Goal: Communication & Community: Answer question/provide support

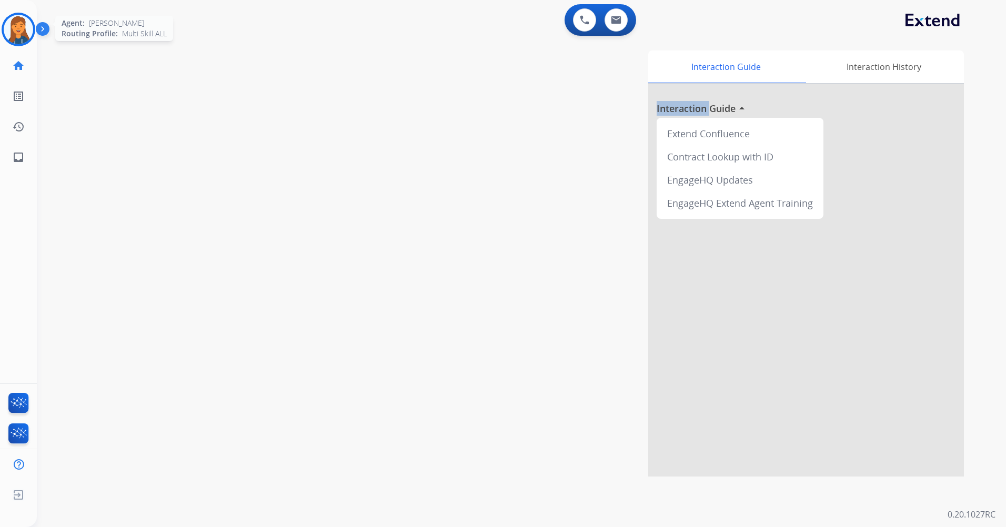
click at [18, 16] on img at bounding box center [18, 29] width 29 height 29
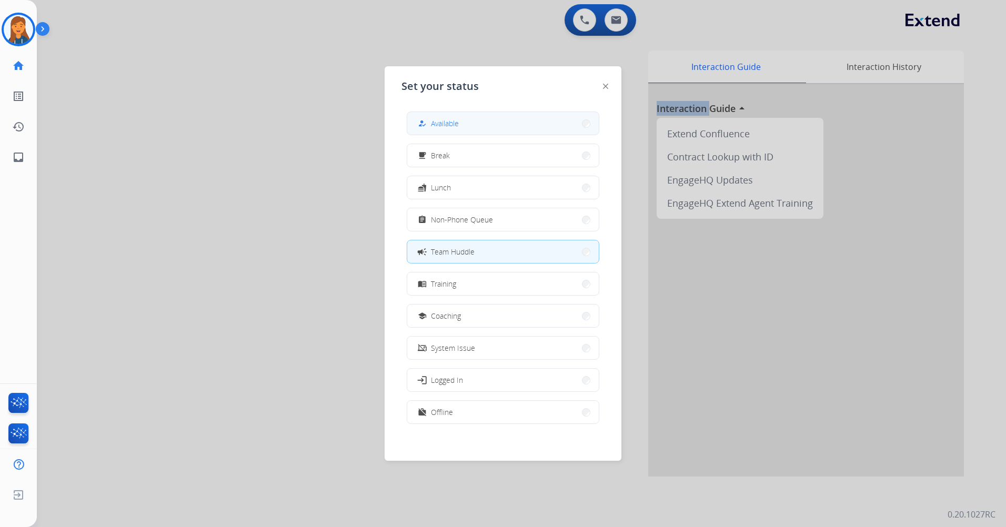
click at [443, 119] on span "Available" at bounding box center [445, 123] width 28 height 11
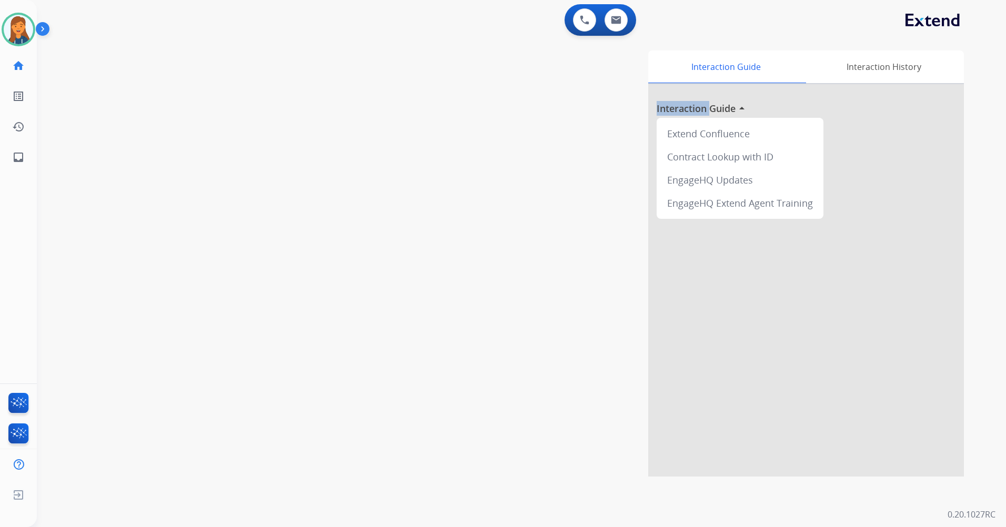
click at [366, 130] on div "Interaction Guide Interaction History Interaction Guide arrow_drop_up Extend Co…" at bounding box center [656, 263] width 616 height 426
click at [352, 124] on div "Interaction Guide Interaction History Interaction Guide arrow_drop_up Extend Co…" at bounding box center [656, 263] width 616 height 426
click at [25, 35] on img at bounding box center [18, 29] width 29 height 29
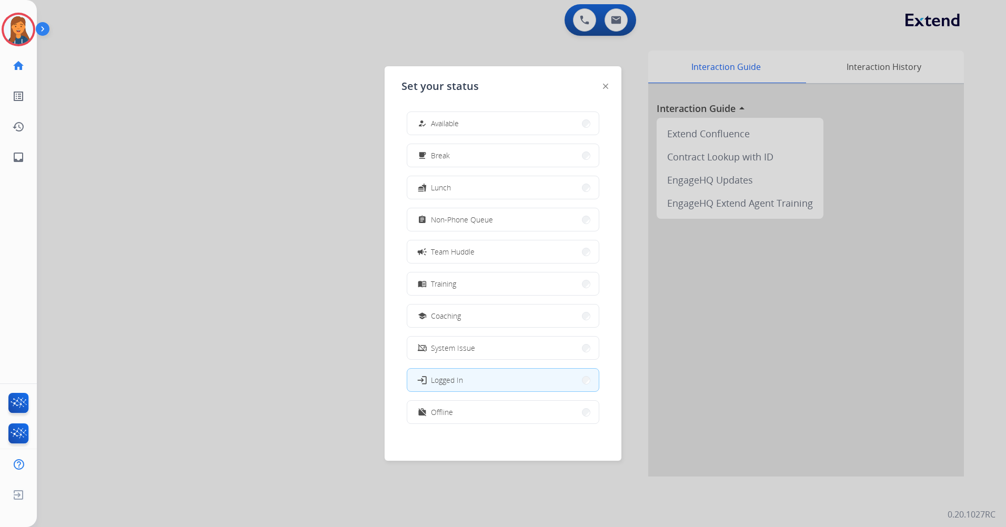
click at [491, 130] on button "how_to_reg Available" at bounding box center [502, 123] width 191 height 23
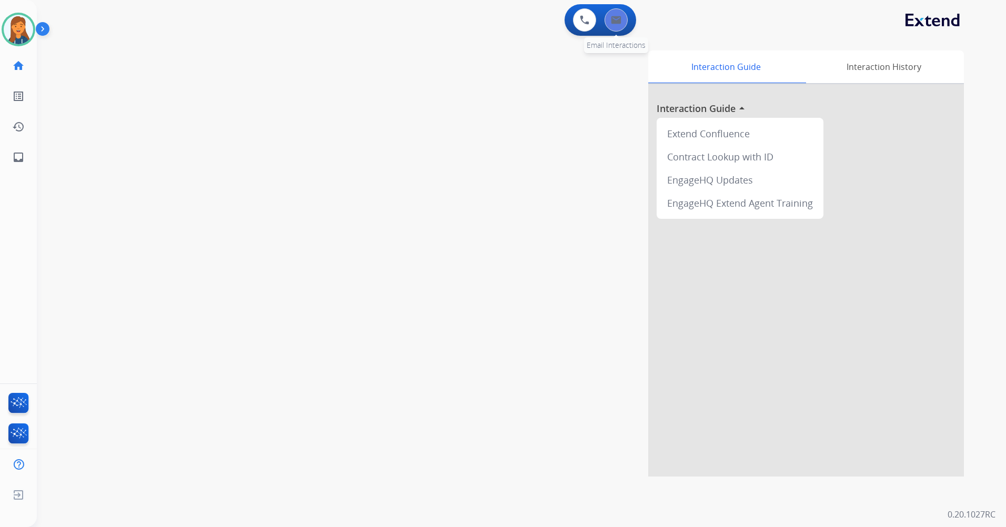
click at [615, 27] on button at bounding box center [615, 19] width 23 height 23
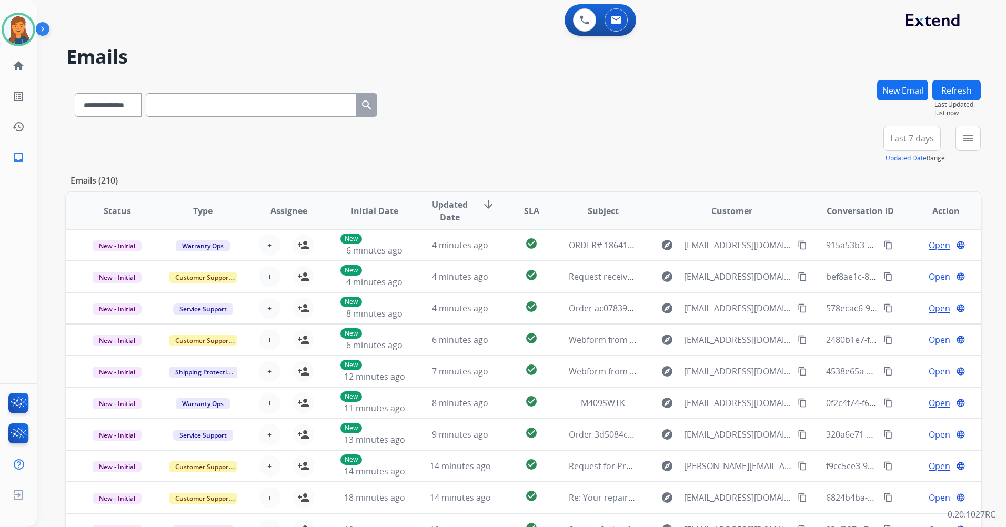
click at [916, 136] on span "Last 7 days" at bounding box center [912, 138] width 44 height 4
click at [880, 264] on div "Last 90 days" at bounding box center [908, 266] width 58 height 16
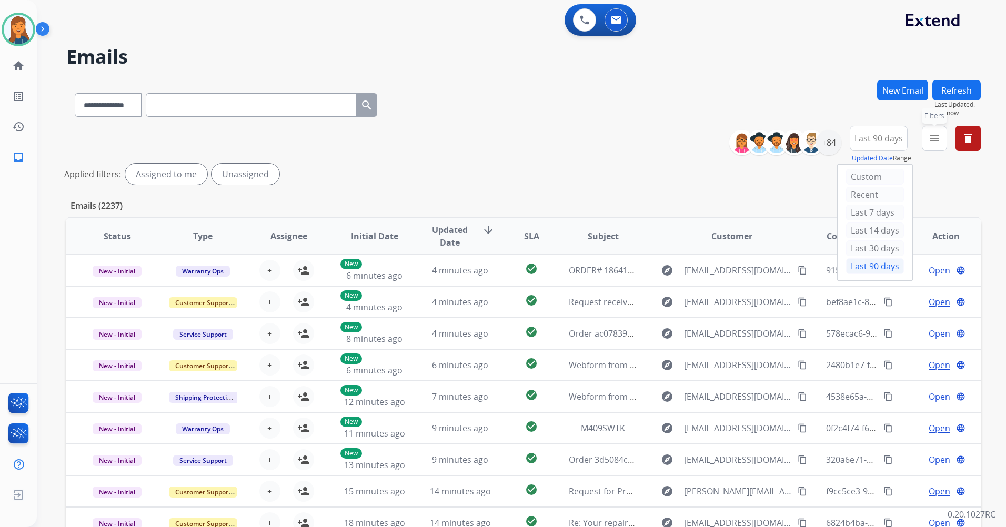
click at [925, 144] on button "menu Filters" at bounding box center [933, 138] width 25 height 25
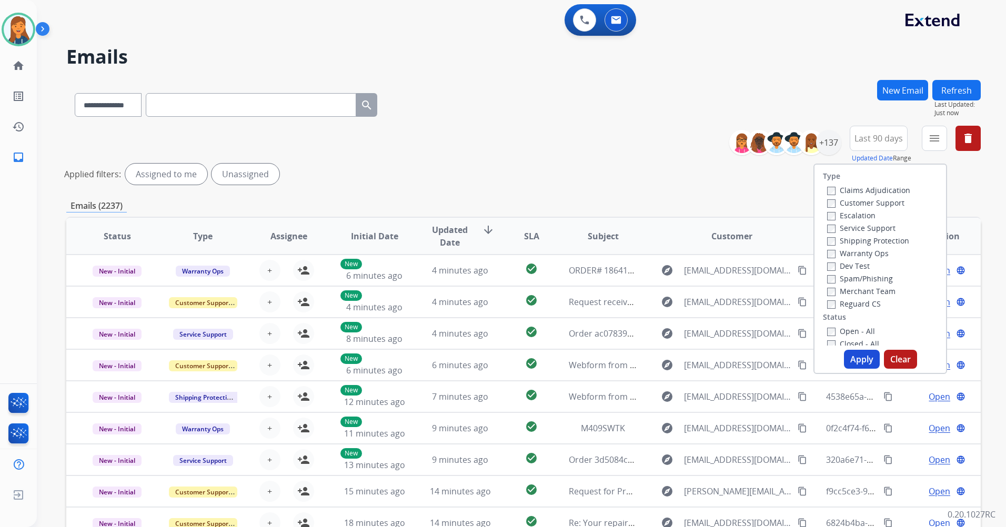
click at [879, 200] on label "Customer Support" at bounding box center [865, 203] width 77 height 10
click at [871, 239] on label "Shipping Protection" at bounding box center [868, 241] width 82 height 10
click at [856, 304] on label "Reguard CS" at bounding box center [854, 304] width 54 height 10
click at [850, 330] on label "Open - All" at bounding box center [851, 331] width 48 height 10
click at [851, 358] on button "Apply" at bounding box center [862, 359] width 36 height 19
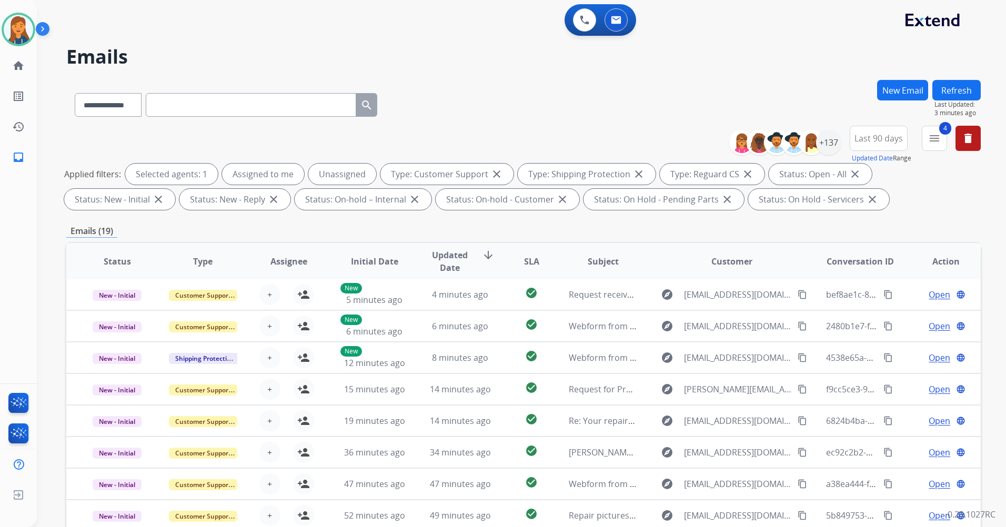
click at [942, 97] on button "Refresh" at bounding box center [956, 90] width 48 height 21
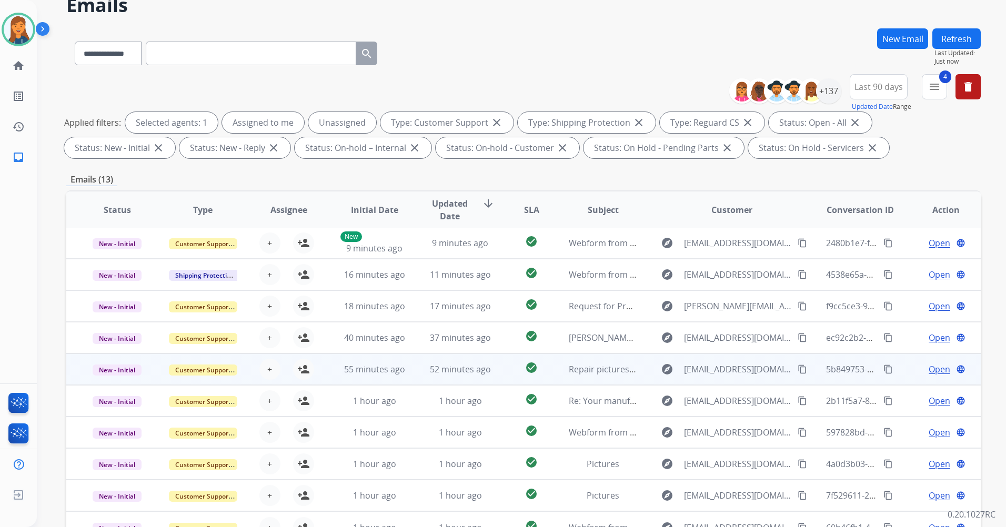
scroll to position [122, 0]
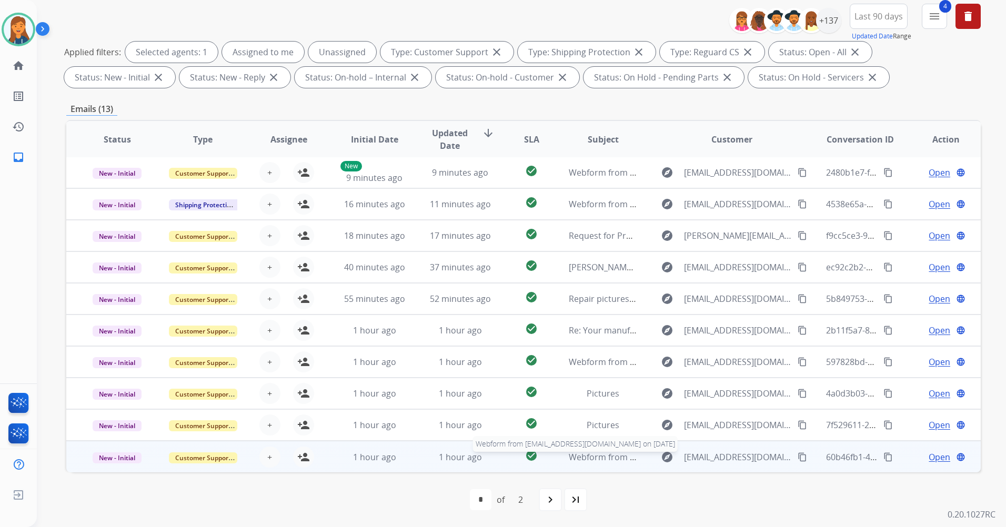
click at [588, 460] on span "Webform from benjaminsimpson999@gmail.com on 10/10/2025" at bounding box center [688, 457] width 238 height 12
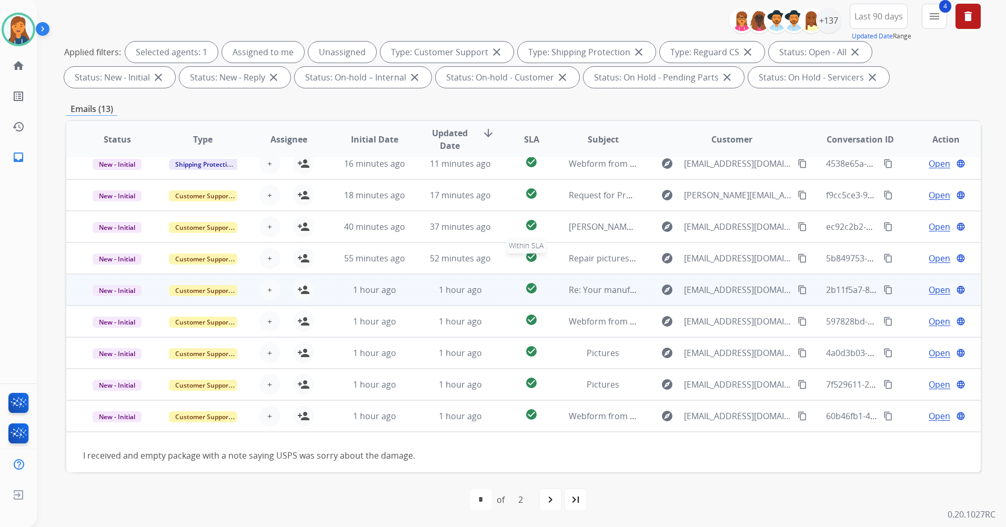
scroll to position [48, 0]
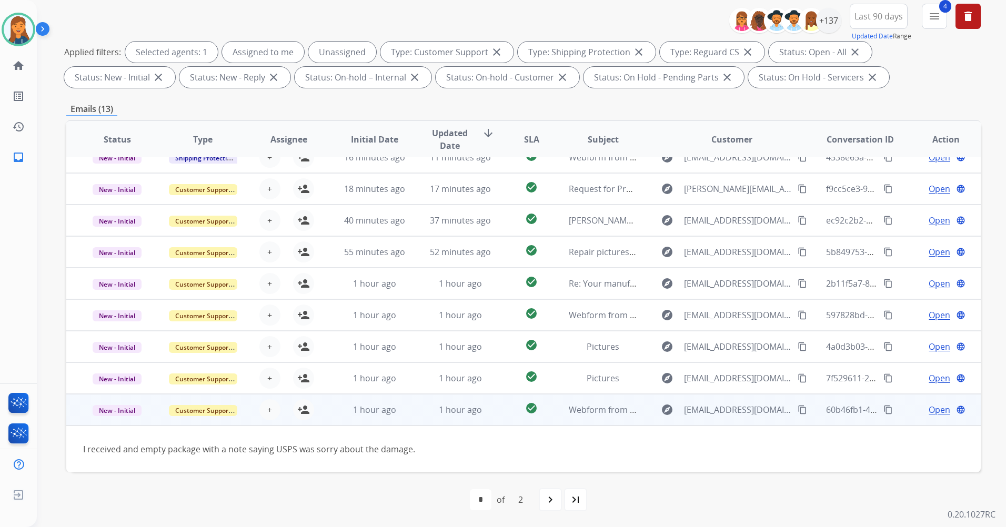
click at [797, 410] on mat-icon "content_copy" at bounding box center [801, 409] width 9 height 9
click at [586, 407] on span "Webform from benjaminsimpson999@gmail.com on 10/10/2025" at bounding box center [688, 410] width 238 height 12
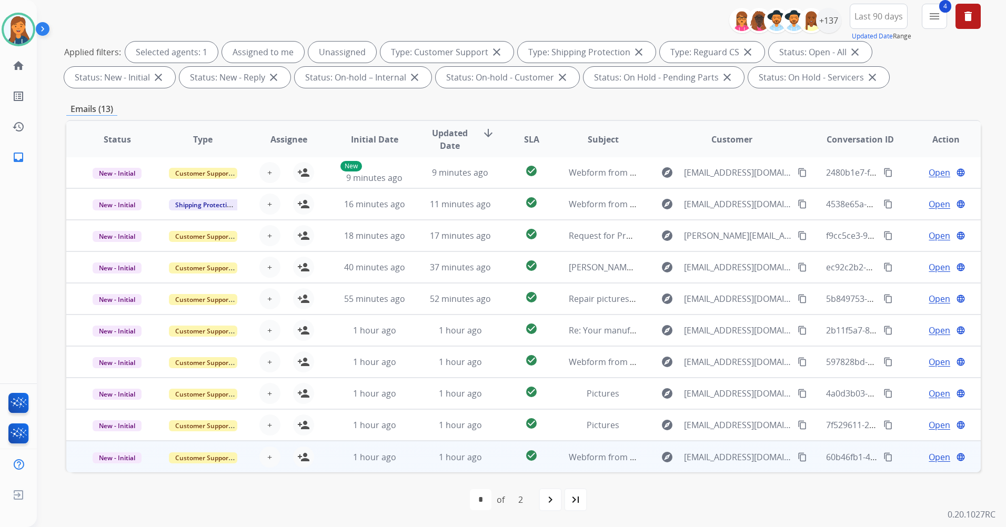
scroll to position [1, 0]
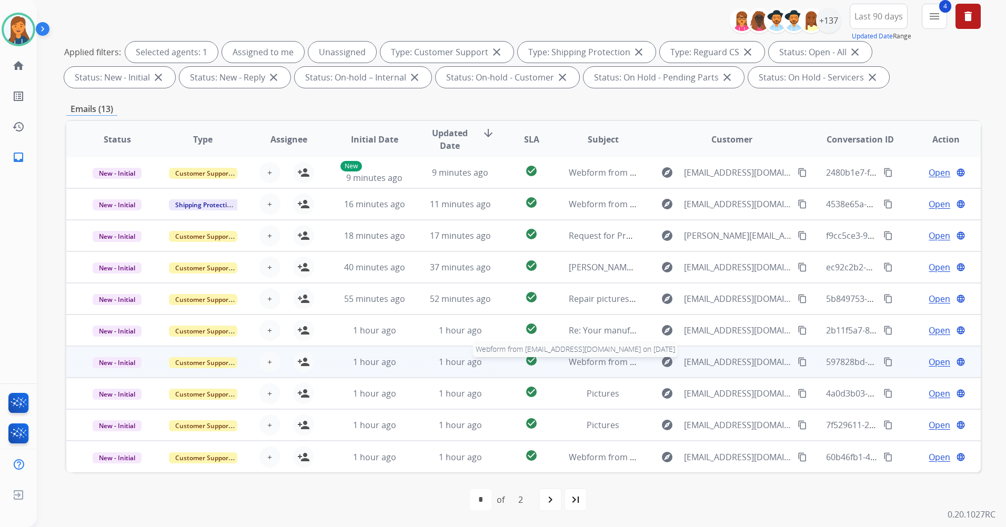
click at [587, 359] on span "Webform from sebastiantatis2399@hotmail.com on 10/10/2025" at bounding box center [688, 362] width 238 height 12
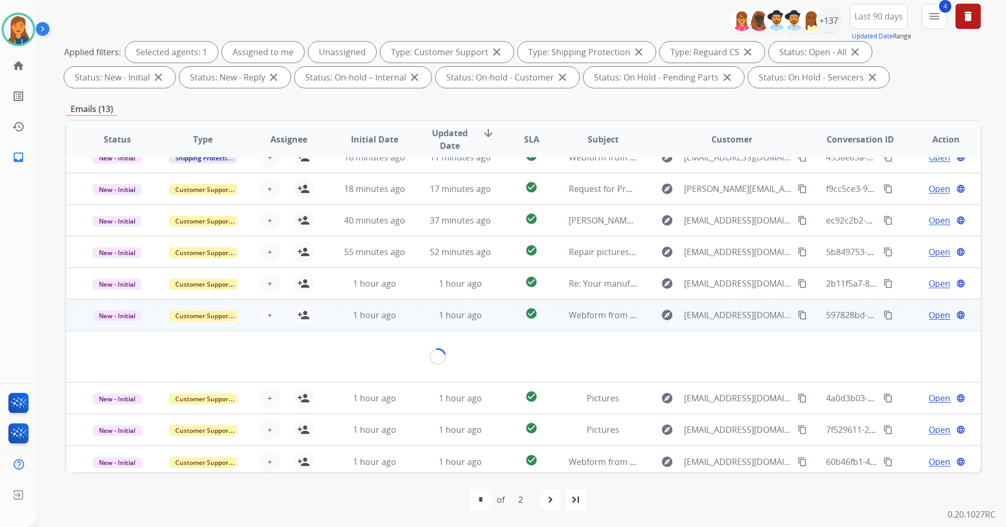
scroll to position [61, 0]
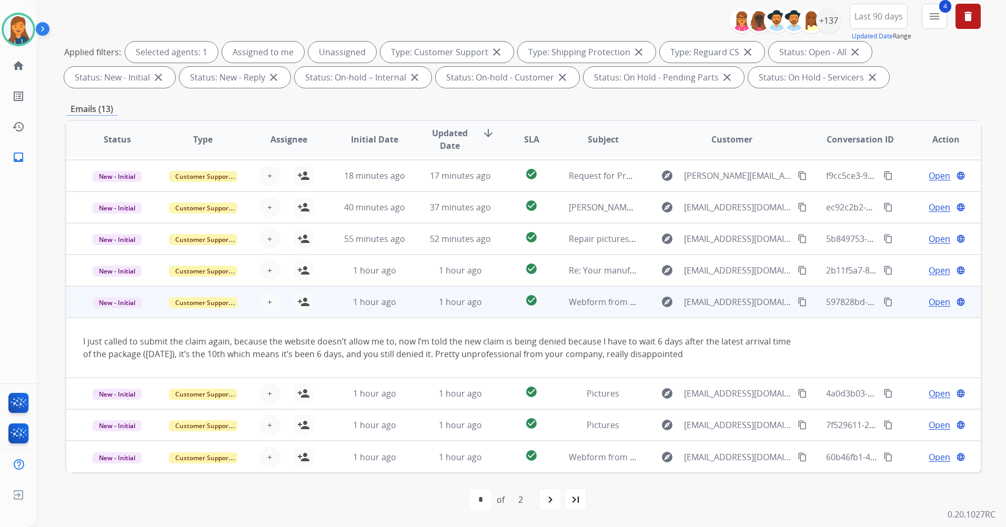
click at [798, 306] on mat-icon "content_copy" at bounding box center [801, 301] width 9 height 9
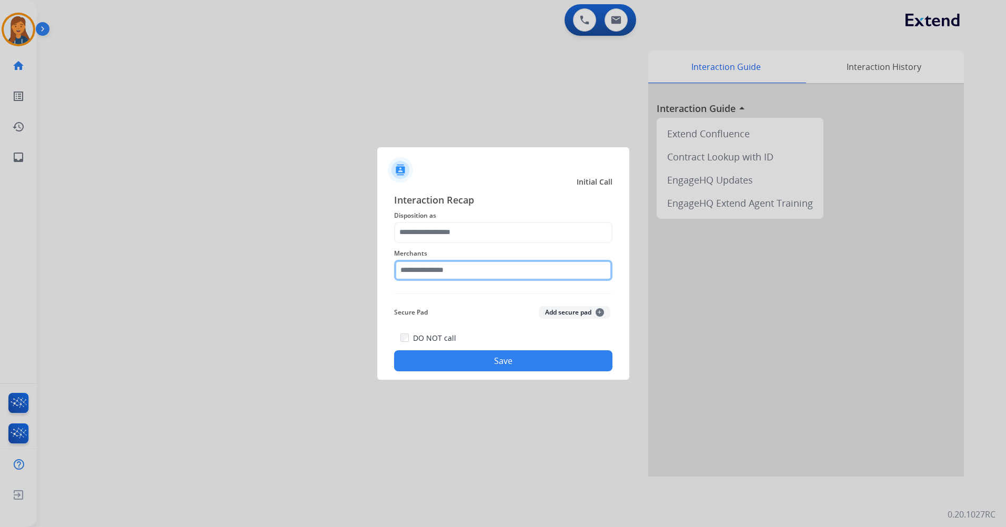
click at [436, 274] on input "text" at bounding box center [503, 270] width 218 height 21
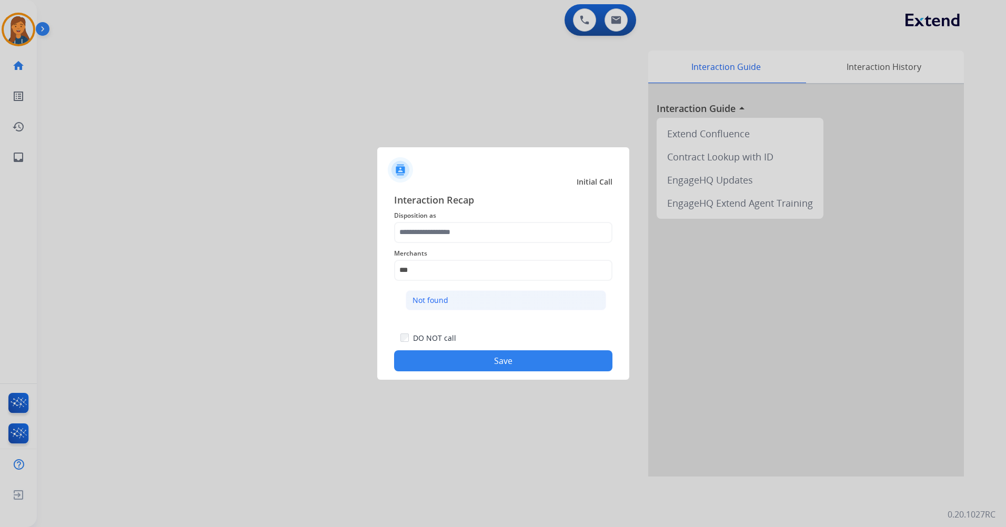
click at [441, 295] on div "Not found" at bounding box center [430, 300] width 36 height 11
type input "*********"
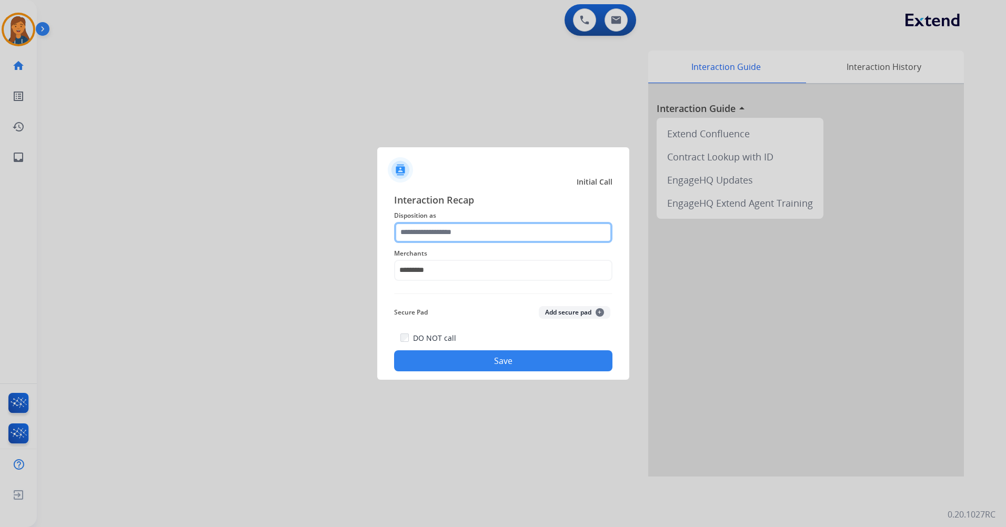
click at [428, 231] on input "text" at bounding box center [503, 232] width 218 height 21
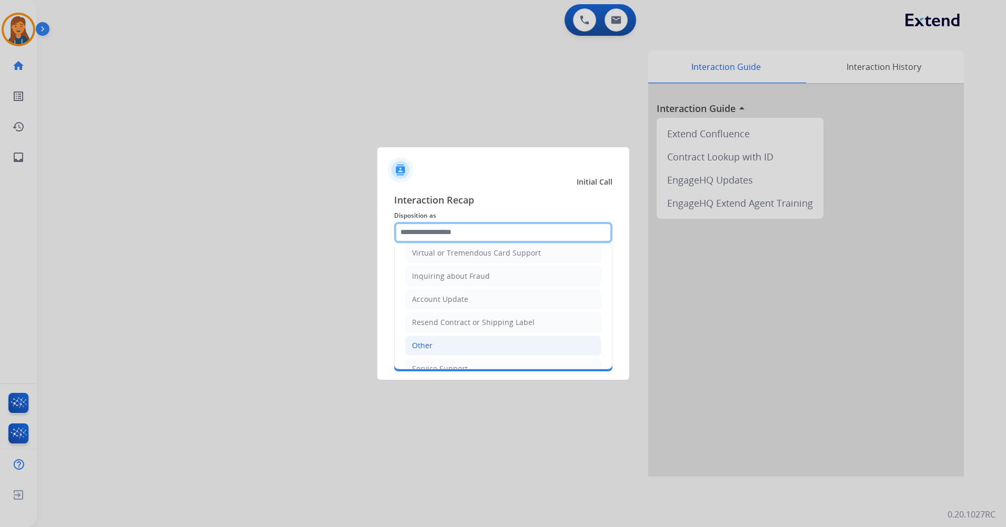
scroll to position [164, 0]
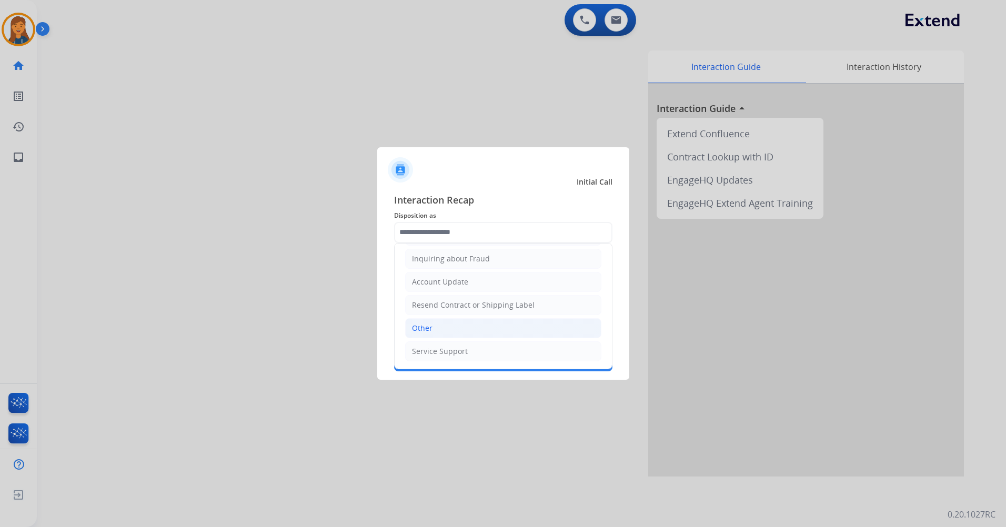
click at [463, 326] on li "Other" at bounding box center [503, 328] width 196 height 20
type input "*****"
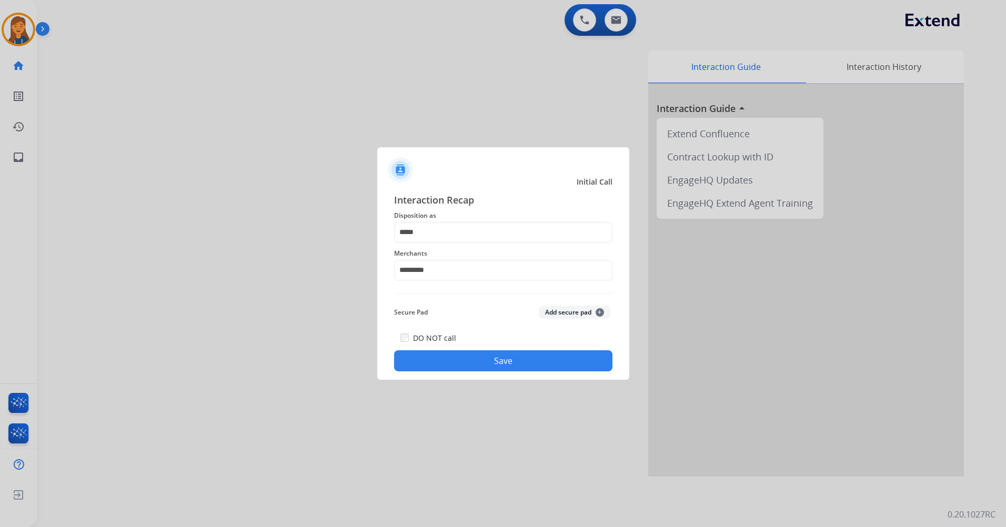
click at [455, 358] on button "Save" at bounding box center [503, 360] width 218 height 21
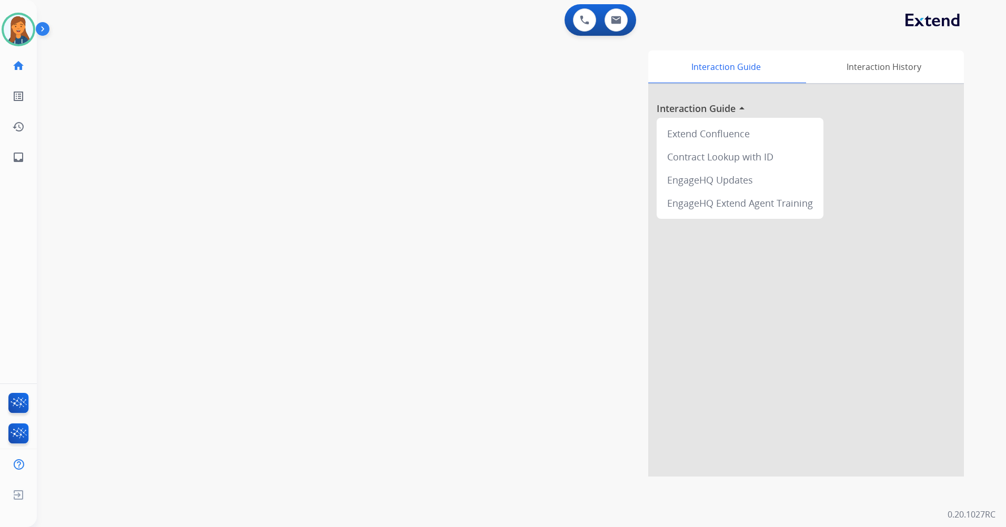
click at [305, 133] on div "swap_horiz Break voice bridge close_fullscreen Connect 3-Way Call merge_type Se…" at bounding box center [509, 257] width 944 height 439
click at [15, 17] on img at bounding box center [18, 29] width 29 height 29
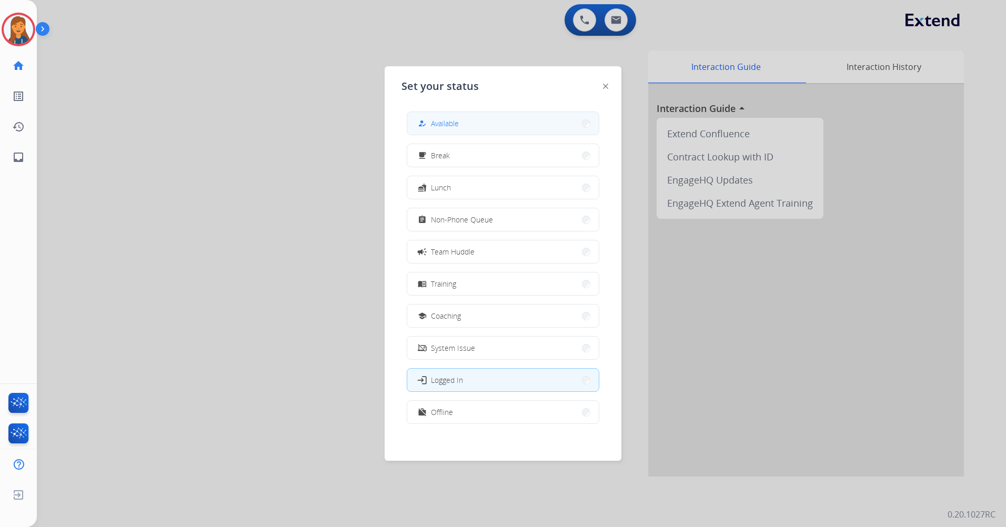
click at [472, 129] on button "how_to_reg Available" at bounding box center [502, 123] width 191 height 23
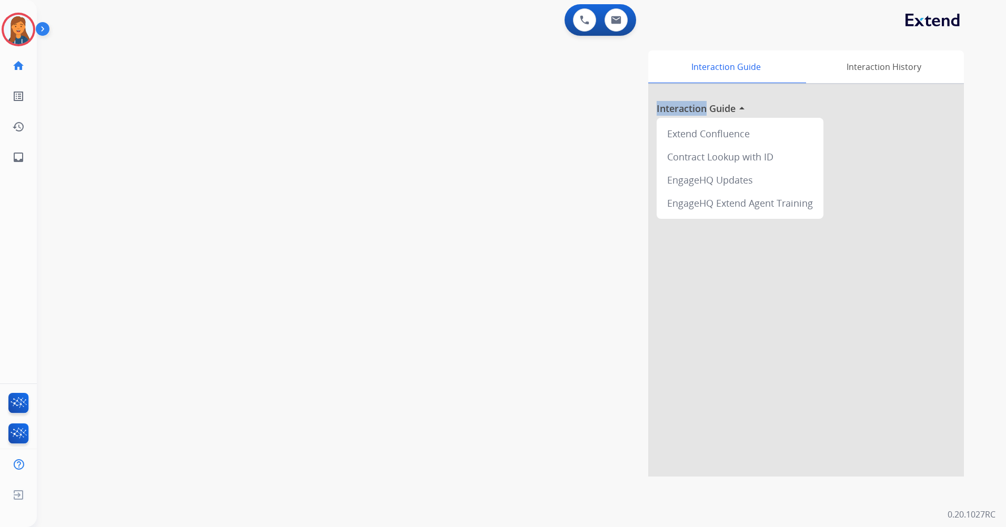
click at [472, 129] on div "Interaction Guide Interaction History Interaction Guide arrow_drop_up Extend Co…" at bounding box center [656, 263] width 616 height 426
click at [616, 15] on button at bounding box center [615, 19] width 23 height 23
select select "**********"
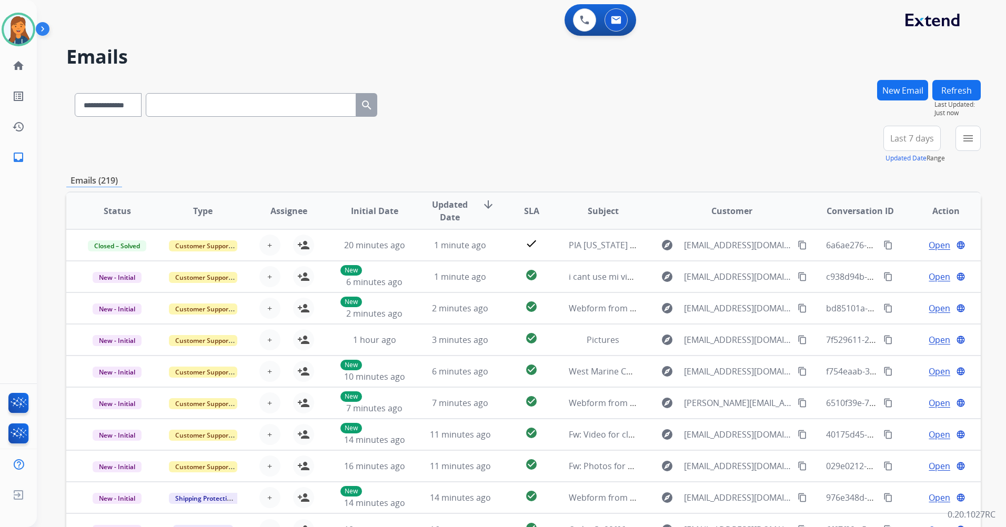
click at [910, 144] on button "Last 7 days" at bounding box center [911, 138] width 57 height 25
click at [879, 269] on div "Last 90 days" at bounding box center [908, 266] width 58 height 16
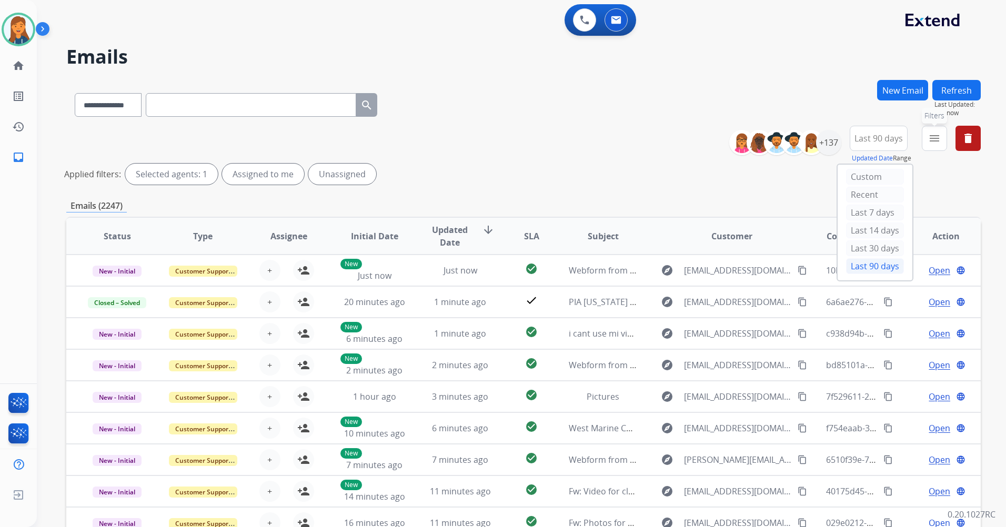
click at [932, 131] on button "menu Filters" at bounding box center [933, 138] width 25 height 25
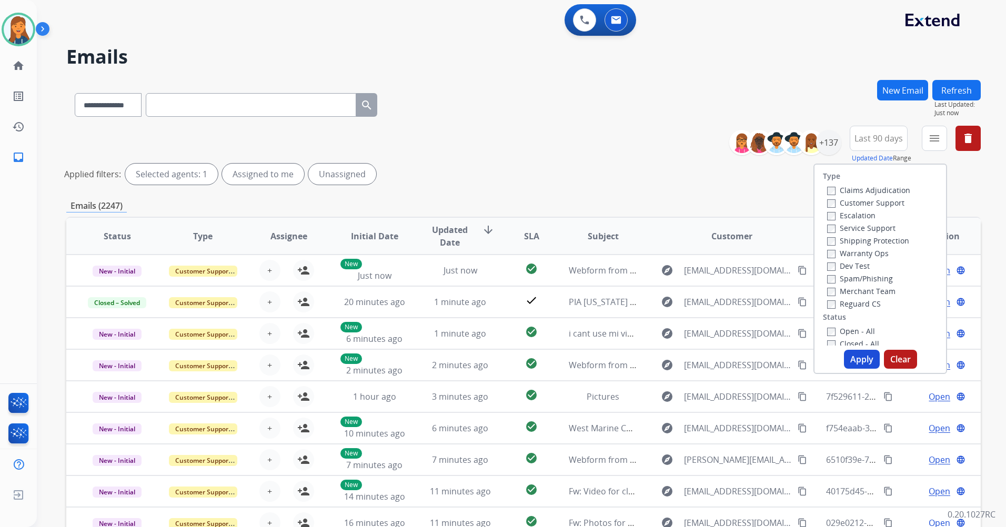
click at [833, 199] on label "Customer Support" at bounding box center [865, 203] width 77 height 10
click at [852, 243] on label "Shipping Protection" at bounding box center [868, 241] width 82 height 10
click at [845, 301] on label "Reguard CS" at bounding box center [854, 304] width 54 height 10
click at [843, 326] on div "Open - All" at bounding box center [882, 331] width 110 height 13
click at [843, 330] on label "Open - All" at bounding box center [851, 331] width 48 height 10
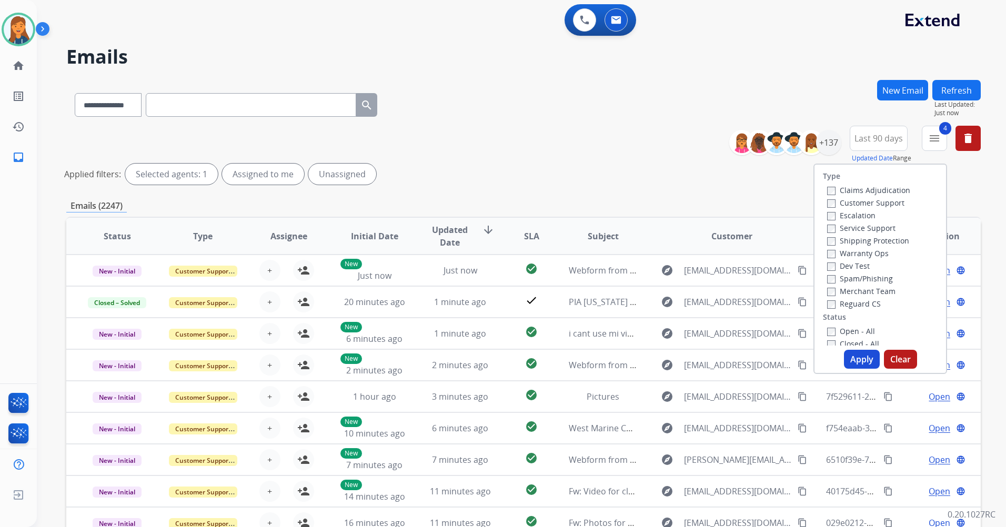
click at [857, 358] on button "Apply" at bounding box center [862, 359] width 36 height 19
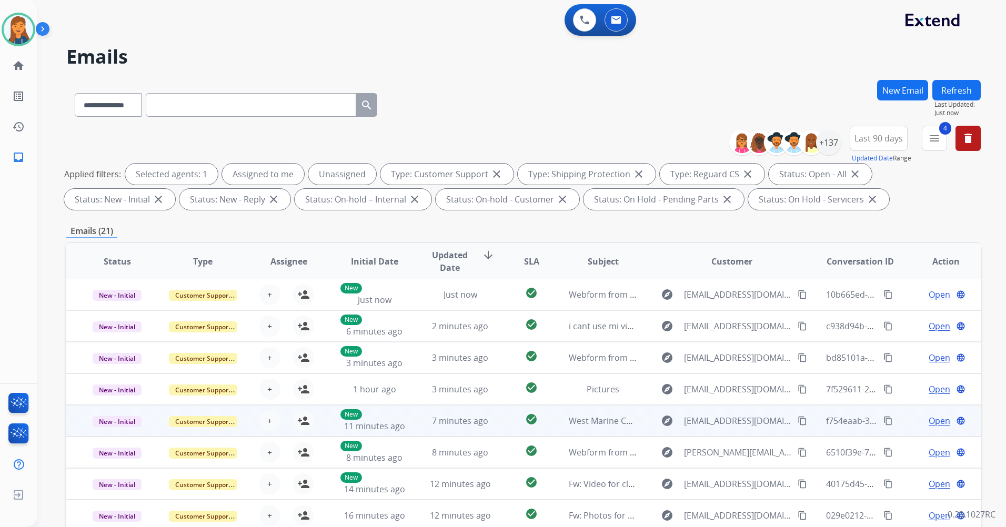
scroll to position [122, 0]
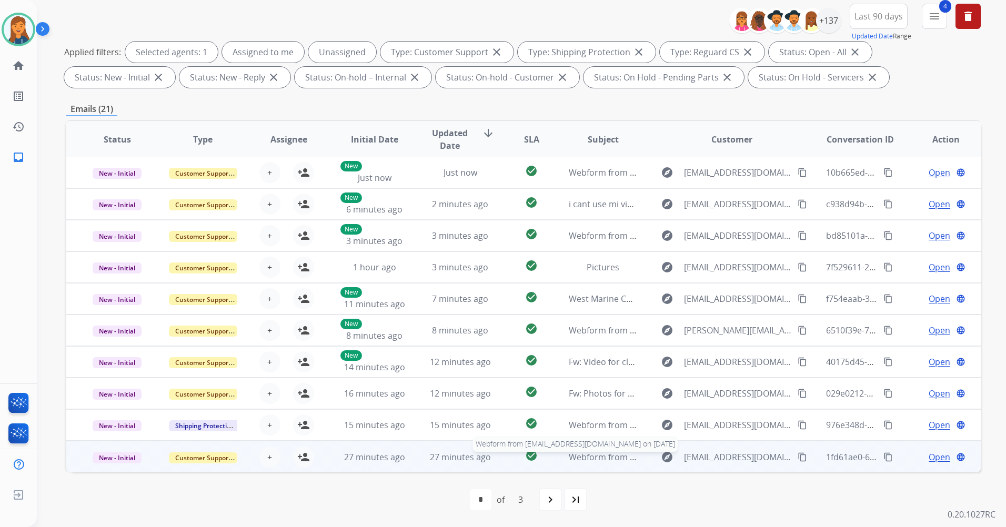
click at [576, 455] on span "Webform from bismarkautobody@gmail.com on 10/10/2025" at bounding box center [688, 457] width 238 height 12
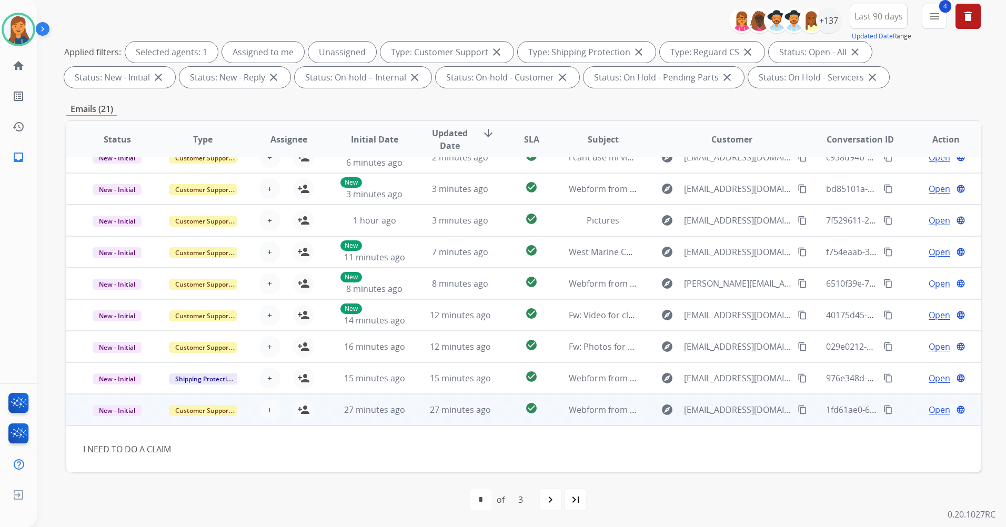
click at [798, 407] on mat-icon "content_copy" at bounding box center [801, 409] width 9 height 9
click at [302, 410] on mat-icon "person_add" at bounding box center [303, 409] width 13 height 13
click at [938, 410] on span "Open" at bounding box center [939, 409] width 22 height 13
click at [935, 410] on span "Open" at bounding box center [939, 409] width 22 height 13
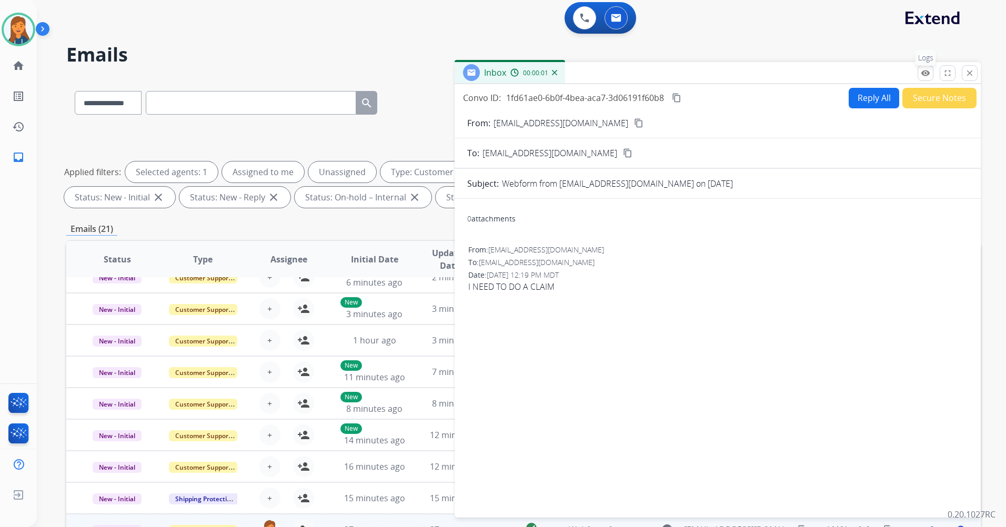
scroll to position [0, 0]
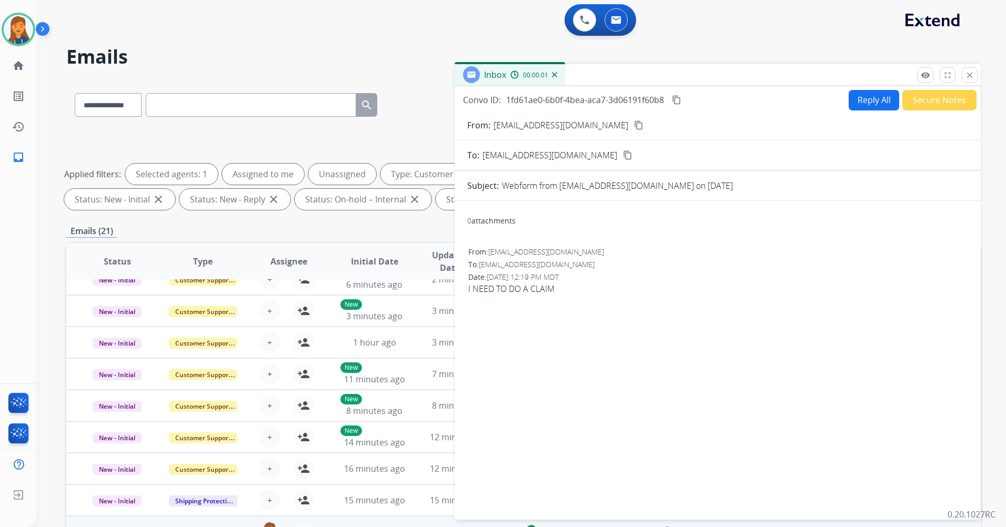
click at [883, 97] on button "Reply All" at bounding box center [873, 100] width 50 height 21
click at [848, 97] on button "Reply All" at bounding box center [873, 100] width 50 height 21
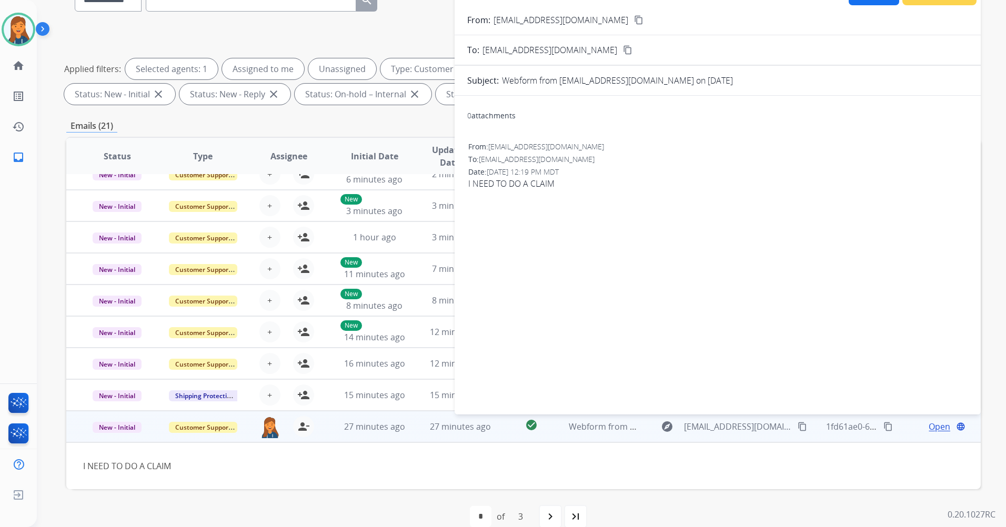
click at [640, 276] on div "0 attachments From: bismarkautobody@gmail.com To: support@extend.com Date: 10/1…" at bounding box center [717, 253] width 526 height 298
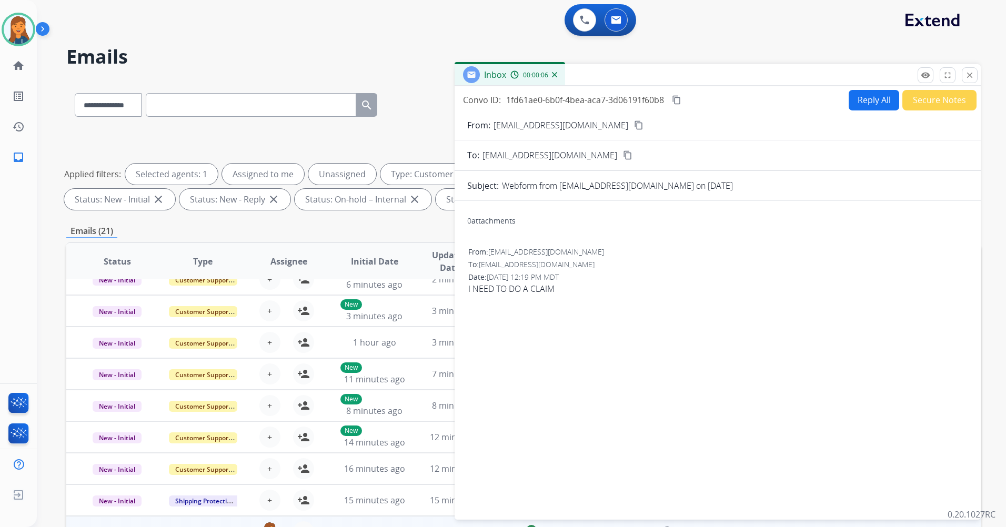
click at [867, 93] on button "Reply All" at bounding box center [873, 100] width 50 height 21
click at [971, 70] on mat-icon "close" at bounding box center [969, 74] width 9 height 9
click at [971, 70] on div "**********" at bounding box center [509, 301] width 944 height 527
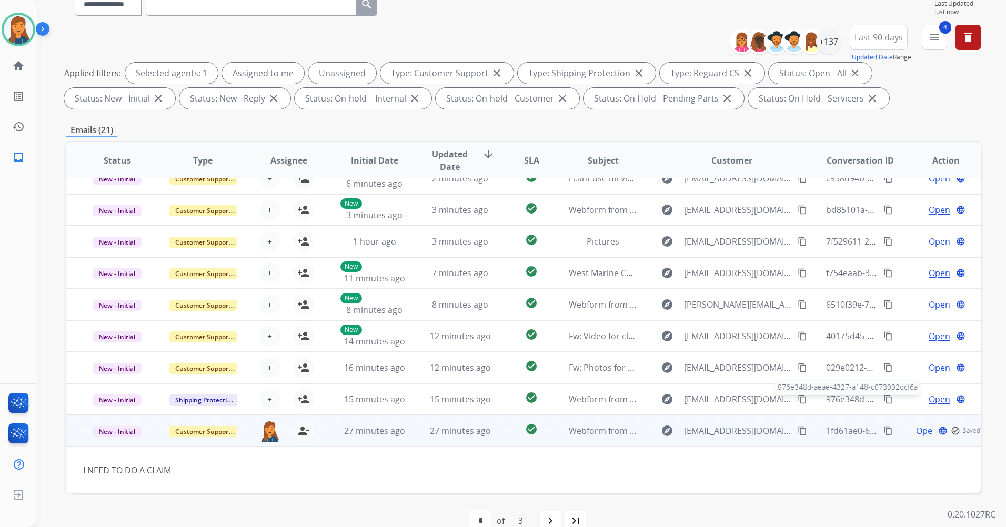
scroll to position [122, 0]
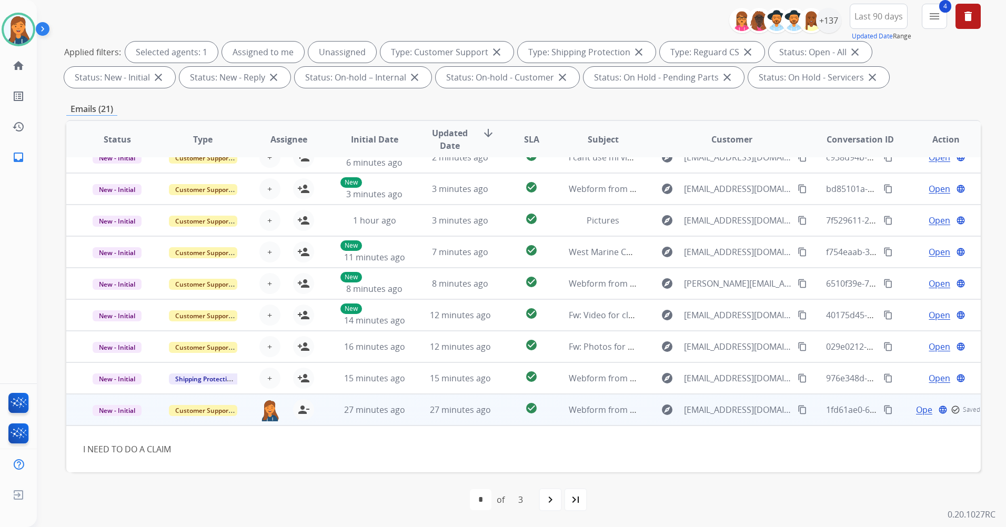
click at [918, 410] on span "Open" at bounding box center [927, 409] width 22 height 13
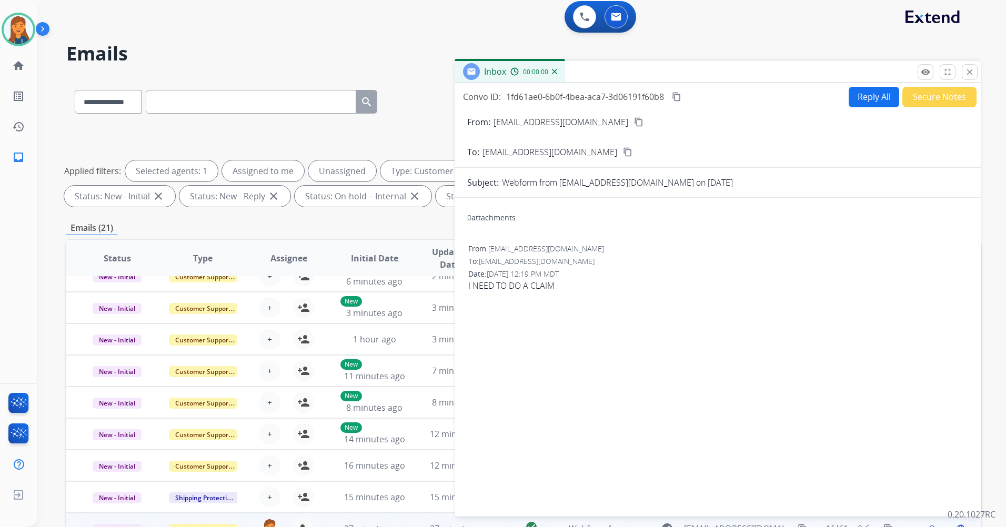
scroll to position [0, 0]
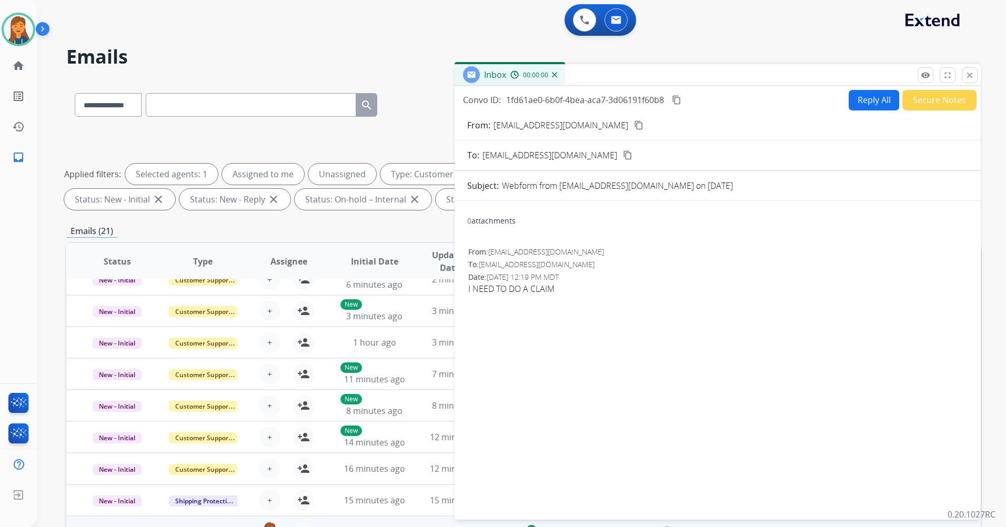
click at [875, 102] on button "Reply All" at bounding box center [873, 100] width 50 height 21
click at [639, 178] on form "From: bismarkautobody@gmail.com content_copy To: support@extend.com content_cop…" at bounding box center [717, 312] width 526 height 405
drag, startPoint x: 638, startPoint y: 179, endPoint x: 547, endPoint y: 232, distance: 105.4
click at [547, 232] on div "0 attachments" at bounding box center [717, 221] width 501 height 25
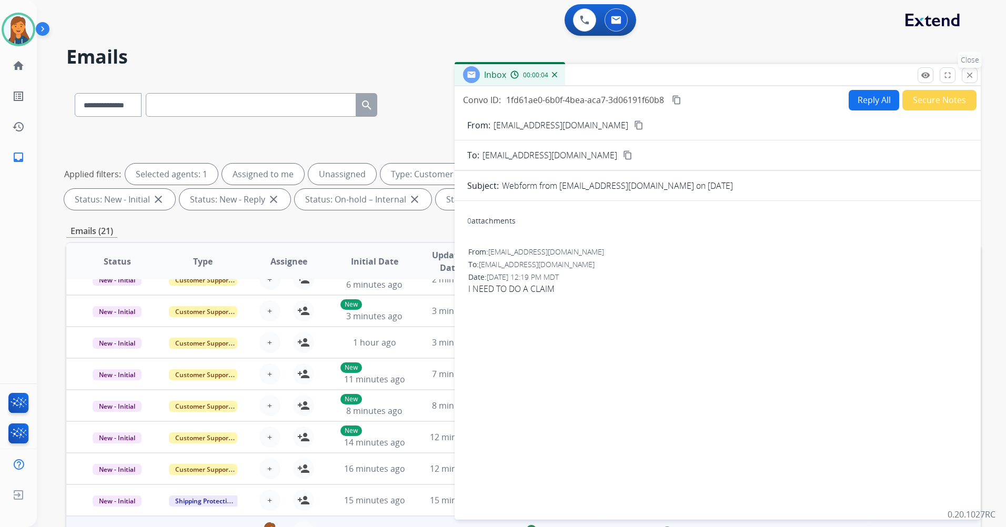
click at [971, 70] on mat-icon "close" at bounding box center [969, 74] width 9 height 9
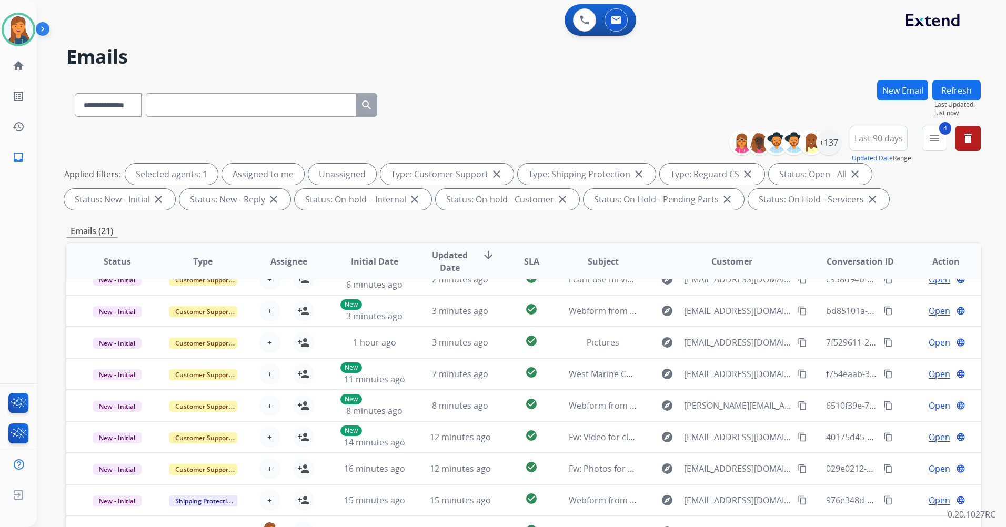
click at [946, 98] on button "Refresh" at bounding box center [956, 90] width 48 height 21
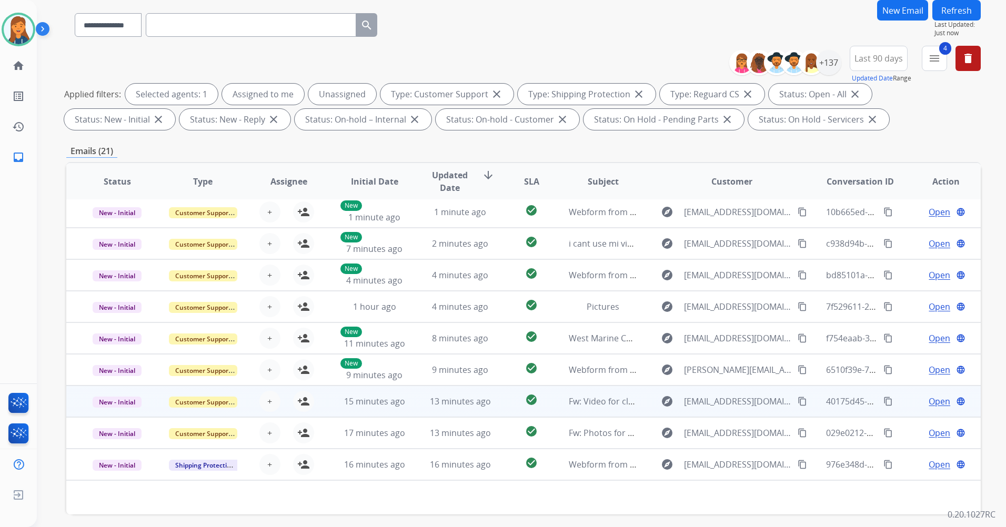
scroll to position [122, 0]
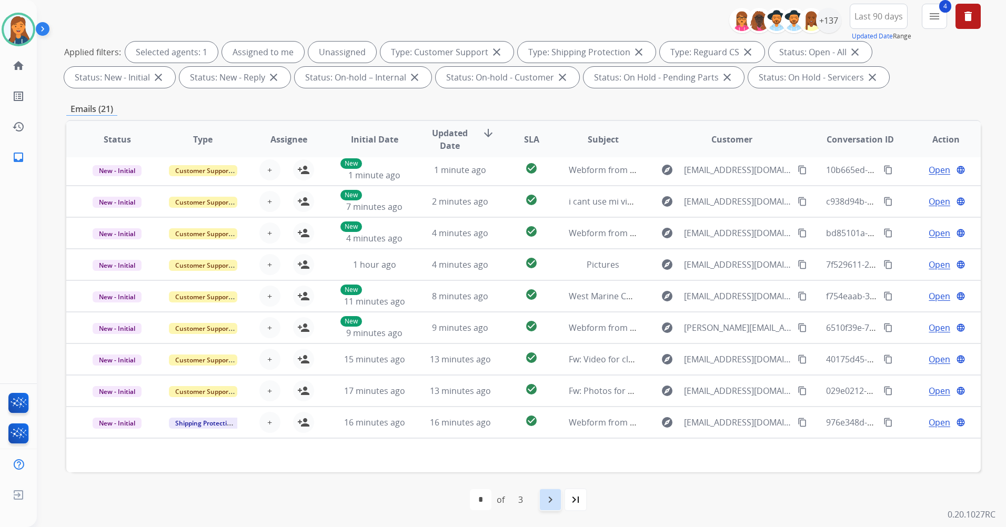
click at [551, 499] on mat-icon "navigate_next" at bounding box center [550, 499] width 13 height 13
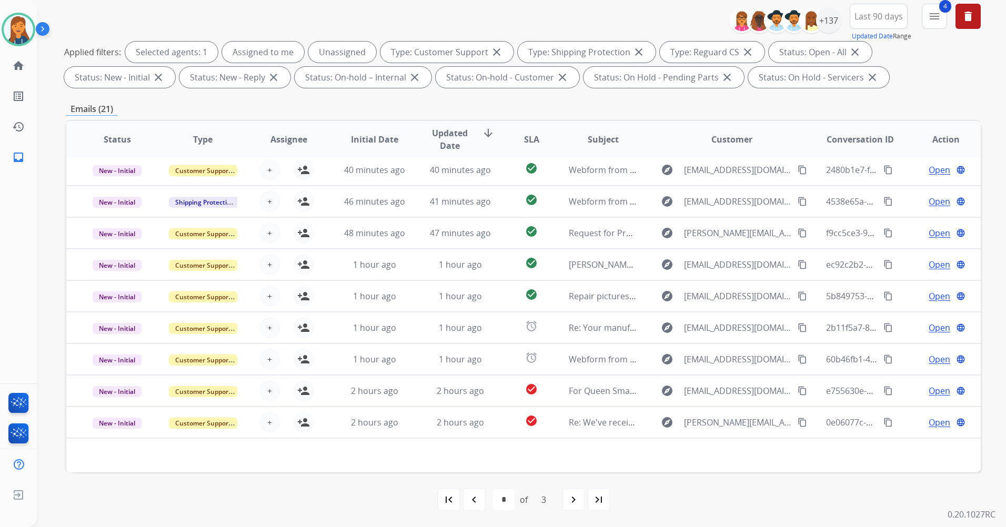
click at [571, 498] on mat-icon "navigate_next" at bounding box center [573, 499] width 13 height 13
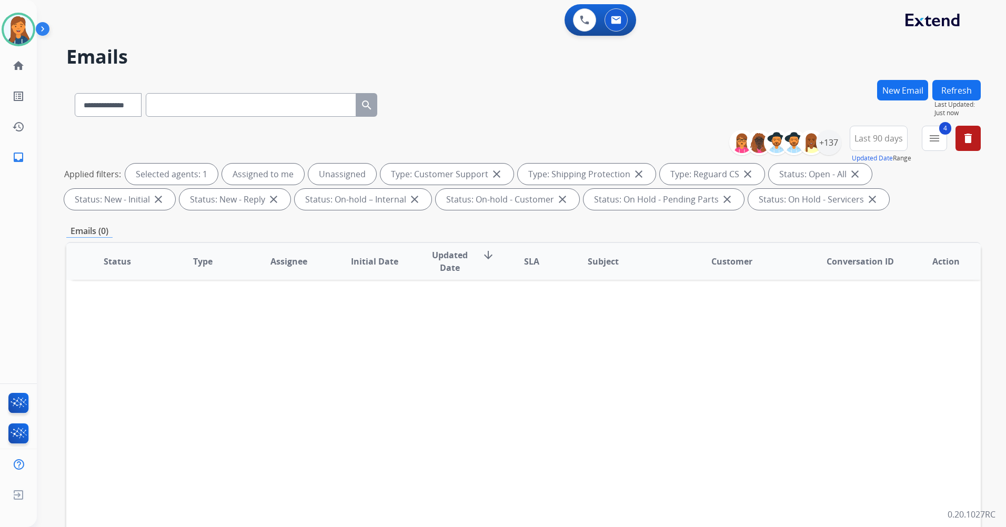
scroll to position [0, 0]
click at [838, 140] on div "+137" at bounding box center [828, 142] width 25 height 25
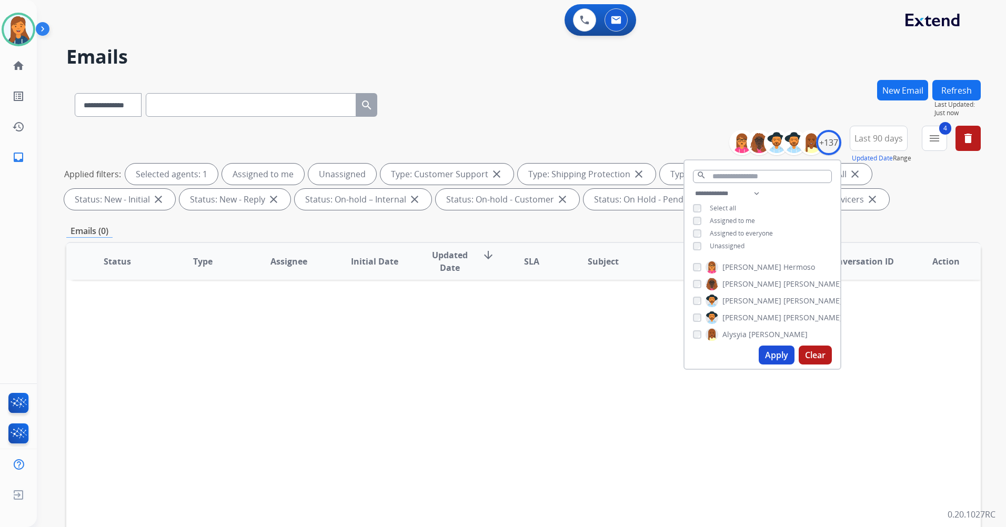
click at [690, 245] on div "**********" at bounding box center [762, 220] width 156 height 67
click at [768, 351] on button "Apply" at bounding box center [776, 355] width 36 height 19
select select "*"
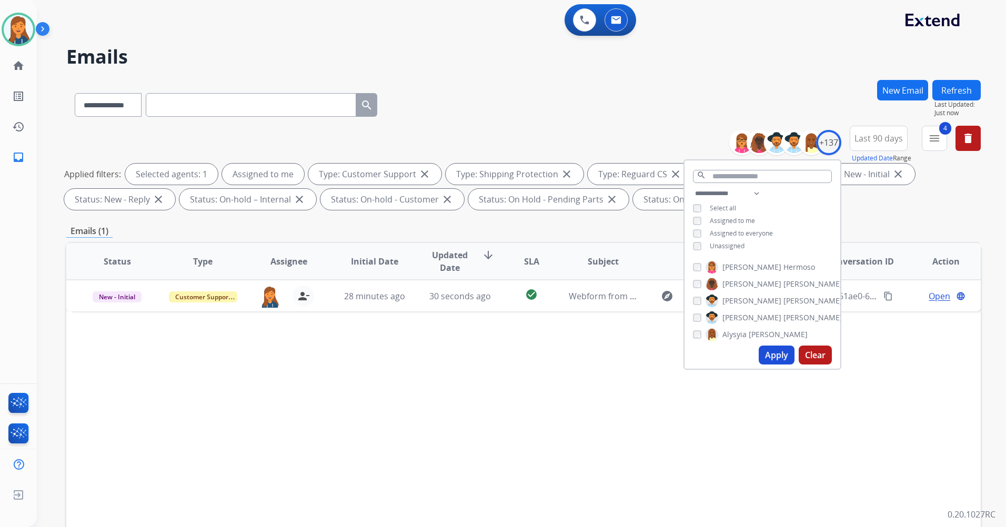
click at [317, 382] on div "Status Type Assignee Initial Date Updated Date arrow_downward SLA Subject Custo…" at bounding box center [523, 418] width 914 height 352
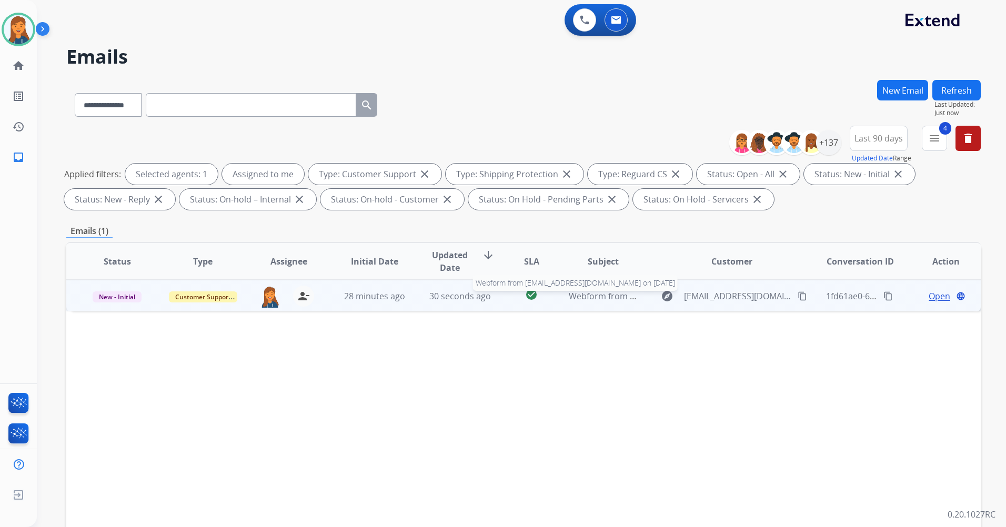
click at [588, 297] on span "Webform from bismarkautobody@gmail.com on 10/10/2025" at bounding box center [688, 296] width 238 height 12
click at [931, 298] on span "Open" at bounding box center [939, 295] width 22 height 13
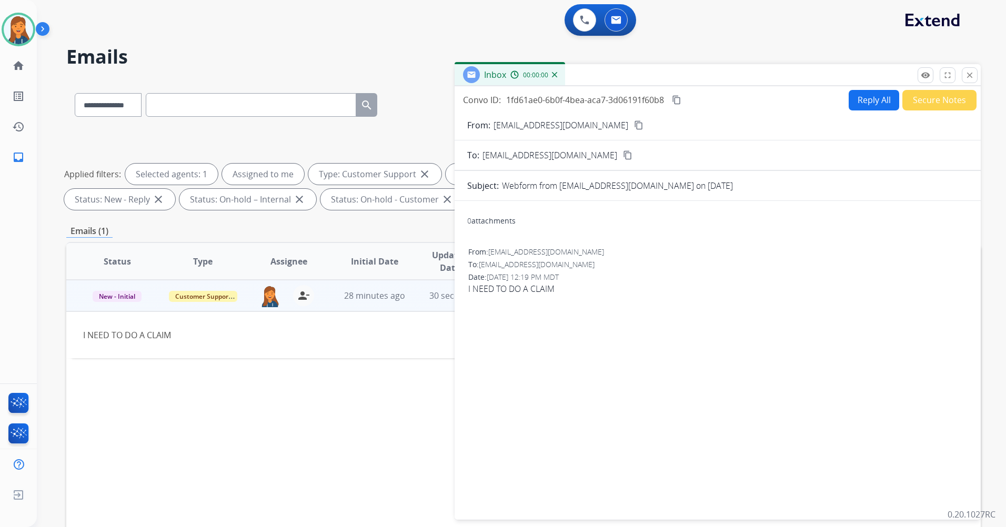
click at [882, 93] on button "Reply All" at bounding box center [873, 100] width 50 height 21
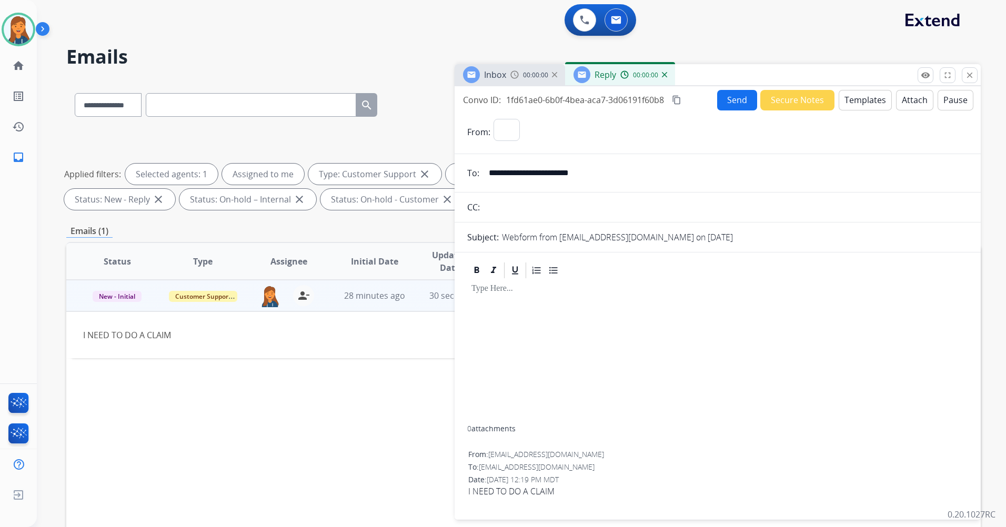
select select "**********"
click at [857, 103] on button "Templates" at bounding box center [864, 100] width 53 height 21
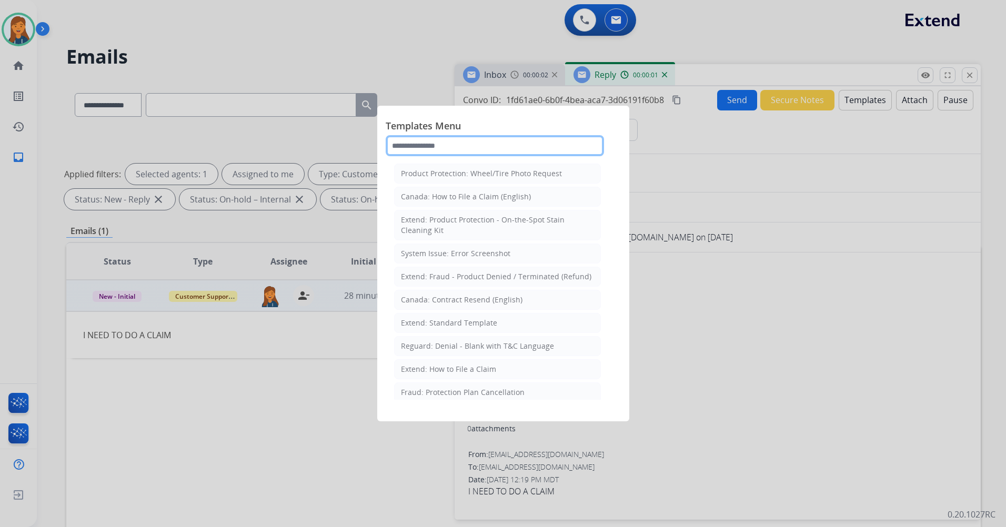
click at [567, 151] on input "text" at bounding box center [495, 145] width 218 height 21
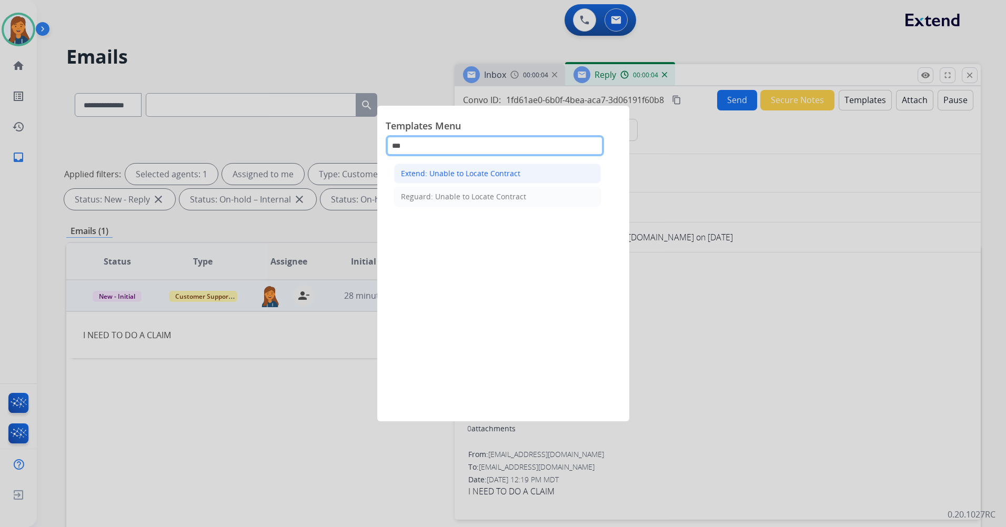
type input "***"
click at [448, 170] on div "Extend: Unable to Locate Contract" at bounding box center [460, 173] width 119 height 11
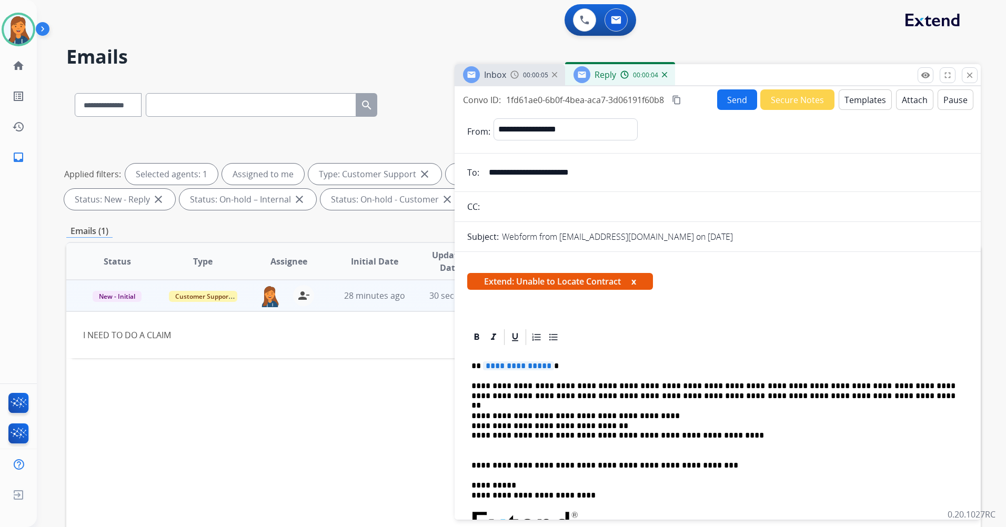
click at [510, 370] on span "**********" at bounding box center [518, 365] width 71 height 9
click at [509, 371] on p "**********" at bounding box center [713, 365] width 484 height 9
click at [732, 83] on div "Inbox 00:00:07 Reply 00:00:06" at bounding box center [717, 75] width 526 height 22
click at [733, 95] on button "Send" at bounding box center [737, 99] width 40 height 21
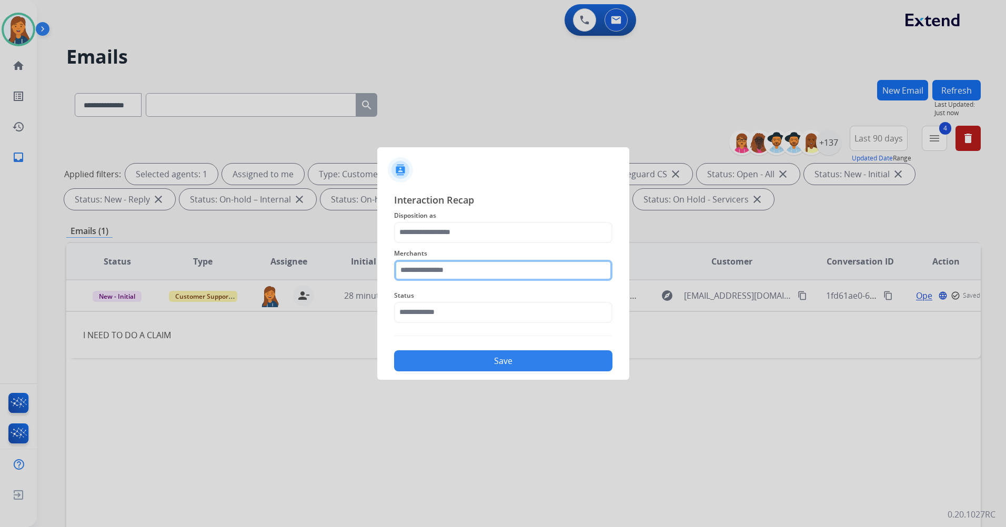
click at [487, 274] on input "text" at bounding box center [503, 270] width 218 height 21
drag, startPoint x: 465, startPoint y: 320, endPoint x: 463, endPoint y: 309, distance: 11.2
click at [464, 320] on ul "Not found" at bounding box center [505, 303] width 207 height 36
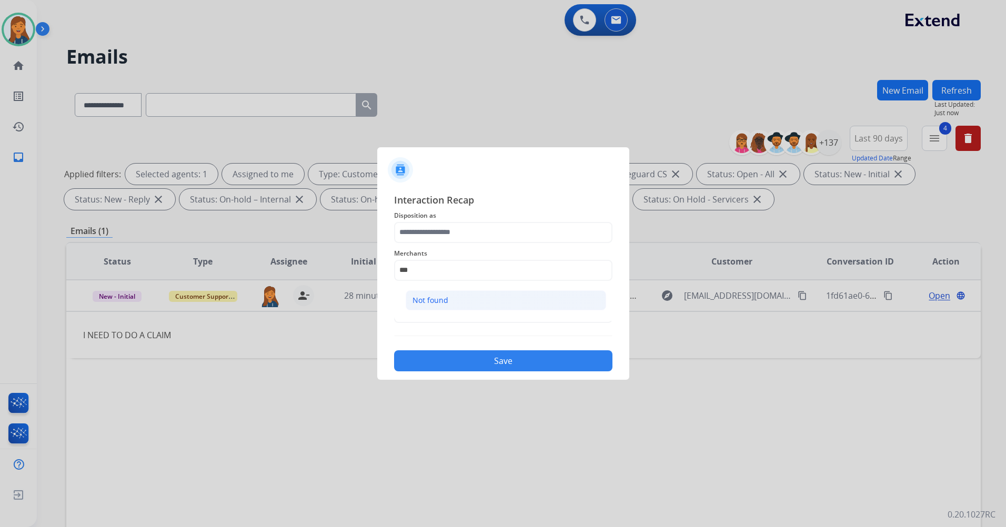
click at [463, 309] on li "Not found" at bounding box center [506, 300] width 200 height 20
type input "*********"
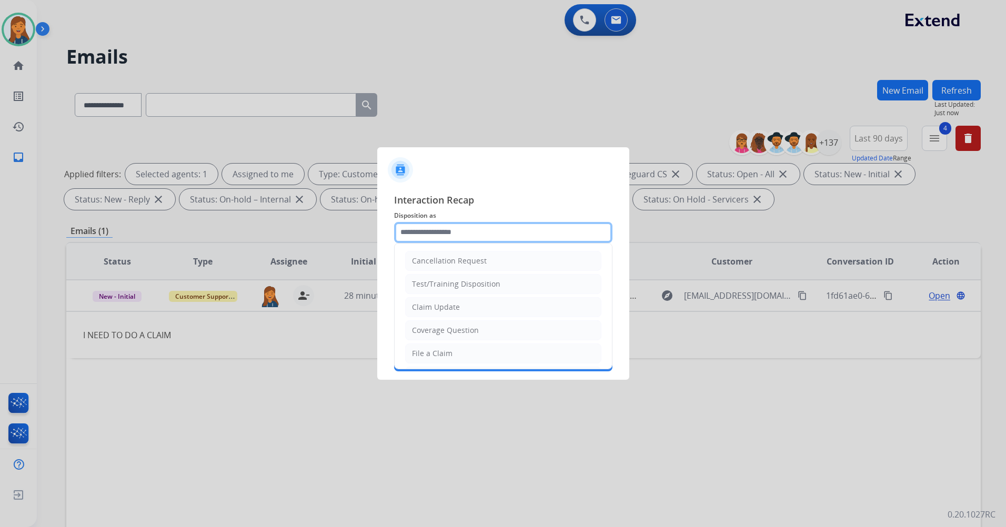
click at [462, 237] on input "text" at bounding box center [503, 232] width 218 height 21
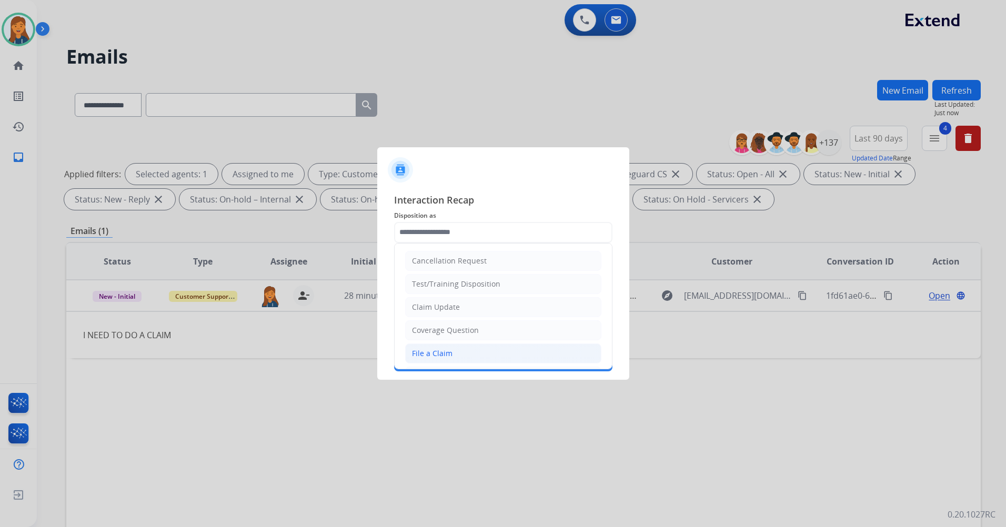
click at [465, 358] on li "File a Claim" at bounding box center [503, 353] width 196 height 20
type input "**********"
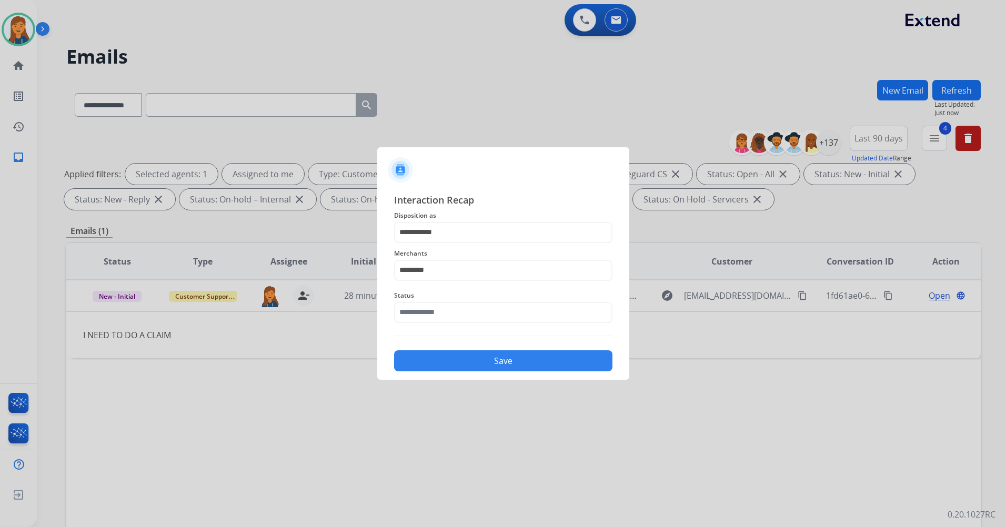
click at [454, 333] on div "**********" at bounding box center [503, 282] width 218 height 179
click at [450, 315] on input "text" at bounding box center [503, 312] width 218 height 21
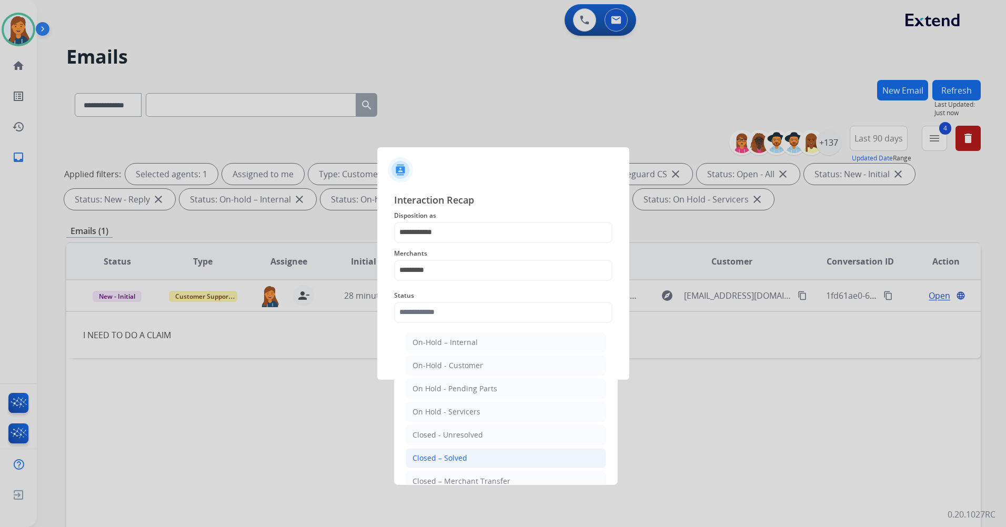
click at [455, 455] on div "Closed – Solved" at bounding box center [439, 458] width 55 height 11
type input "**********"
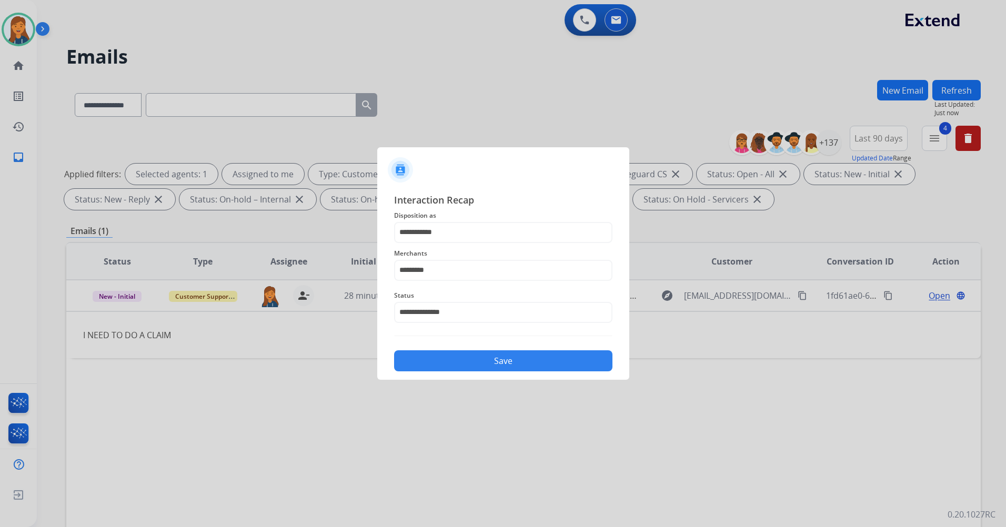
click at [460, 354] on button "Save" at bounding box center [503, 360] width 218 height 21
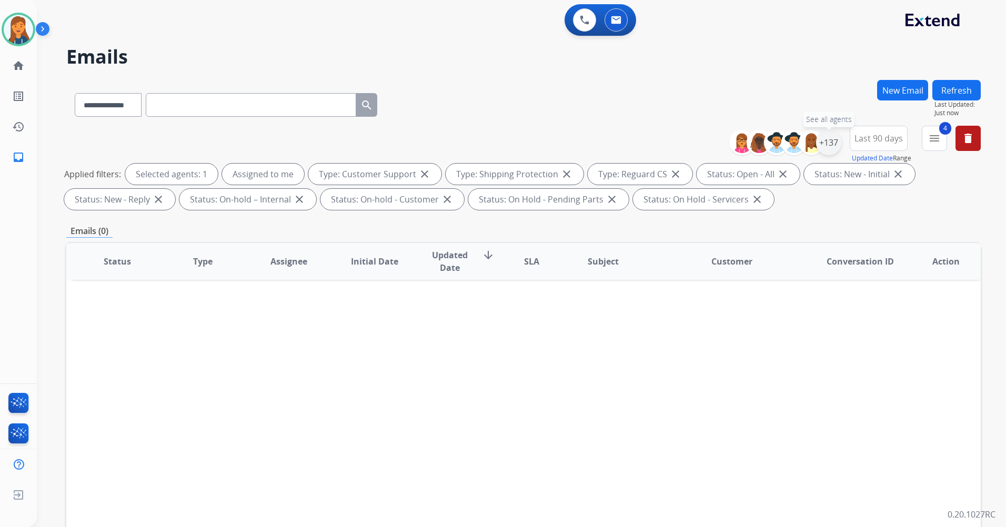
click at [830, 144] on div "+137" at bounding box center [828, 142] width 25 height 25
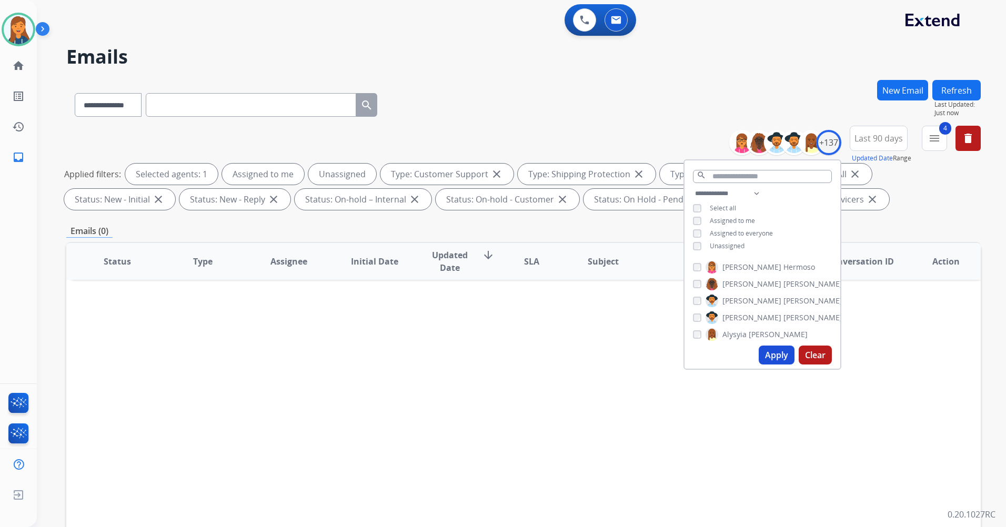
click at [776, 358] on button "Apply" at bounding box center [776, 355] width 36 height 19
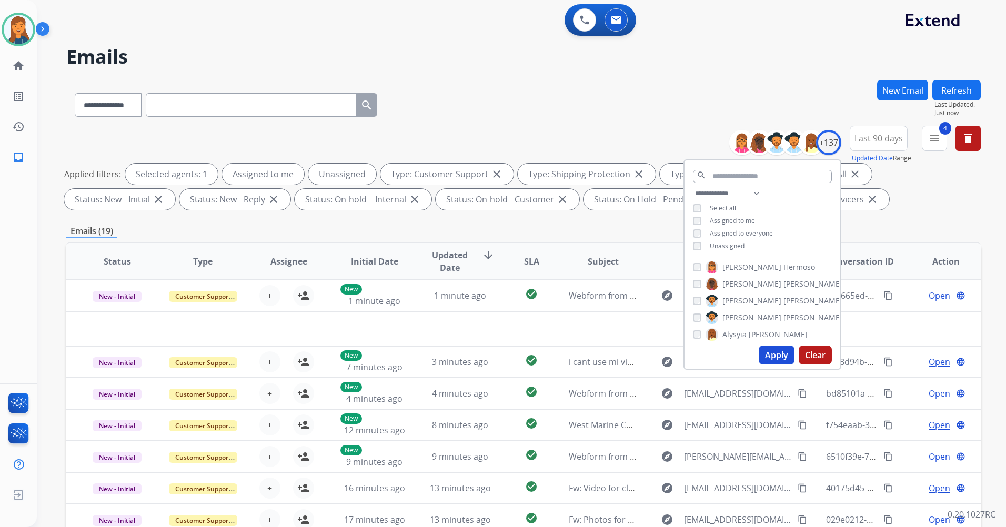
click at [505, 121] on div "**********" at bounding box center [523, 103] width 914 height 46
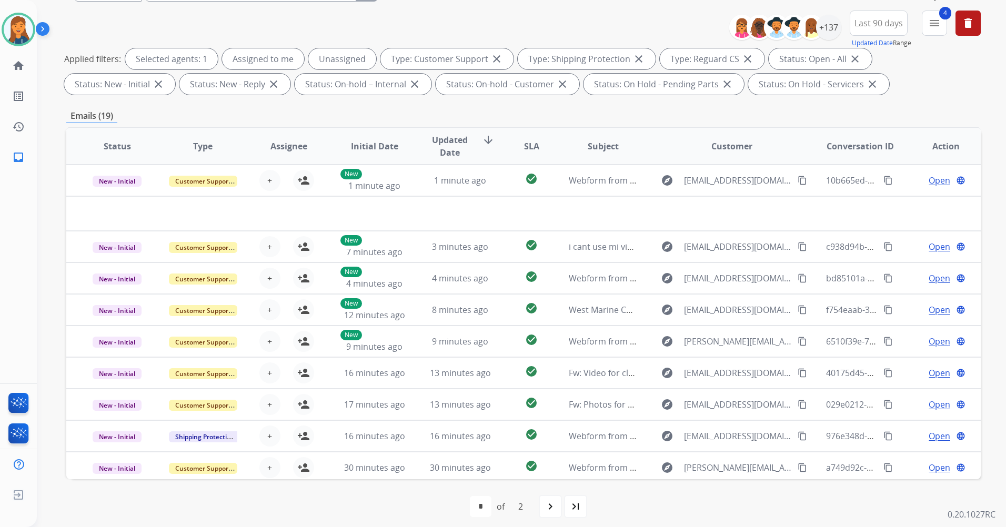
scroll to position [122, 0]
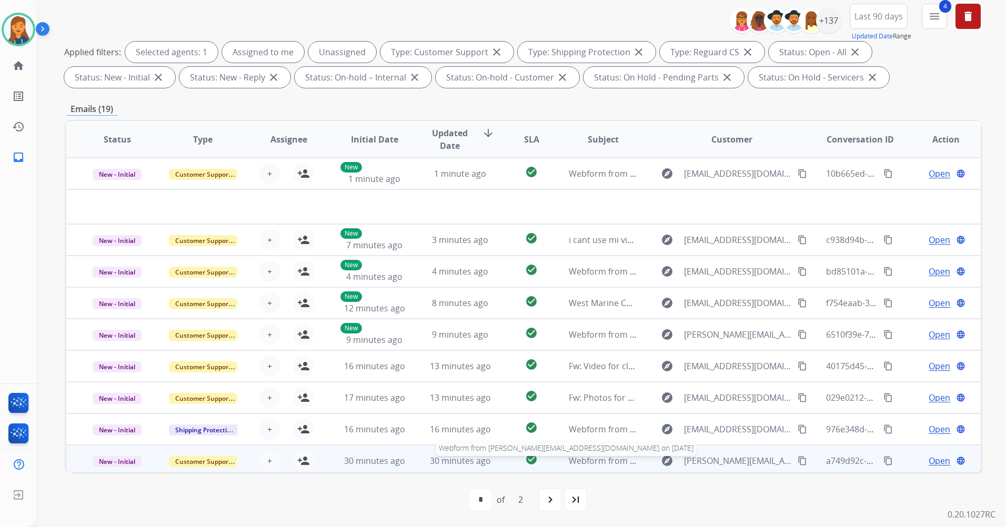
click at [577, 459] on span "Webform from adam.accounts@odeven.net on 10/10/2025" at bounding box center [720, 461] width 303 height 12
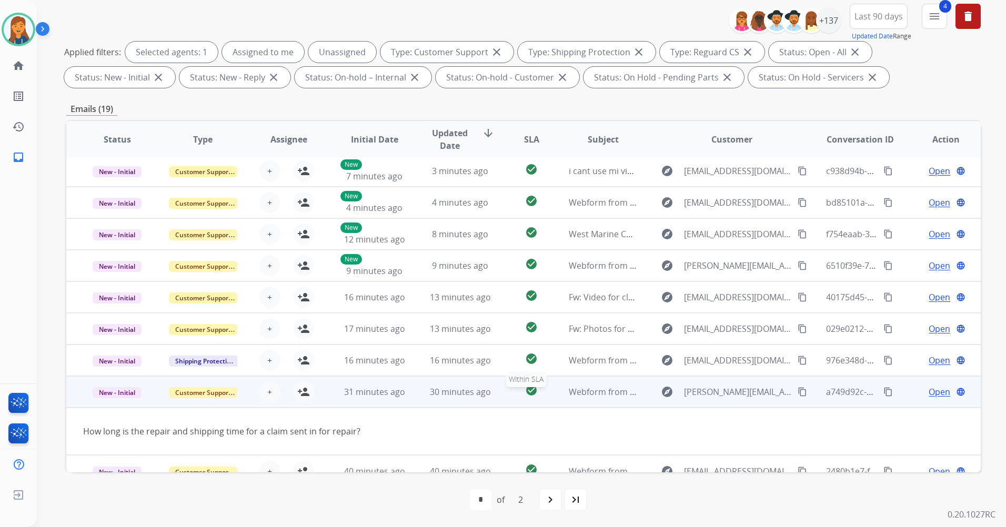
scroll to position [48, 0]
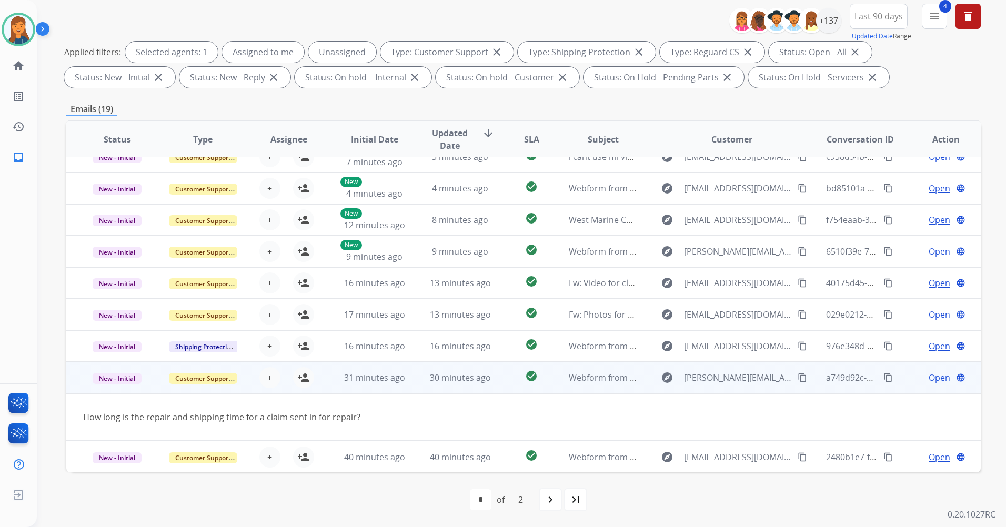
click at [797, 378] on mat-icon "content_copy" at bounding box center [801, 377] width 9 height 9
click at [596, 377] on span "Webform from adam.accounts@odeven.net on 10/10/2025" at bounding box center [720, 378] width 303 height 12
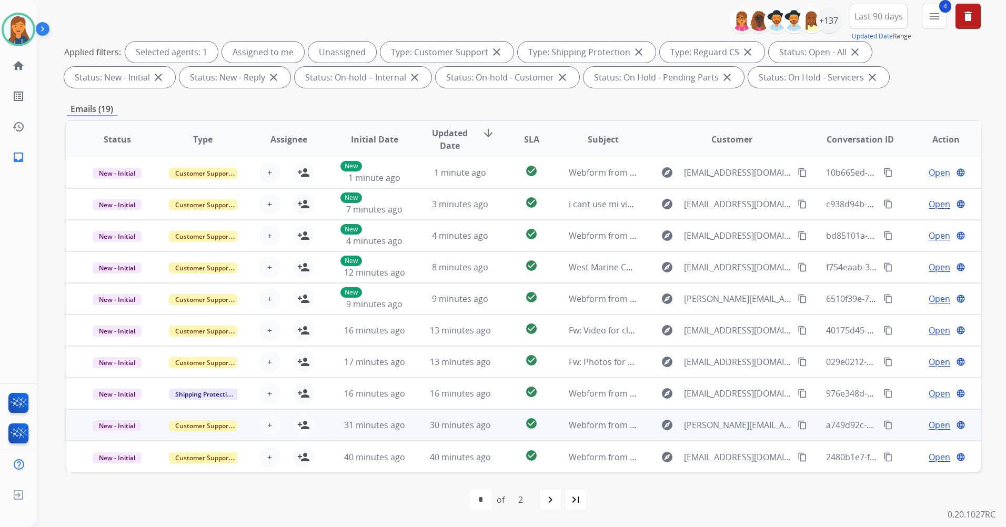
scroll to position [1, 0]
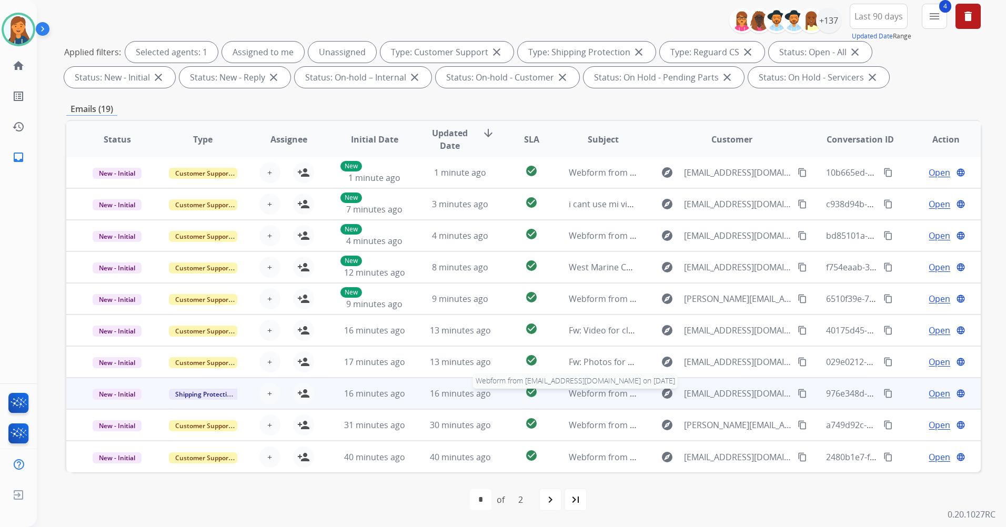
click at [591, 392] on span "Webform from Pujolsjoaquin2345@gmail.com on 10/10/2025" at bounding box center [688, 394] width 238 height 12
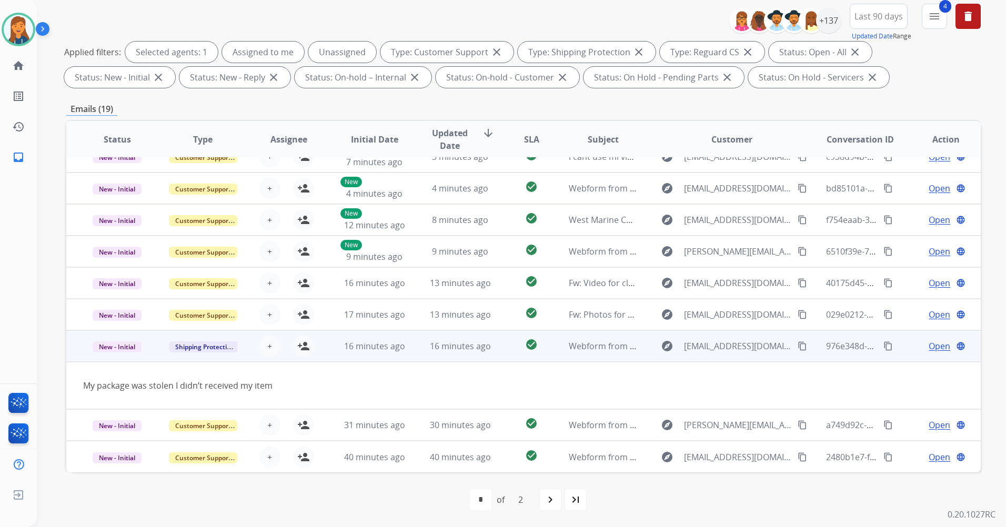
click at [798, 345] on mat-icon "content_copy" at bounding box center [801, 345] width 9 height 9
click at [299, 347] on mat-icon "person_add" at bounding box center [303, 346] width 13 height 13
click at [928, 344] on span "Open" at bounding box center [939, 346] width 22 height 13
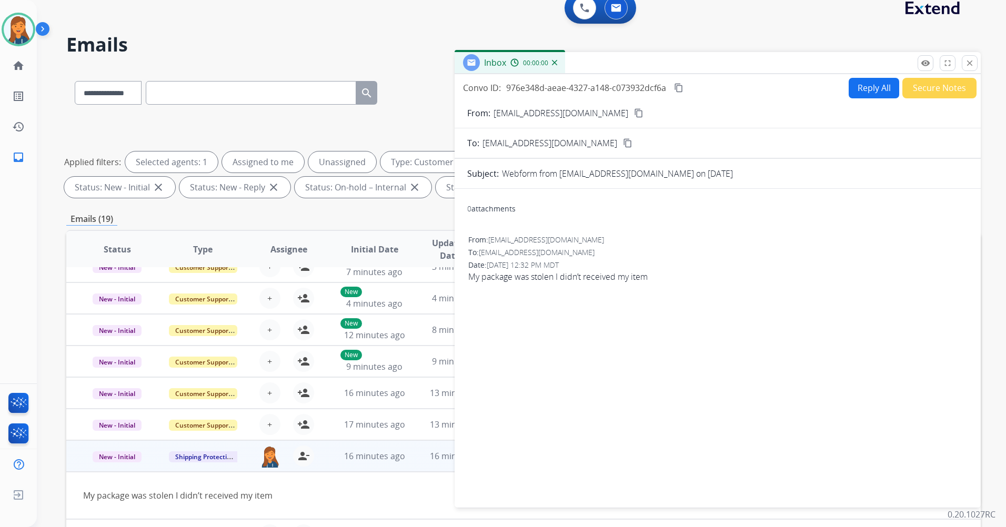
scroll to position [0, 0]
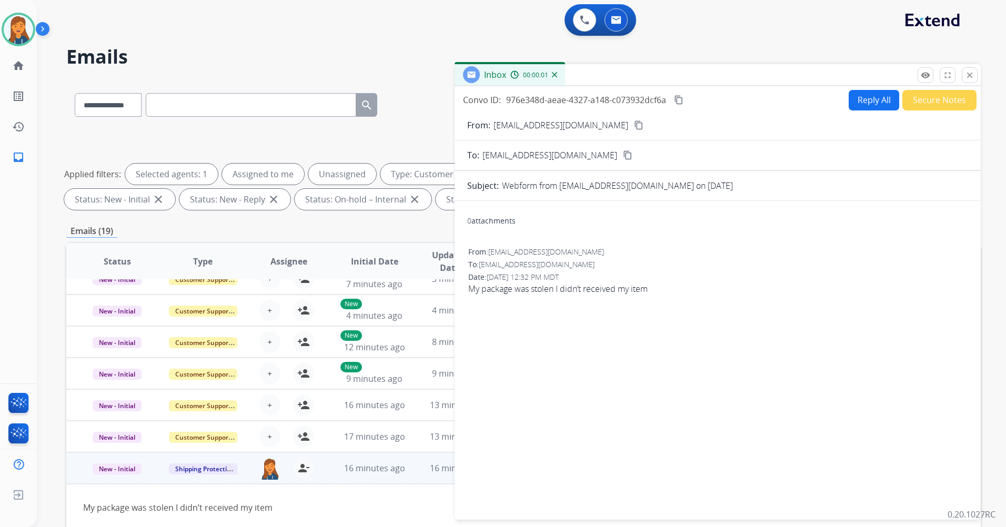
click at [857, 97] on button "Reply All" at bounding box center [873, 100] width 50 height 21
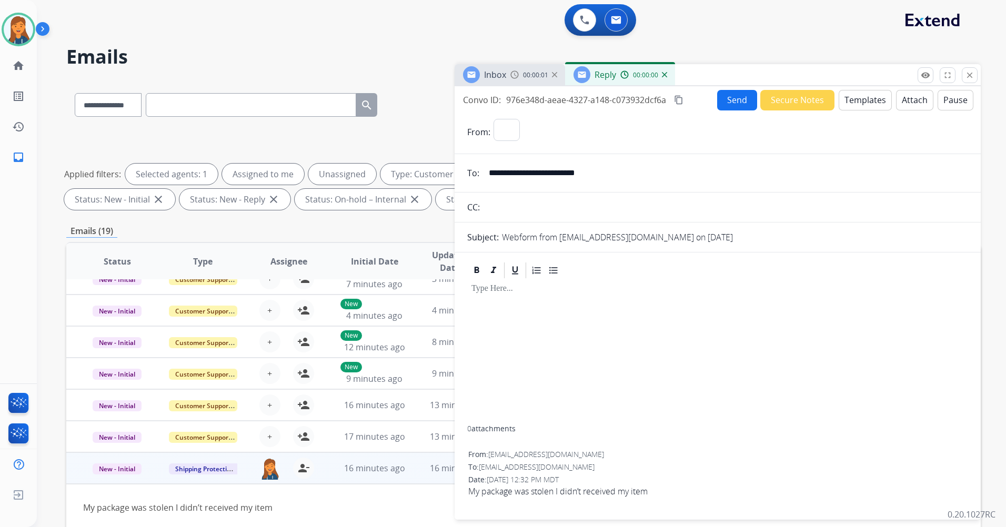
click at [857, 97] on button "Templates" at bounding box center [864, 100] width 53 height 21
select select "**********"
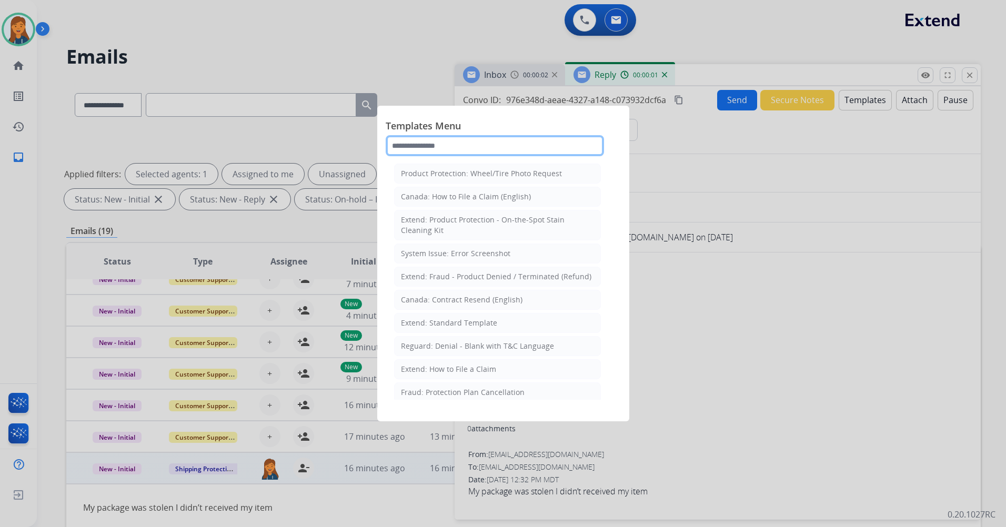
click at [467, 153] on input "text" at bounding box center [495, 145] width 218 height 21
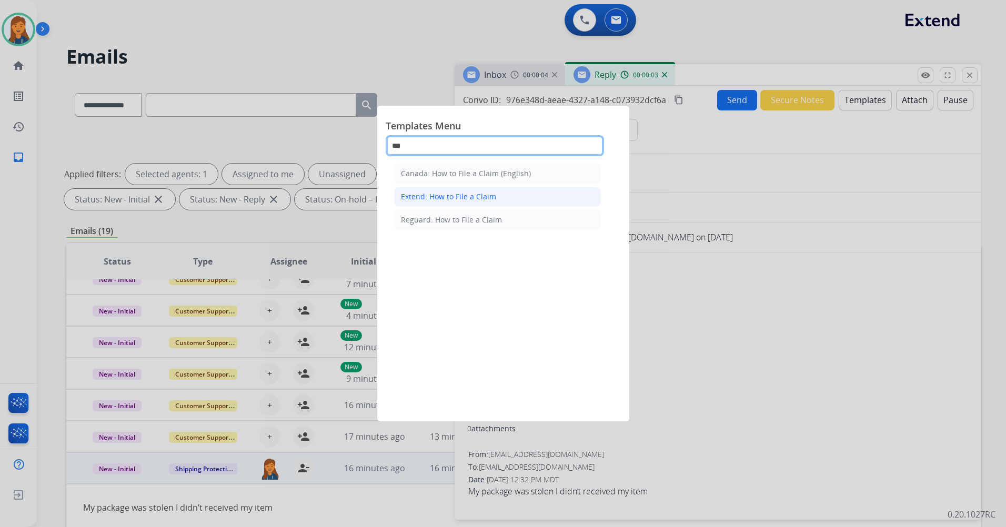
type input "***"
click at [452, 191] on div "Extend: How to File a Claim" at bounding box center [448, 196] width 95 height 11
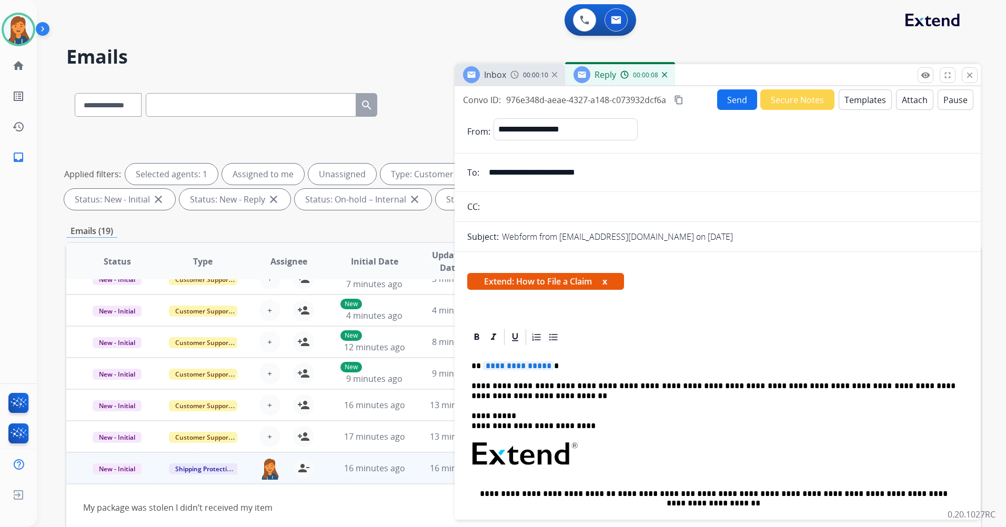
click at [520, 372] on div "**********" at bounding box center [717, 492] width 501 height 291
click at [522, 363] on span "**********" at bounding box center [518, 365] width 71 height 9
click at [682, 98] on mat-icon "content_copy" at bounding box center [678, 99] width 9 height 9
click at [717, 98] on button "Send" at bounding box center [737, 99] width 40 height 21
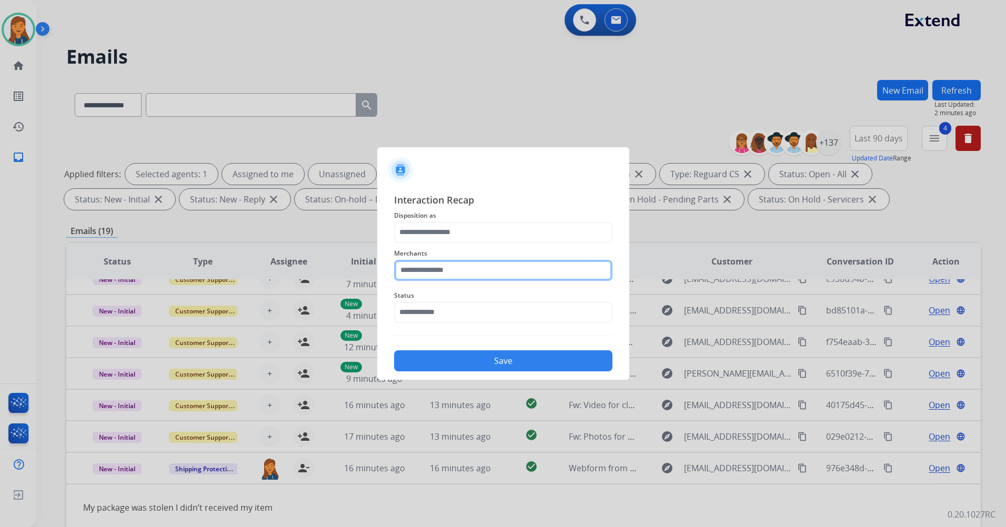
click at [503, 277] on input "text" at bounding box center [503, 270] width 218 height 21
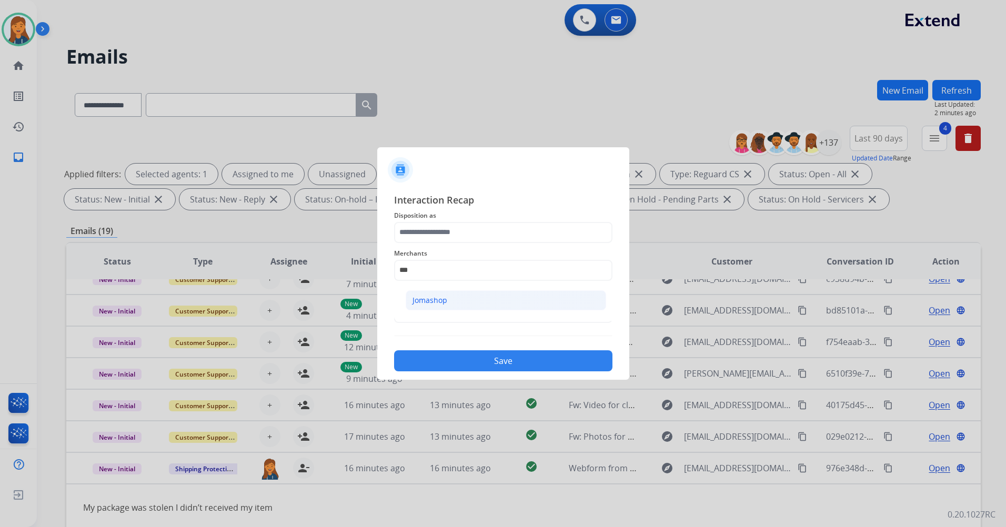
click at [449, 303] on li "Jomashop" at bounding box center [506, 300] width 200 height 20
type input "********"
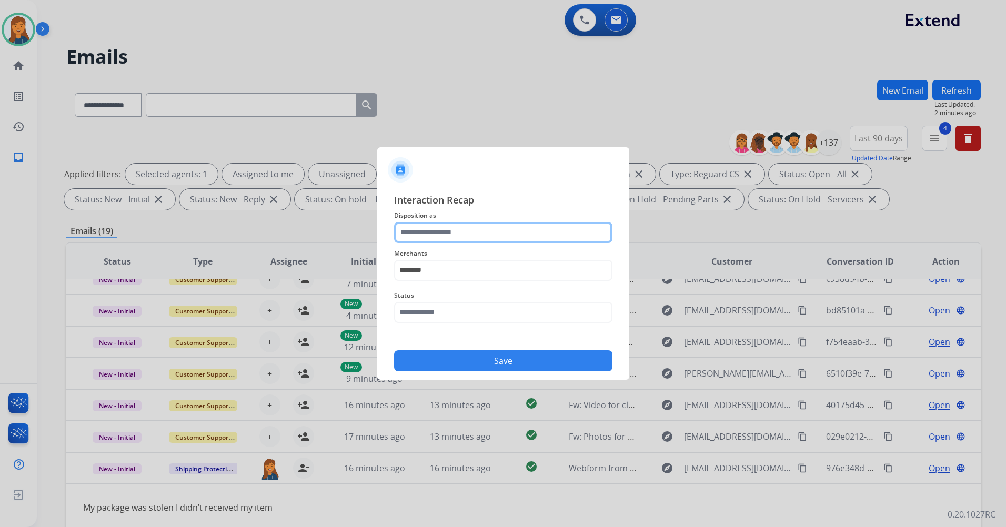
click at [441, 235] on input "text" at bounding box center [503, 232] width 218 height 21
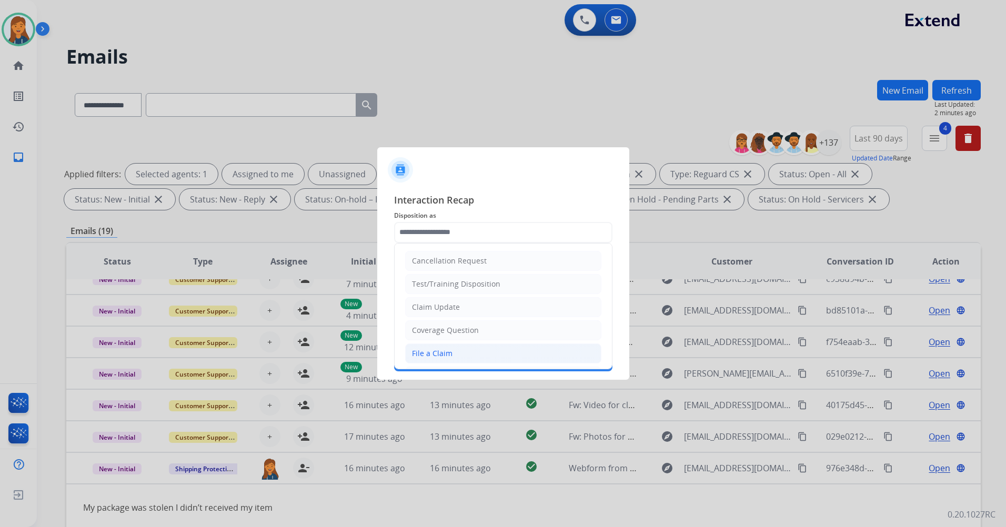
click at [458, 351] on li "File a Claim" at bounding box center [503, 353] width 196 height 20
type input "**********"
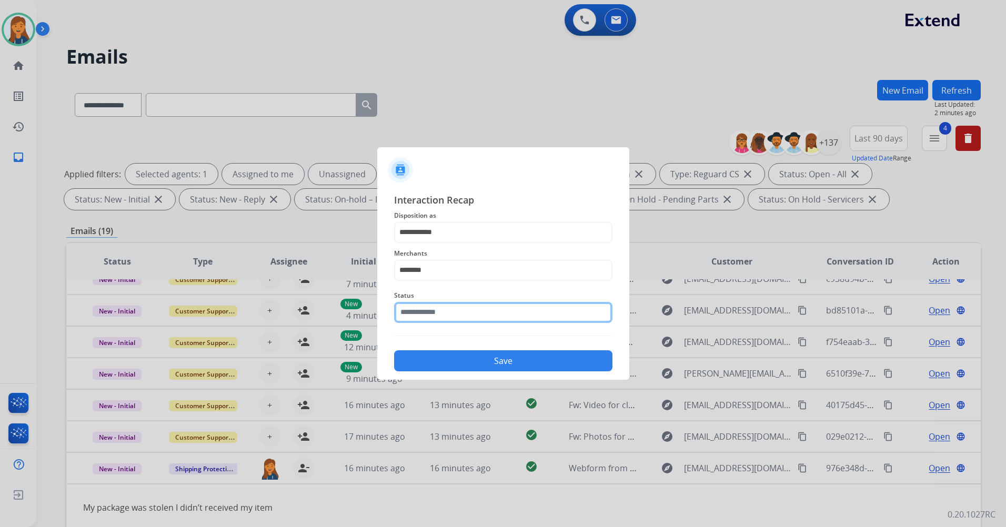
click at [430, 311] on input "text" at bounding box center [503, 312] width 218 height 21
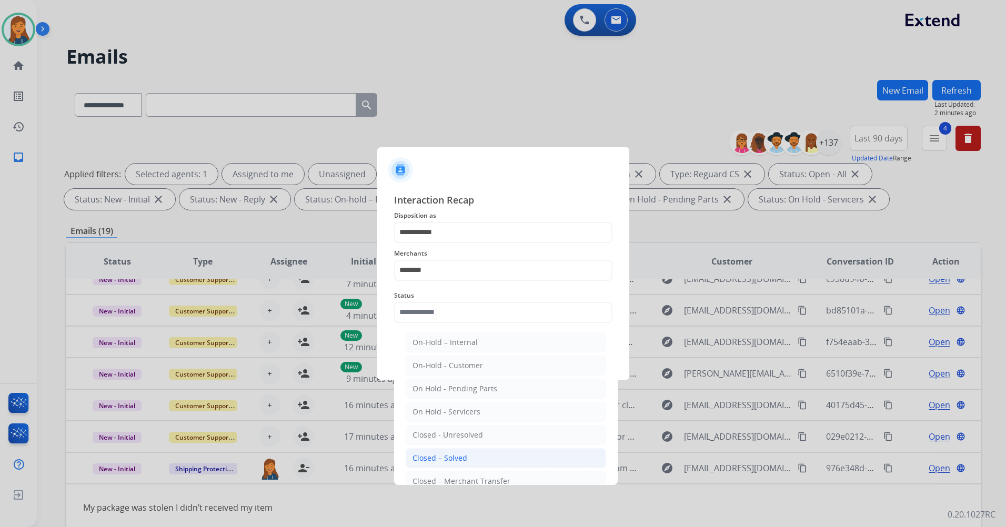
click at [435, 466] on li "Closed – Solved" at bounding box center [506, 458] width 200 height 20
type input "**********"
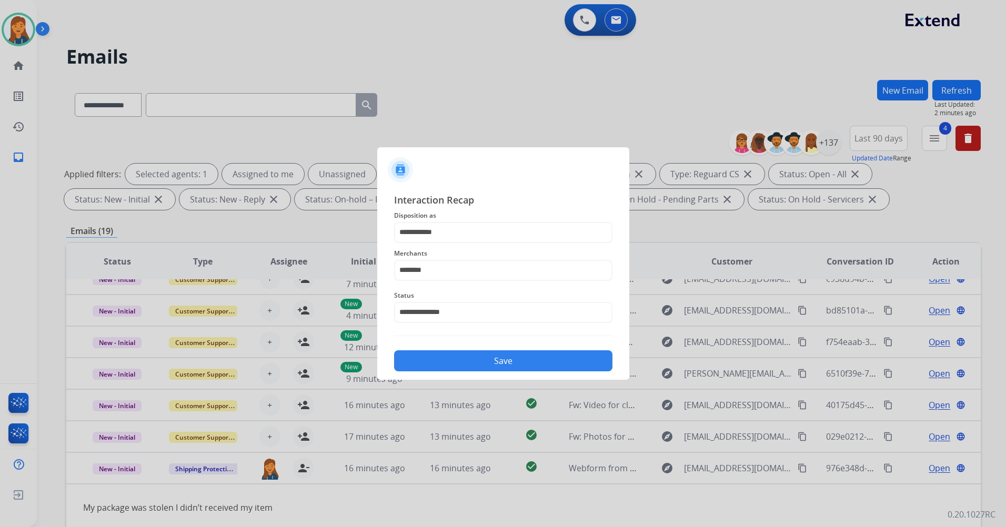
click at [443, 347] on div "Save" at bounding box center [503, 357] width 218 height 27
click at [443, 357] on button "Save" at bounding box center [503, 360] width 218 height 21
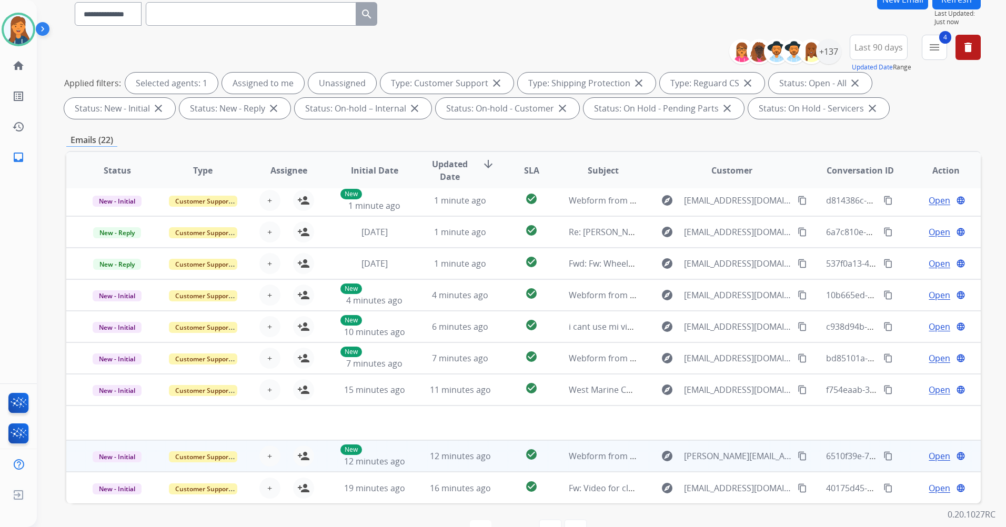
scroll to position [105, 0]
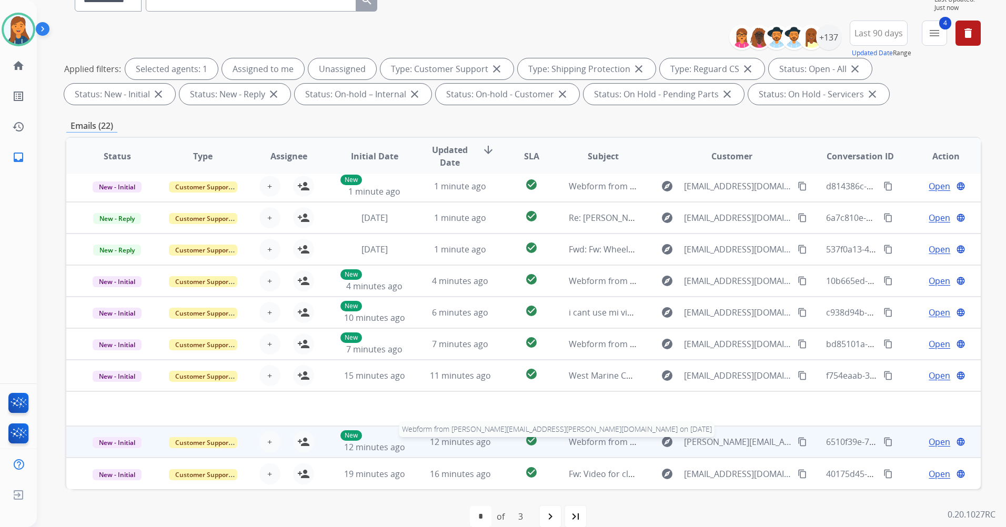
click at [585, 446] on span "Webform from angela.ananyan@yahoo.com on 10/10/2025" at bounding box center [753, 442] width 369 height 12
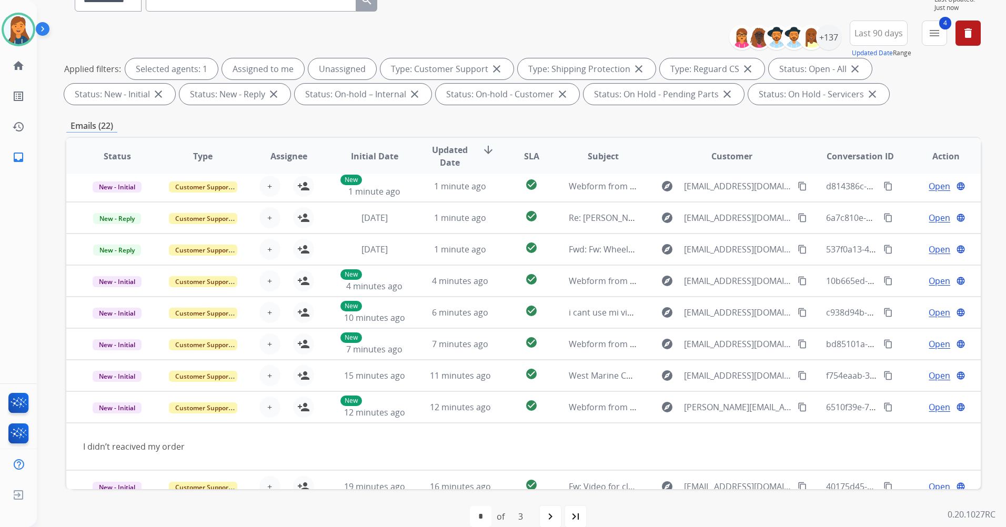
scroll to position [48, 0]
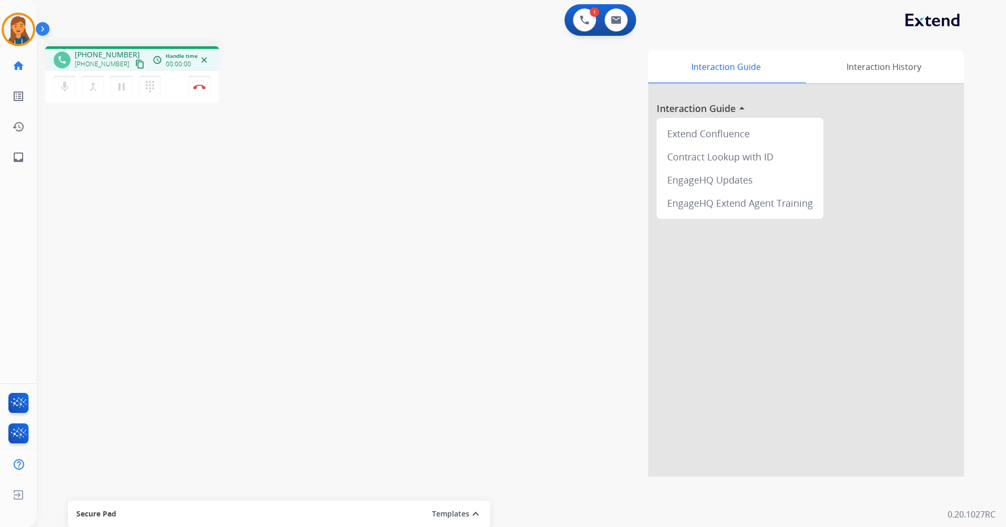
click at [135, 66] on mat-icon "content_copy" at bounding box center [139, 63] width 9 height 9
click at [146, 87] on mat-icon "dialpad" at bounding box center [150, 86] width 13 height 13
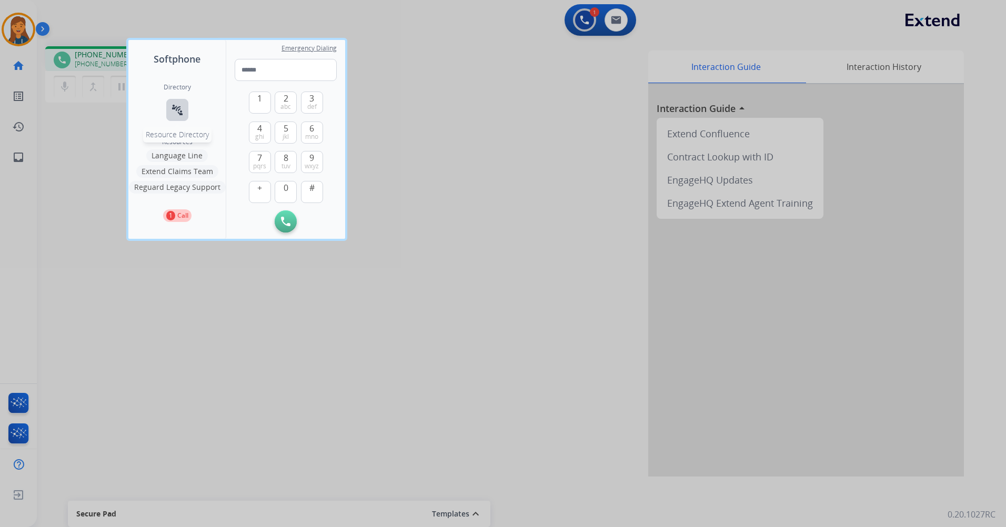
click at [169, 114] on button "connect_without_contact Resource Directory" at bounding box center [177, 110] width 22 height 22
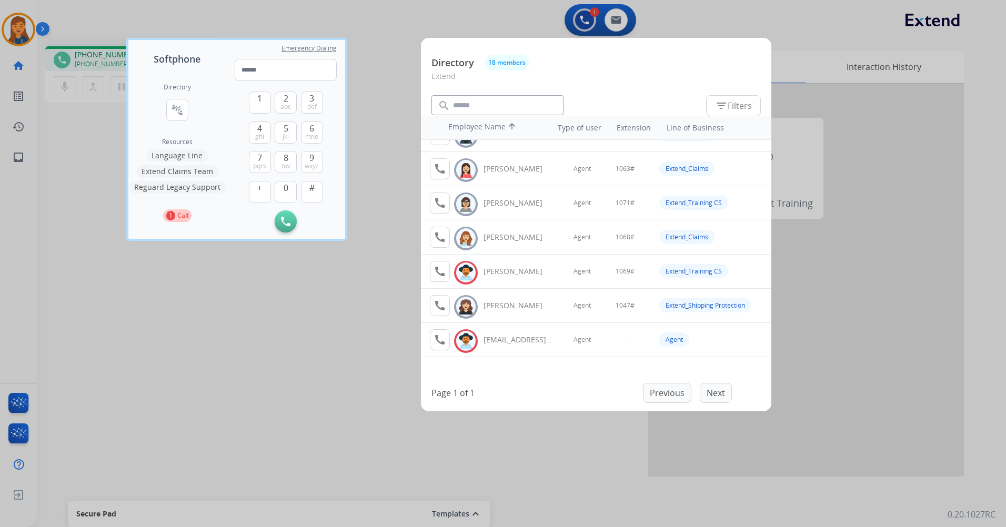
scroll to position [401, 0]
click at [378, 345] on div at bounding box center [503, 263] width 1006 height 527
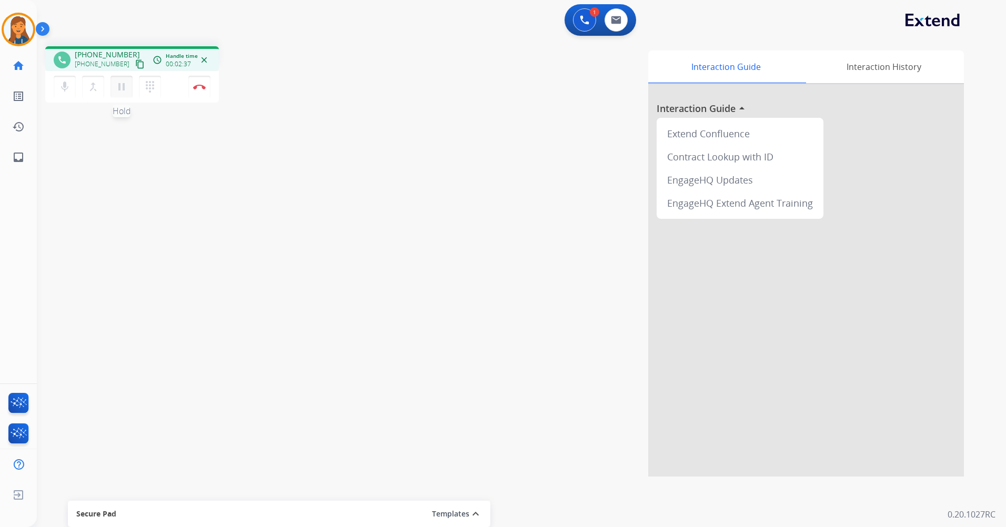
click at [118, 95] on button "pause Hold" at bounding box center [121, 87] width 22 height 22
click at [153, 95] on button "dialpad Dialpad" at bounding box center [150, 87] width 22 height 22
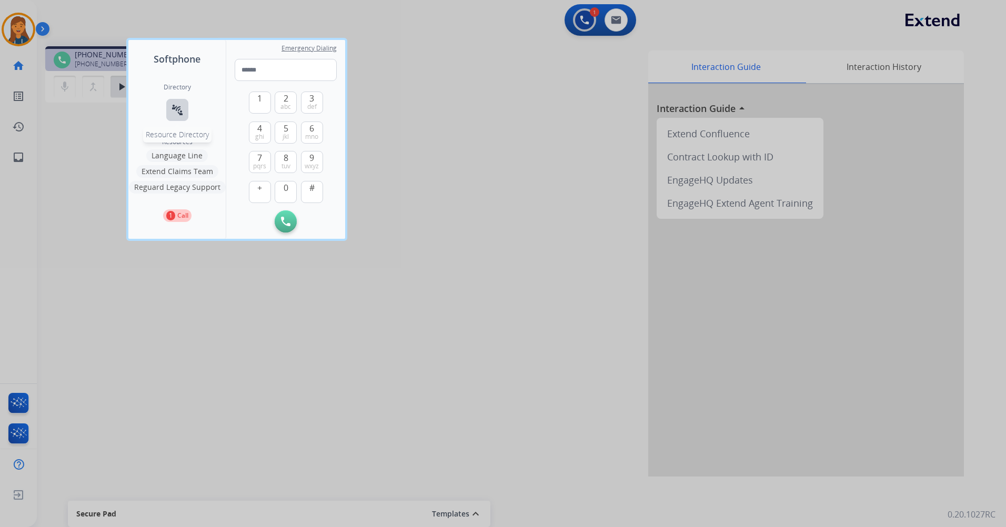
click at [181, 118] on button "connect_without_contact Resource Directory" at bounding box center [177, 110] width 22 height 22
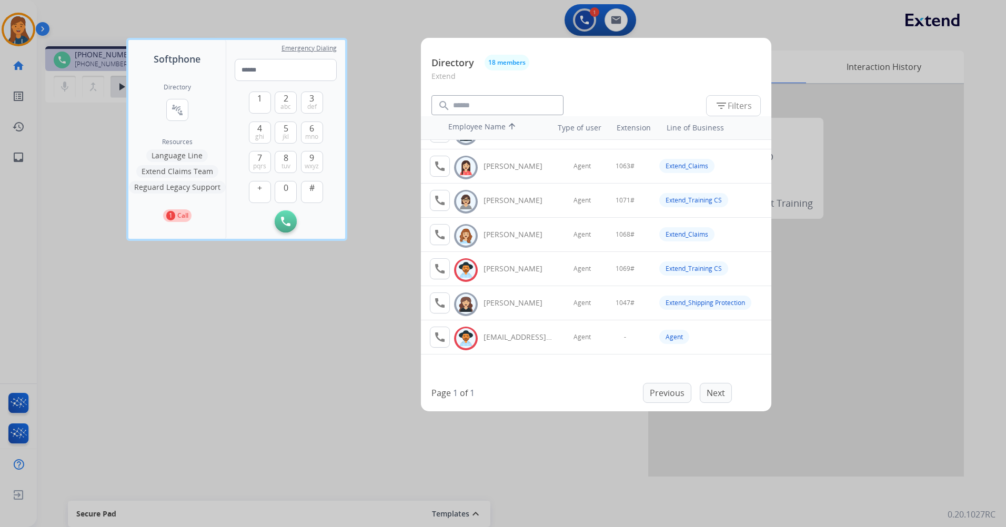
click at [354, 369] on div at bounding box center [503, 263] width 1006 height 527
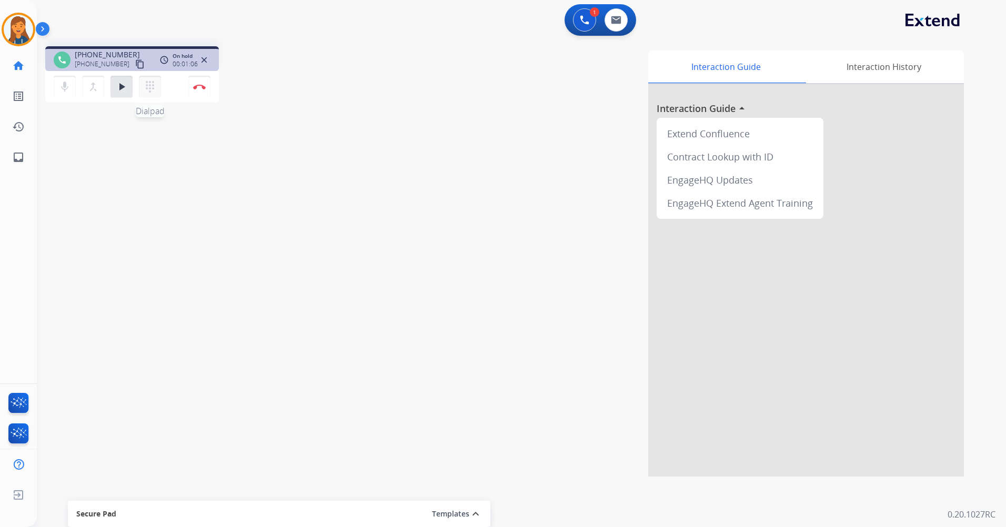
click at [156, 92] on mat-icon "dialpad" at bounding box center [150, 86] width 13 height 13
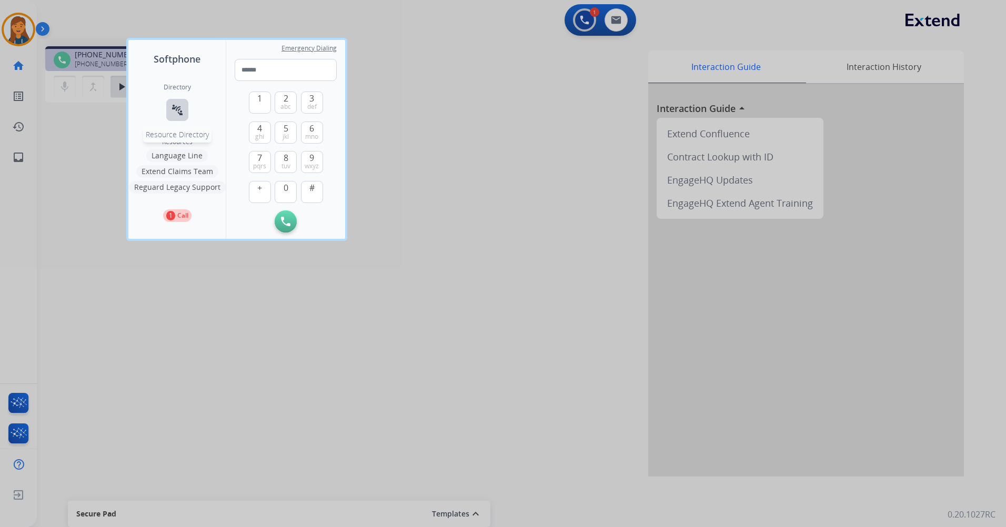
click at [185, 114] on button "connect_without_contact Resource Directory" at bounding box center [177, 110] width 22 height 22
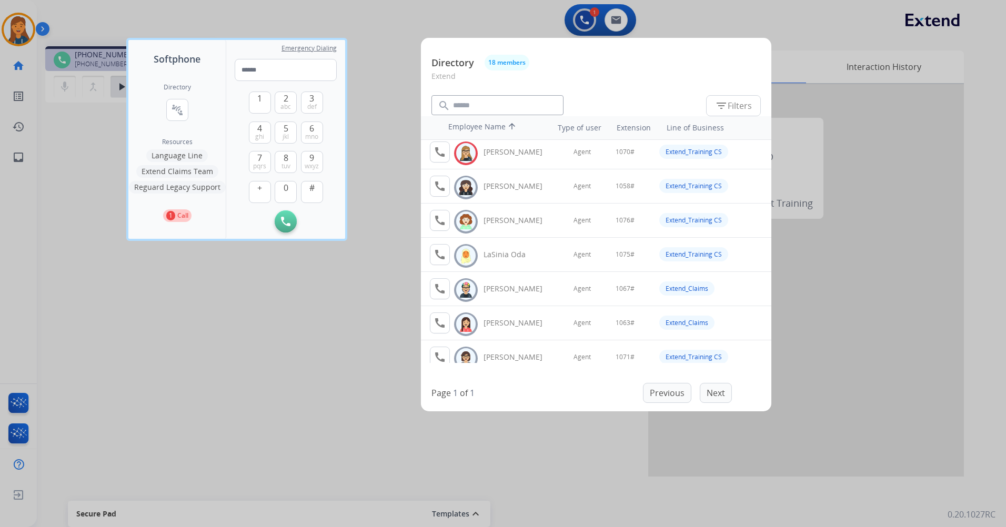
scroll to position [243, 0]
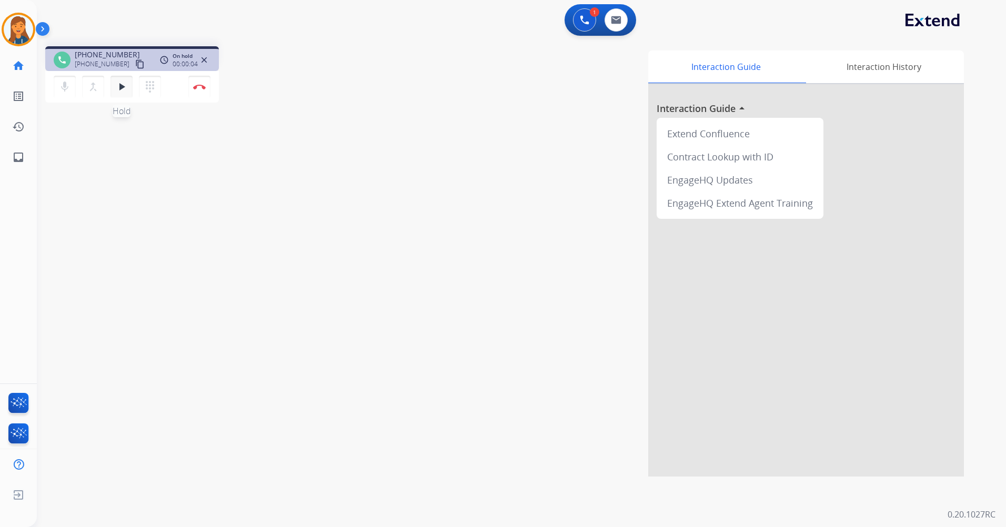
click at [124, 76] on button "play_arrow Hold" at bounding box center [121, 87] width 22 height 22
click at [194, 86] on img at bounding box center [199, 86] width 13 height 5
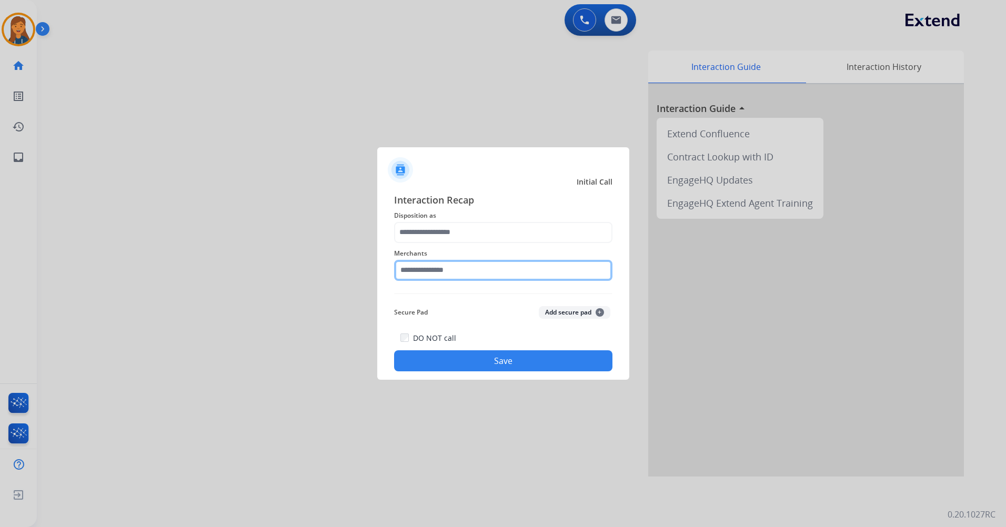
click at [500, 270] on input "text" at bounding box center [503, 270] width 218 height 21
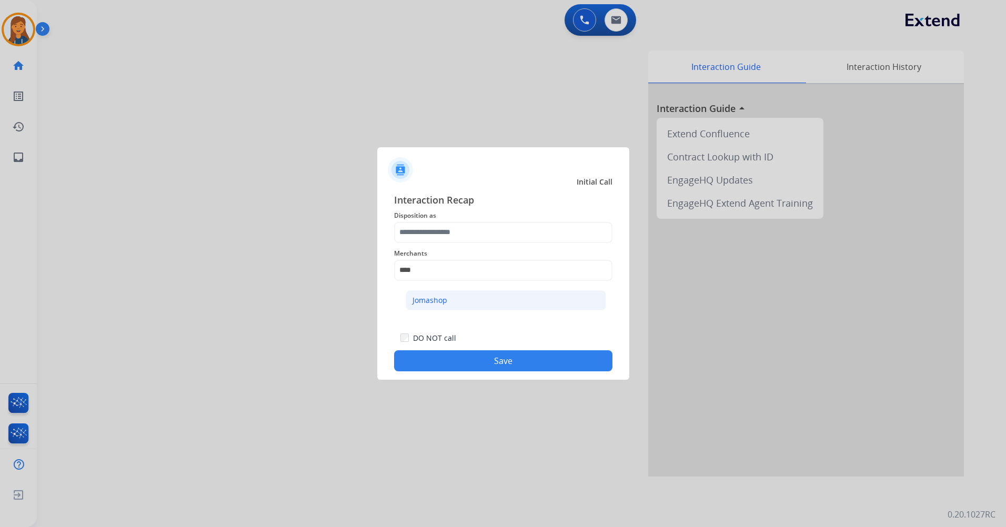
click at [469, 307] on li "Jomashop" at bounding box center [506, 300] width 200 height 20
type input "********"
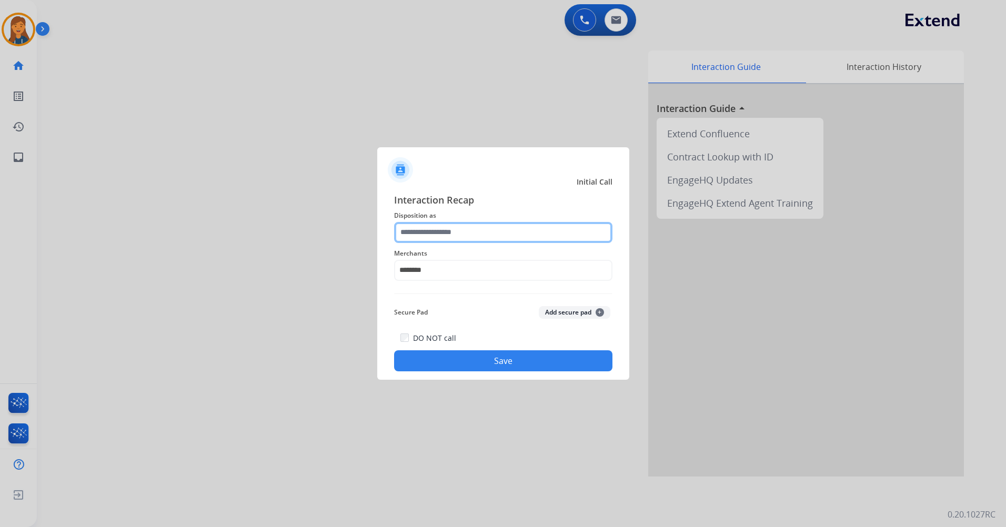
click at [468, 241] on input "text" at bounding box center [503, 232] width 218 height 21
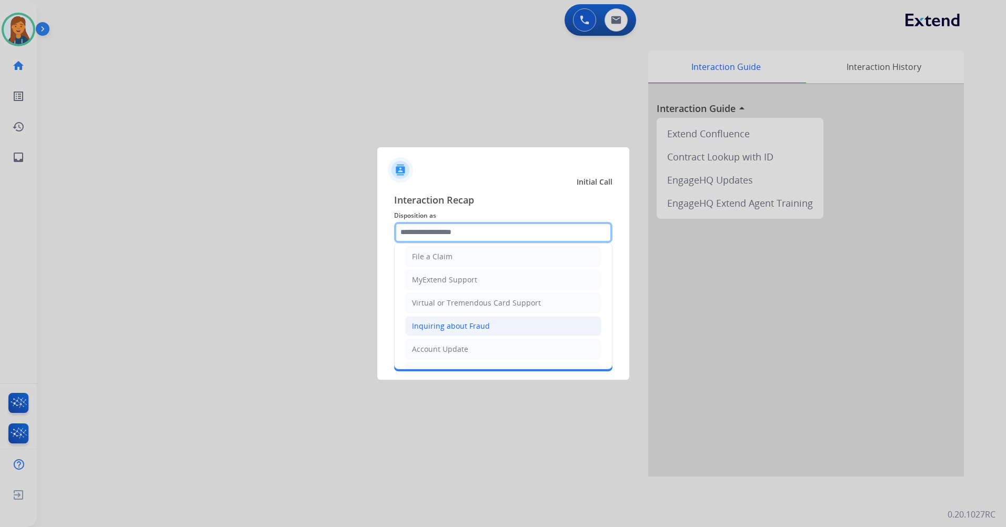
scroll to position [105, 0]
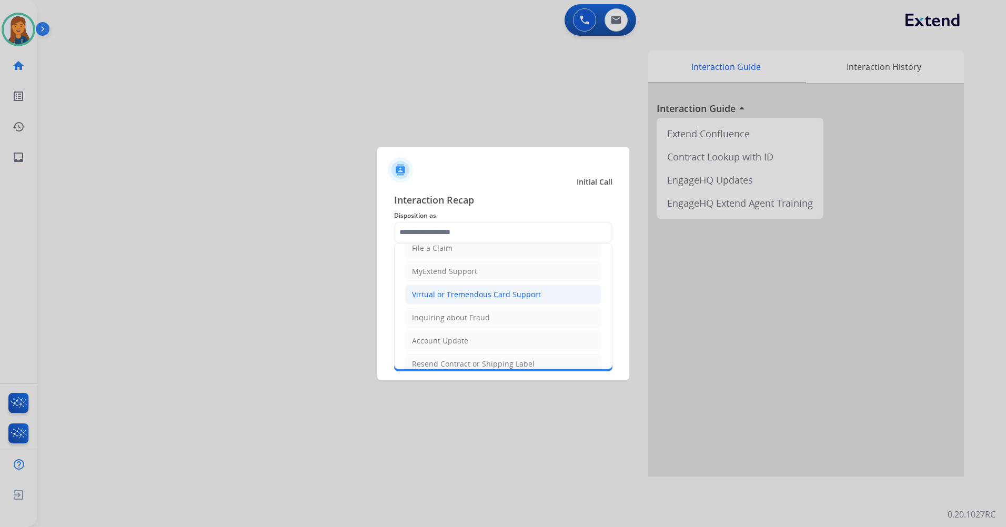
click at [469, 301] on li "Virtual or Tremendous Card Support" at bounding box center [503, 295] width 196 height 20
type input "**********"
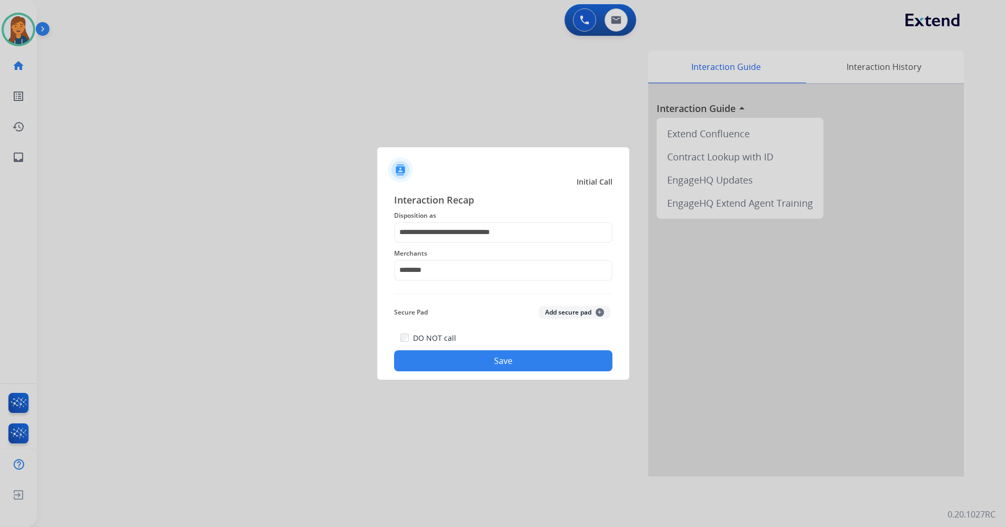
click at [467, 363] on button "Save" at bounding box center [503, 360] width 218 height 21
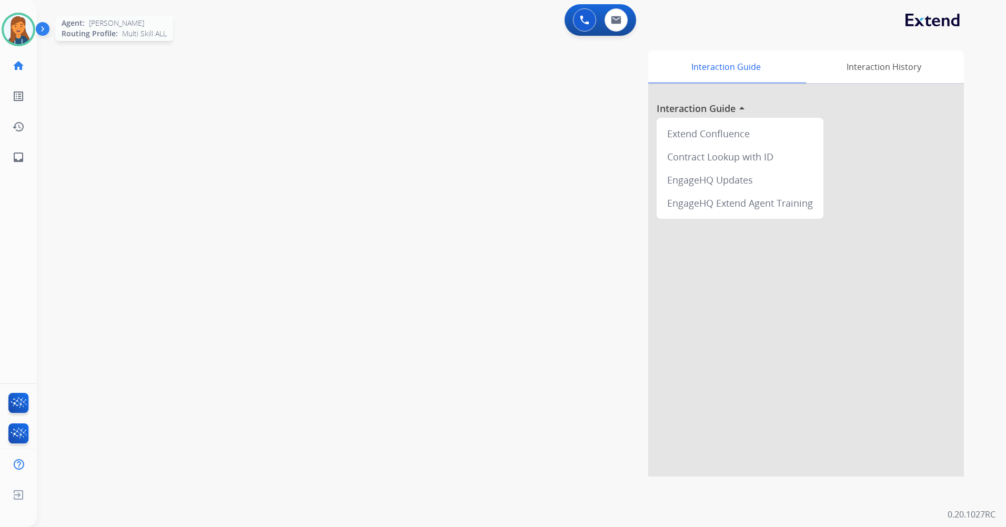
click at [7, 38] on img at bounding box center [18, 29] width 29 height 29
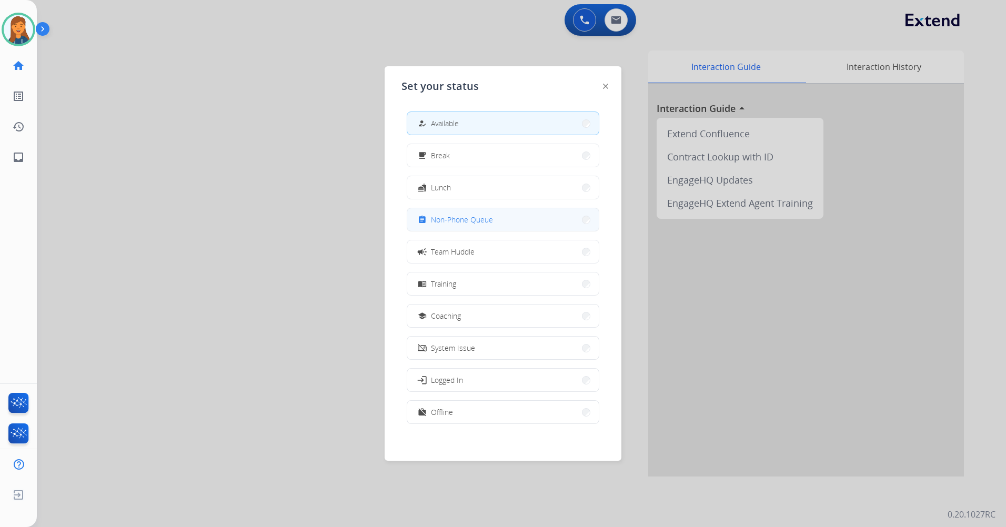
click at [527, 221] on button "assignment Non-Phone Queue" at bounding box center [502, 219] width 191 height 23
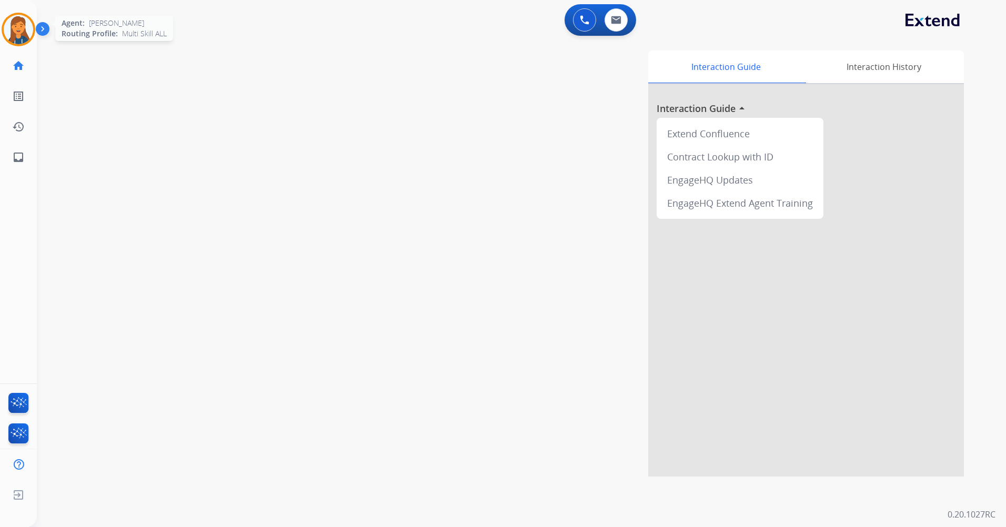
click at [12, 31] on img at bounding box center [18, 29] width 29 height 29
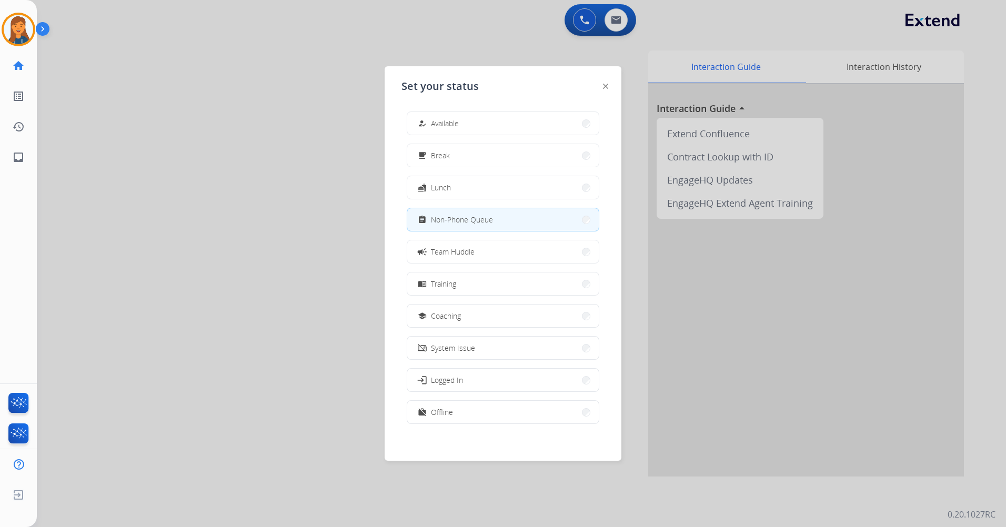
drag, startPoint x: 497, startPoint y: 121, endPoint x: 306, endPoint y: 124, distance: 190.9
click at [496, 121] on button "how_to_reg Available" at bounding box center [502, 123] width 191 height 23
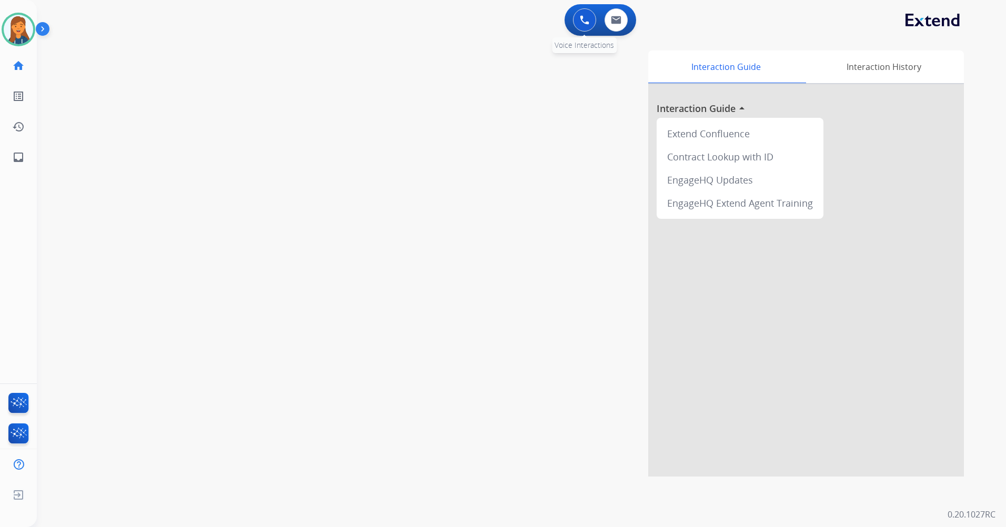
click at [573, 19] on button at bounding box center [584, 19] width 23 height 23
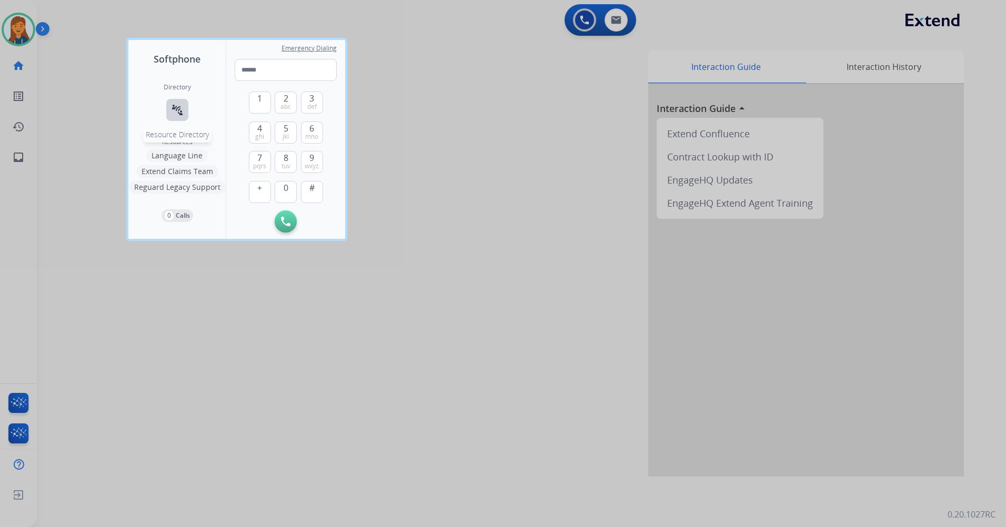
click at [177, 102] on button "connect_without_contact Resource Directory" at bounding box center [177, 110] width 22 height 22
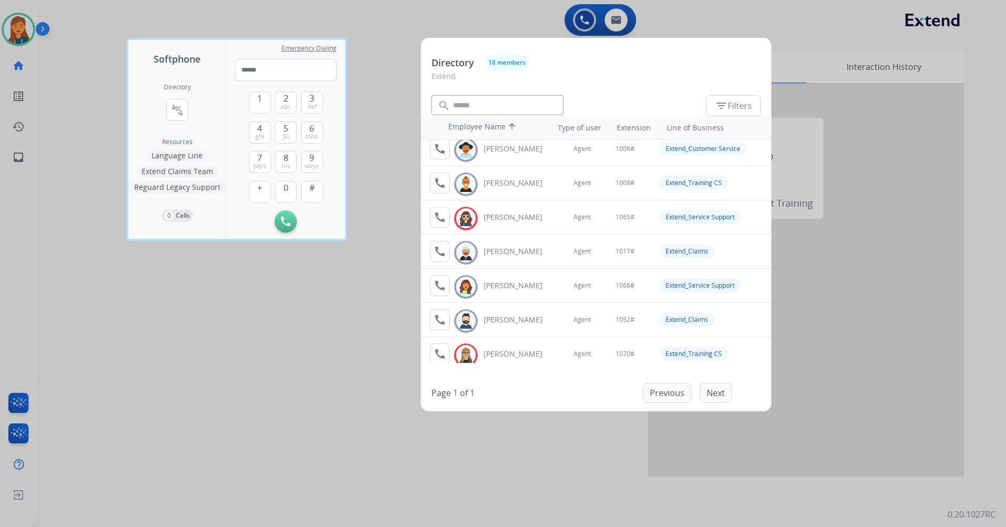
scroll to position [0, 0]
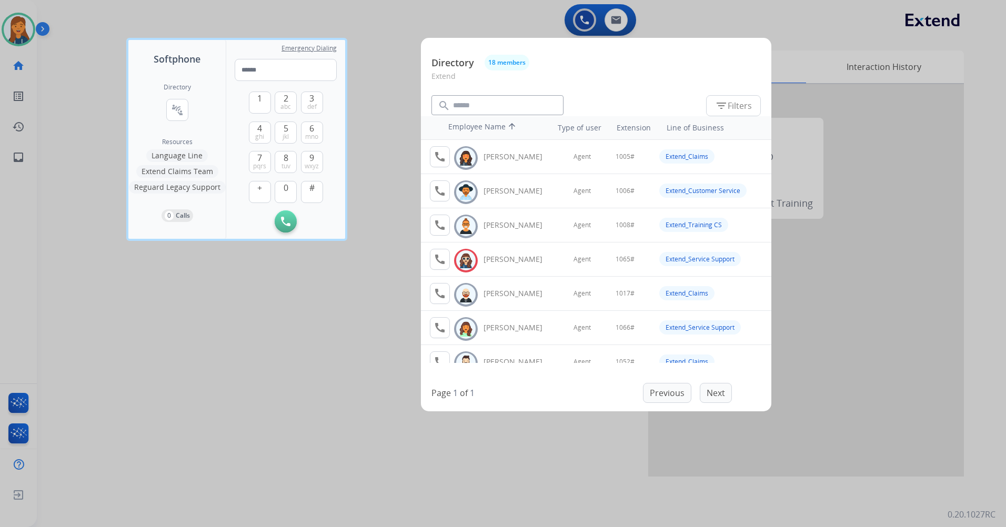
click at [163, 324] on div at bounding box center [503, 263] width 1006 height 527
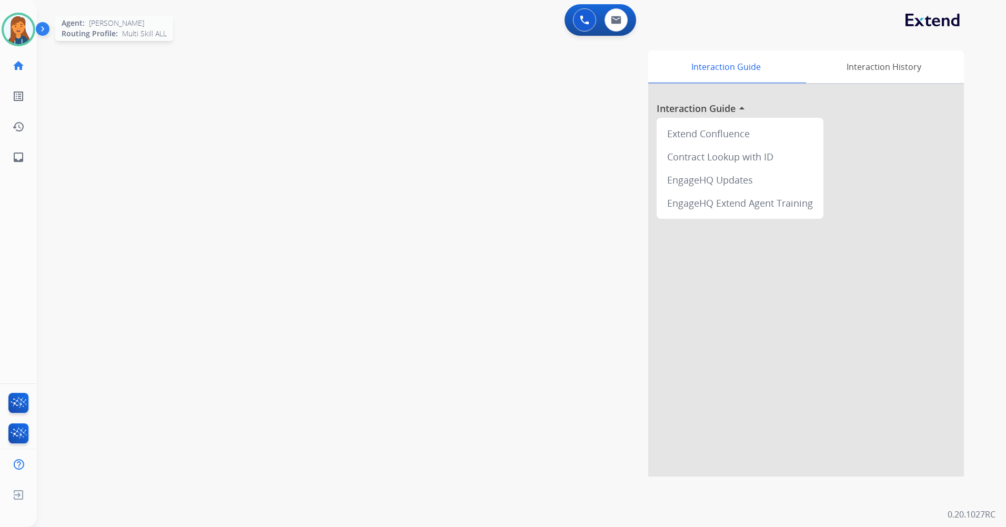
click at [8, 36] on img at bounding box center [18, 29] width 29 height 29
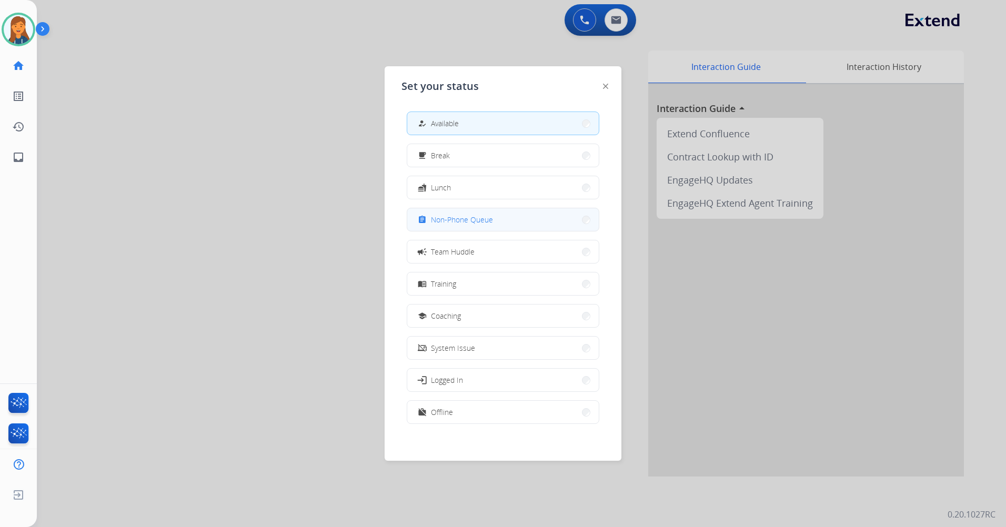
click at [446, 227] on button "assignment Non-Phone Queue" at bounding box center [502, 219] width 191 height 23
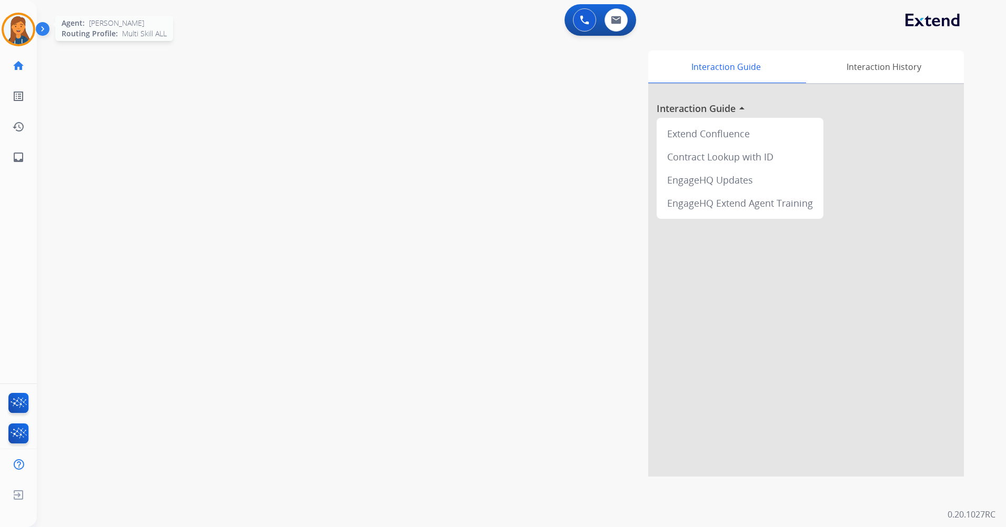
click at [25, 23] on img at bounding box center [18, 29] width 29 height 29
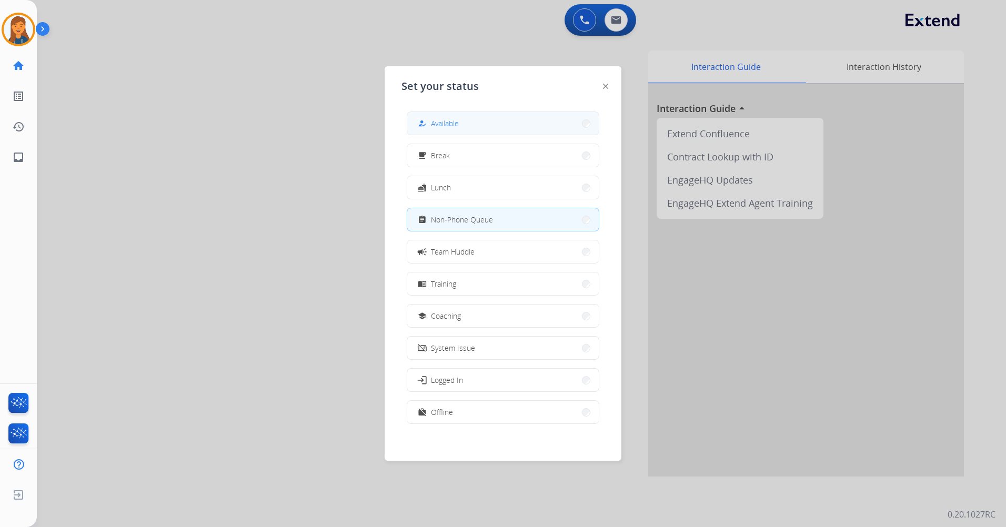
click at [458, 122] on span "Available" at bounding box center [445, 123] width 28 height 11
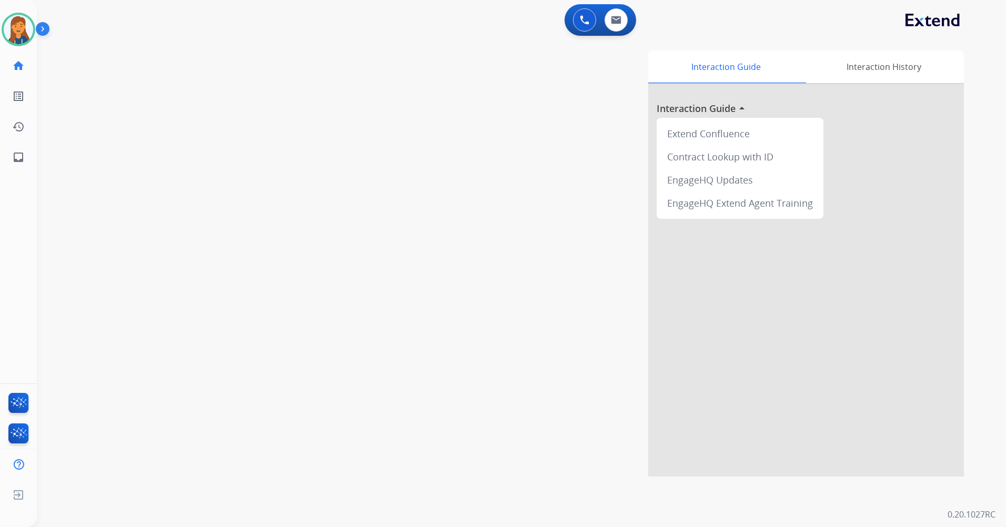
drag, startPoint x: 18, startPoint y: 38, endPoint x: 53, endPoint y: 35, distance: 34.9
click at [17, 37] on img at bounding box center [18, 29] width 29 height 29
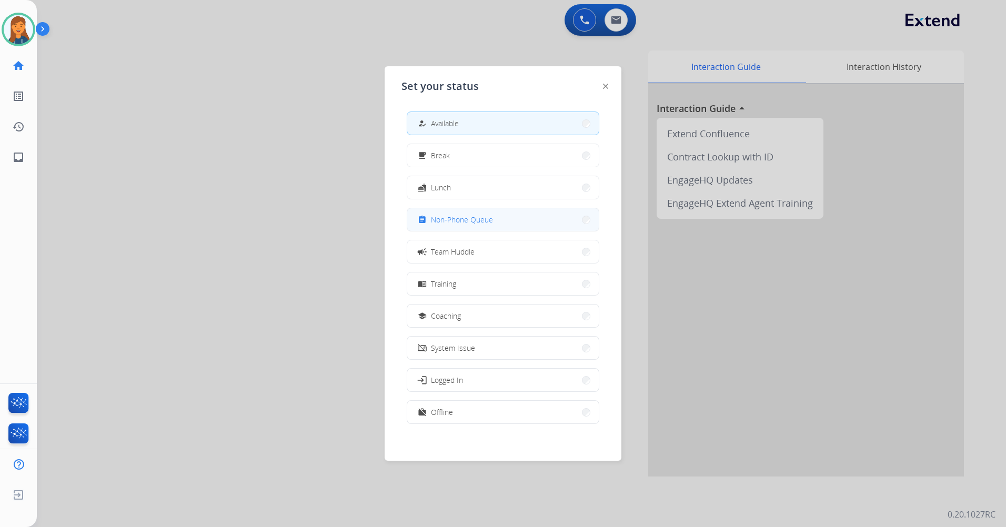
click at [538, 226] on button "assignment Non-Phone Queue" at bounding box center [502, 219] width 191 height 23
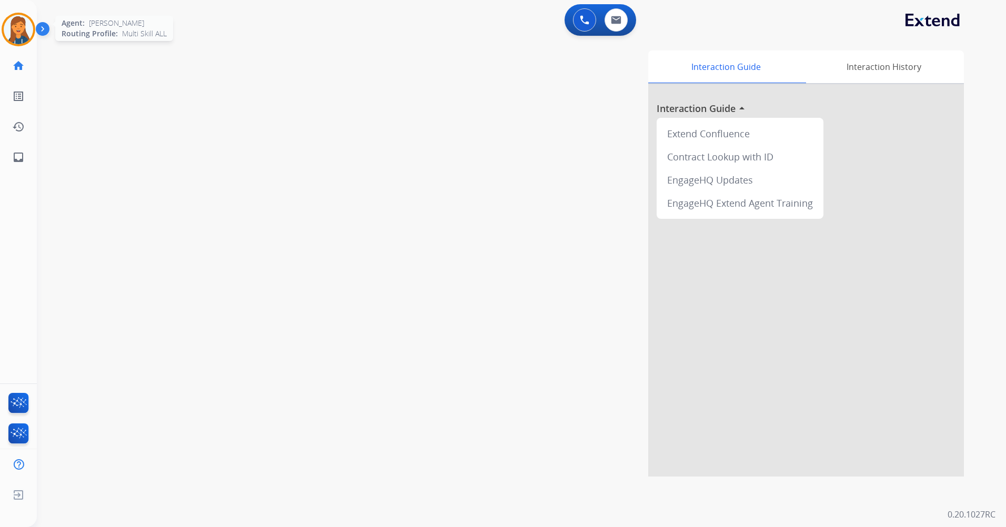
click at [17, 26] on img at bounding box center [18, 29] width 29 height 29
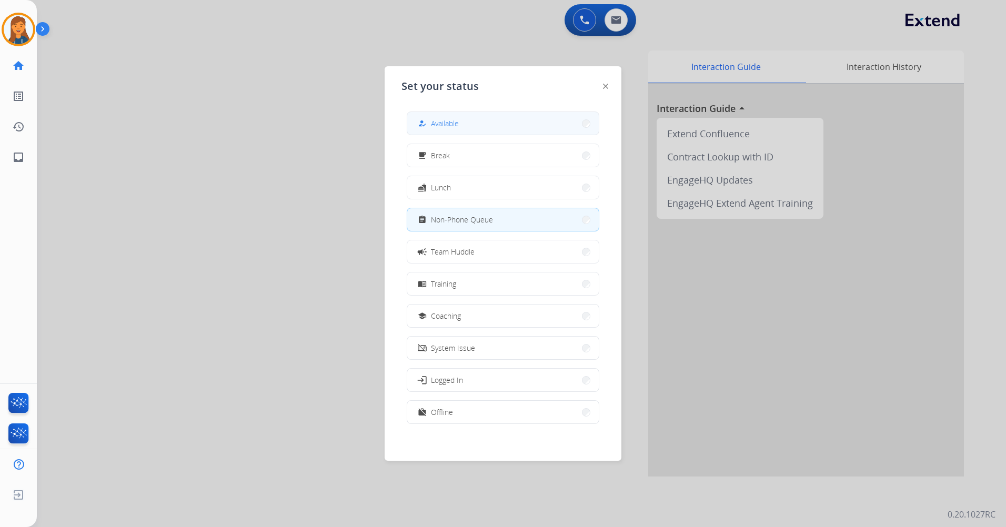
click at [435, 113] on button "how_to_reg Available" at bounding box center [502, 123] width 191 height 23
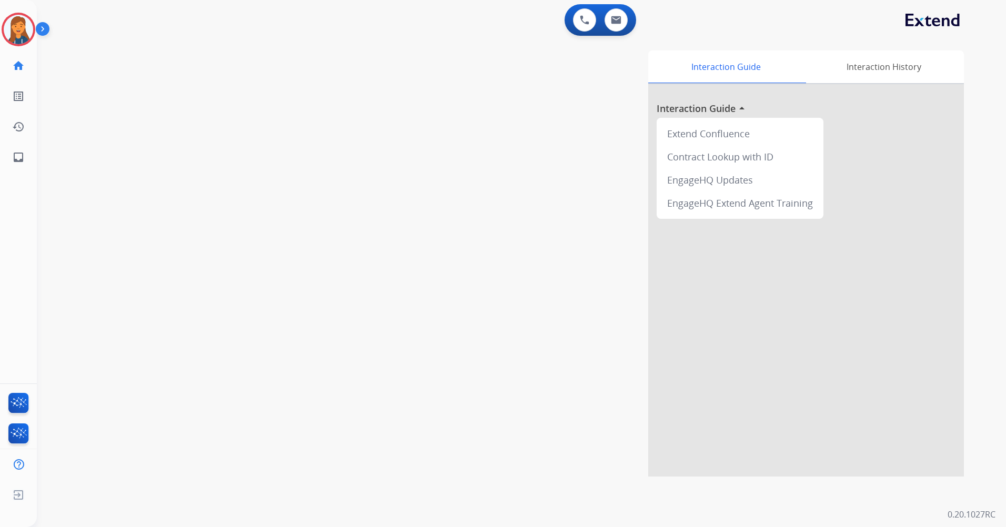
click at [22, 11] on div "[PERSON_NAME] Logged In Edit Avatar Agent: [PERSON_NAME] Profile: Multi Skill A…" at bounding box center [18, 86] width 37 height 173
click at [15, 47] on div "[PERSON_NAME] Logged In Edit Avatar Agent: [PERSON_NAME] Profile: Multi Skill A…" at bounding box center [18, 86] width 37 height 173
click at [17, 27] on img at bounding box center [18, 29] width 29 height 29
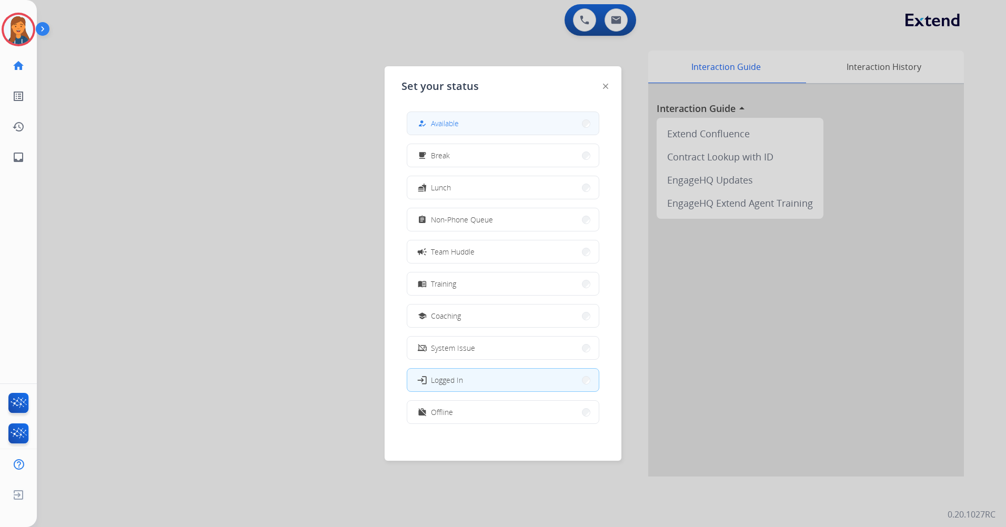
click at [465, 125] on button "how_to_reg Available" at bounding box center [502, 123] width 191 height 23
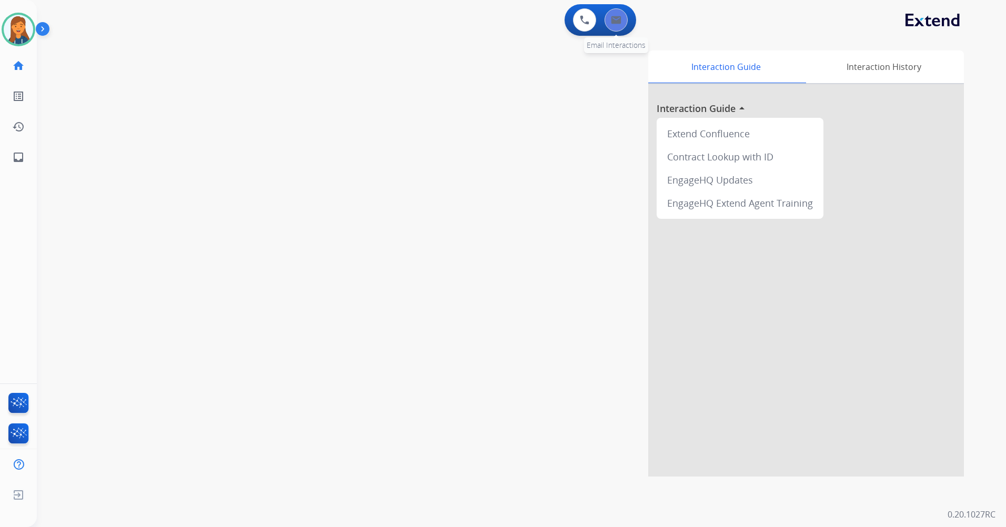
click at [616, 11] on button at bounding box center [615, 19] width 23 height 23
select select "**********"
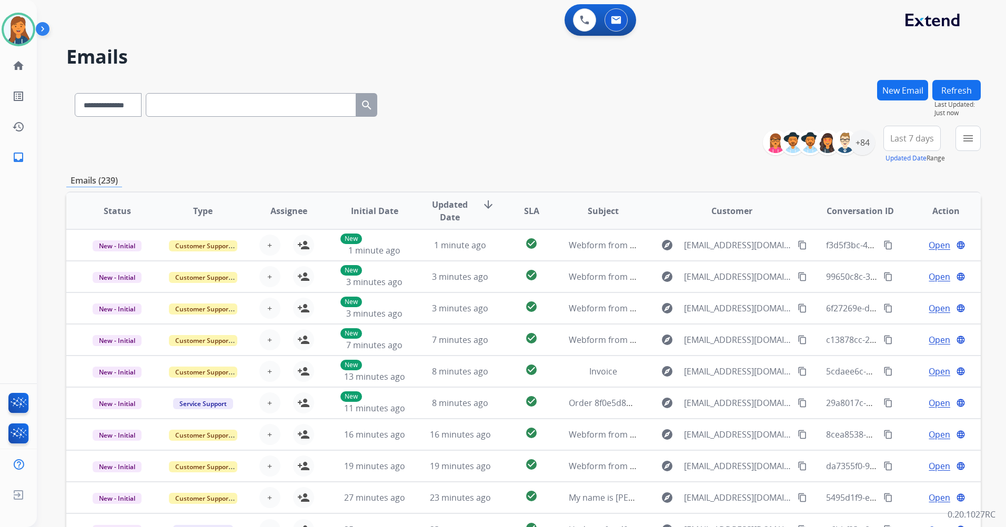
click at [911, 130] on button "Last 7 days" at bounding box center [911, 138] width 57 height 25
click at [879, 264] on div "Last 90 days" at bounding box center [908, 266] width 58 height 16
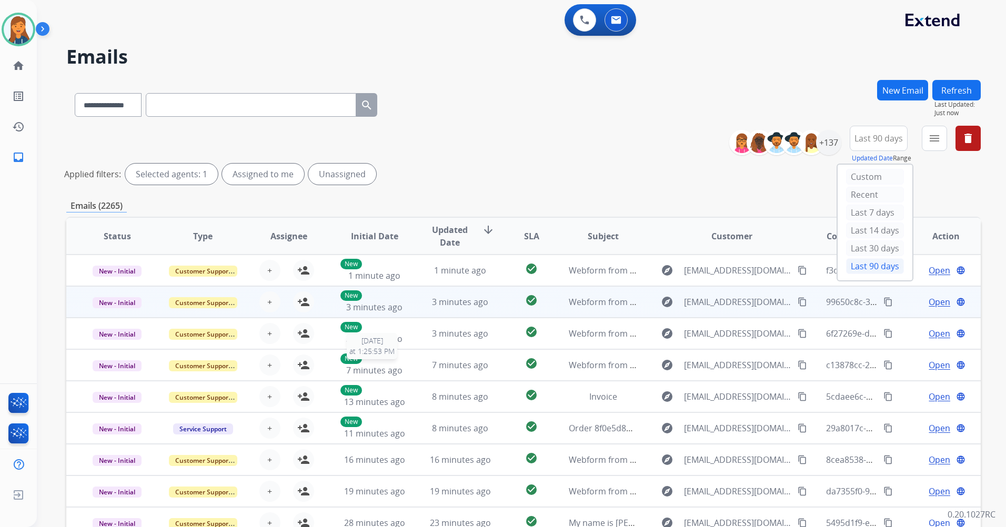
scroll to position [1, 0]
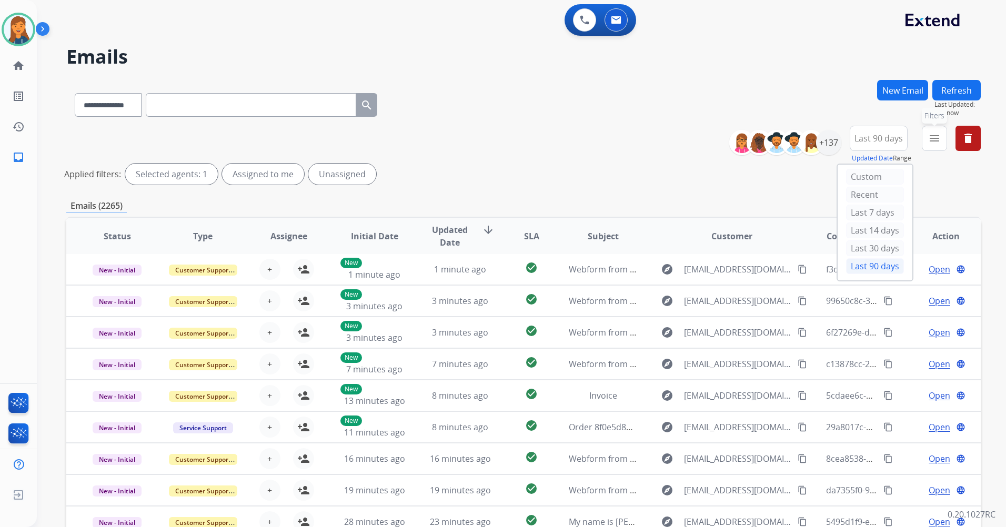
click at [931, 143] on mat-icon "menu" at bounding box center [934, 138] width 13 height 13
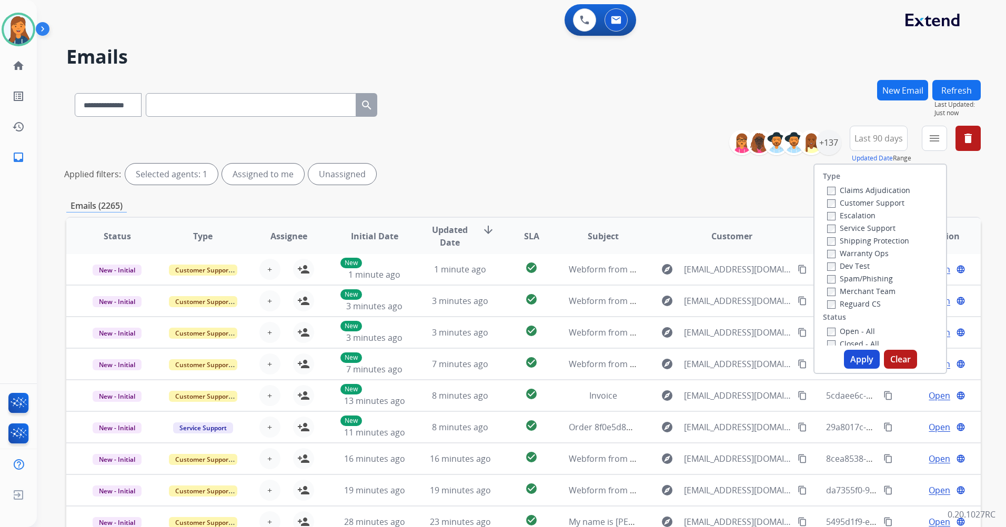
click at [875, 203] on label "Customer Support" at bounding box center [865, 203] width 77 height 10
click at [864, 237] on label "Shipping Protection" at bounding box center [868, 241] width 82 height 10
click at [857, 303] on label "Reguard CS" at bounding box center [854, 304] width 54 height 10
drag, startPoint x: 857, startPoint y: 304, endPoint x: 854, endPoint y: 332, distance: 28.1
click at [854, 331] on label "Open - All" at bounding box center [851, 331] width 48 height 10
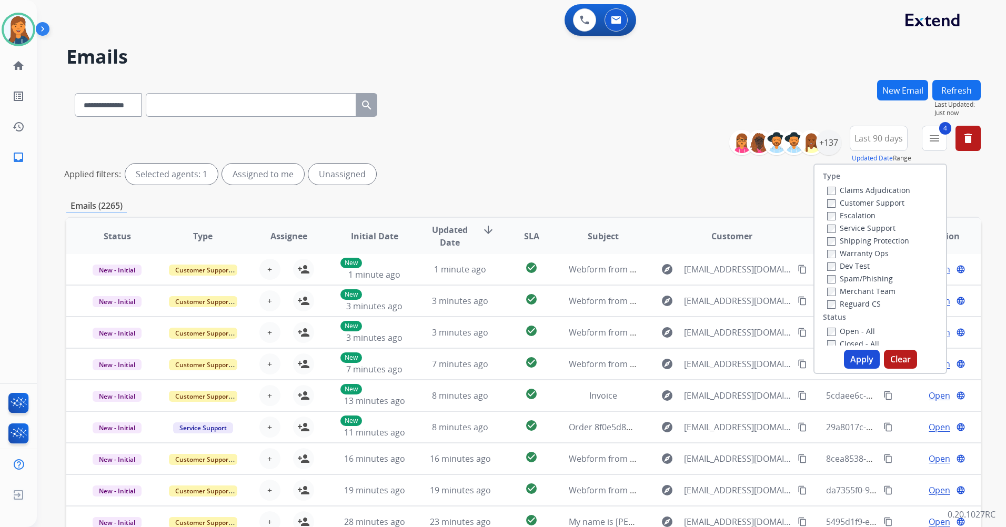
click at [851, 369] on div "Type Claims Adjudication Customer Support Escalation Service Support Shipping P…" at bounding box center [880, 269] width 134 height 210
click at [848, 356] on button "Apply" at bounding box center [862, 359] width 36 height 19
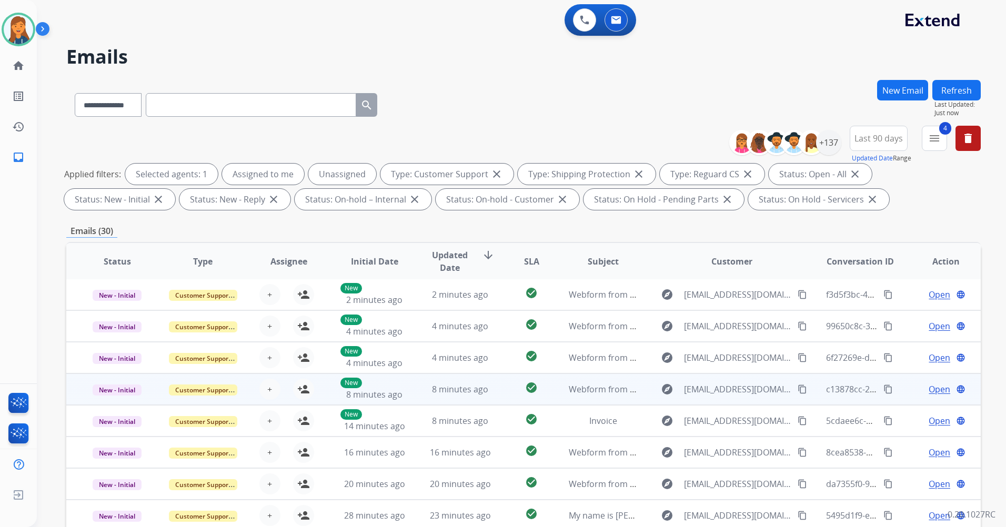
scroll to position [122, 0]
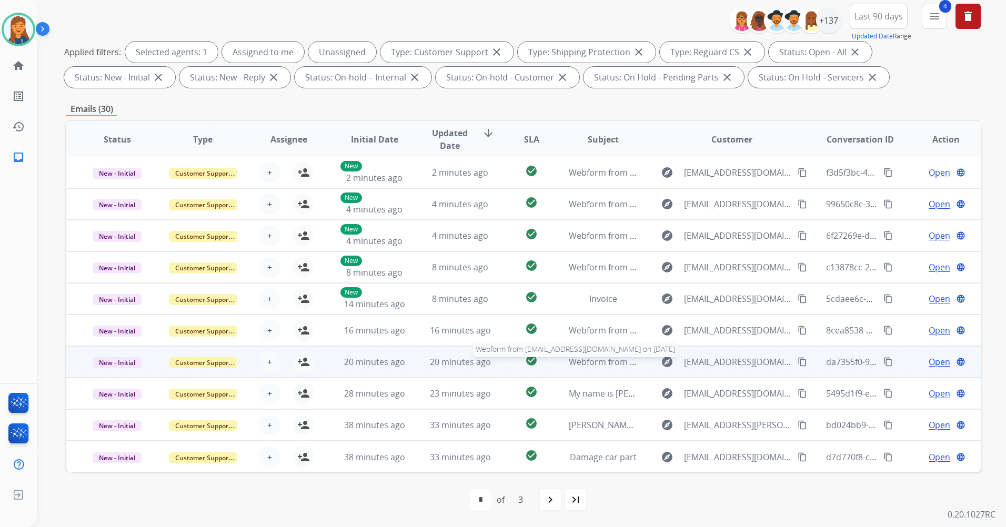
click at [582, 362] on span "Webform from [EMAIL_ADDRESS][DOMAIN_NAME] on [DATE]" at bounding box center [688, 362] width 238 height 12
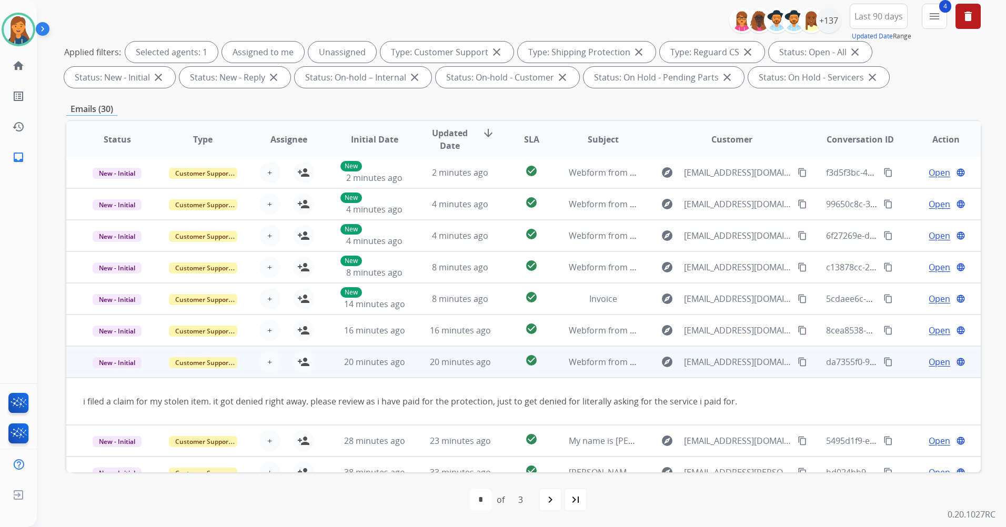
scroll to position [48, 0]
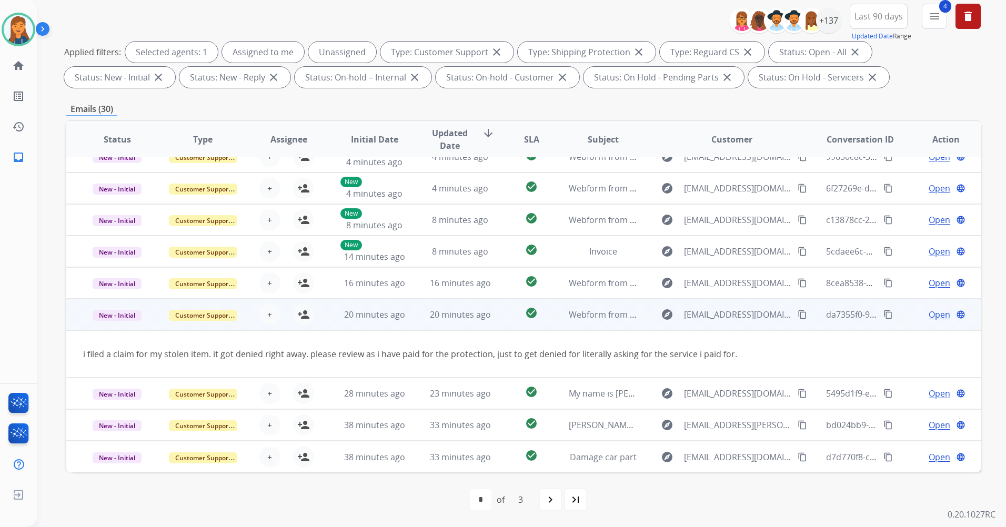
click at [797, 315] on mat-icon "content_copy" at bounding box center [801, 314] width 9 height 9
click at [303, 310] on mat-icon "person_add" at bounding box center [303, 314] width 13 height 13
click at [931, 312] on span "Open" at bounding box center [939, 314] width 22 height 13
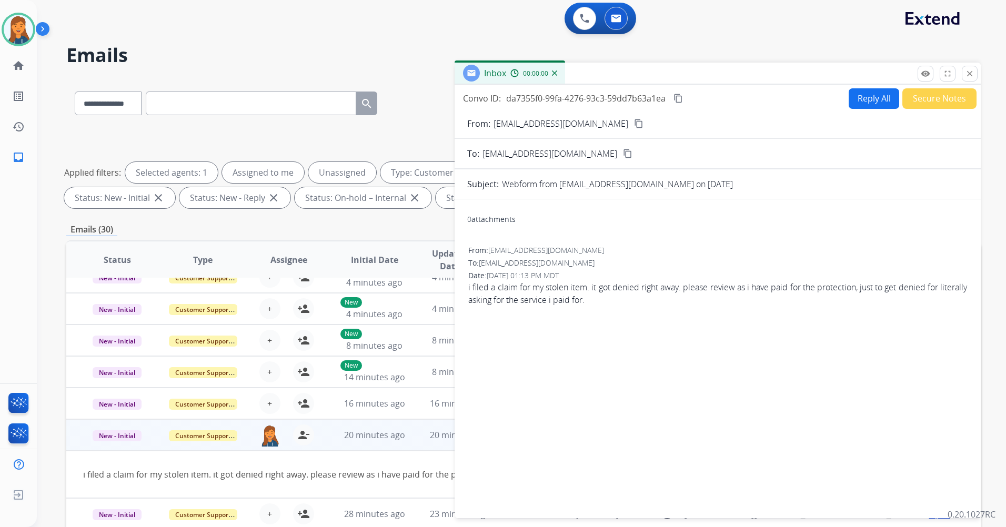
scroll to position [0, 0]
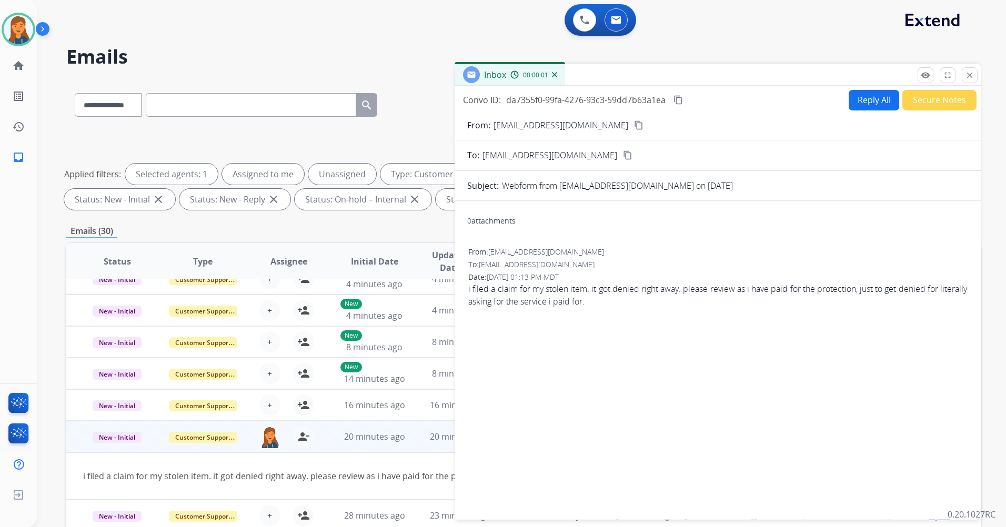
click at [875, 103] on button "Reply All" at bounding box center [873, 100] width 50 height 21
select select "**********"
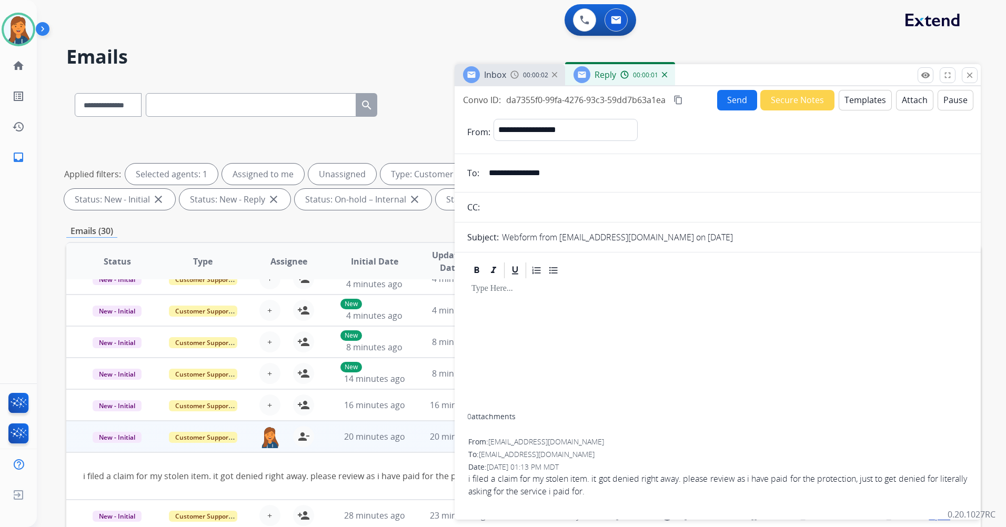
click at [879, 98] on button "Templates" at bounding box center [864, 100] width 53 height 21
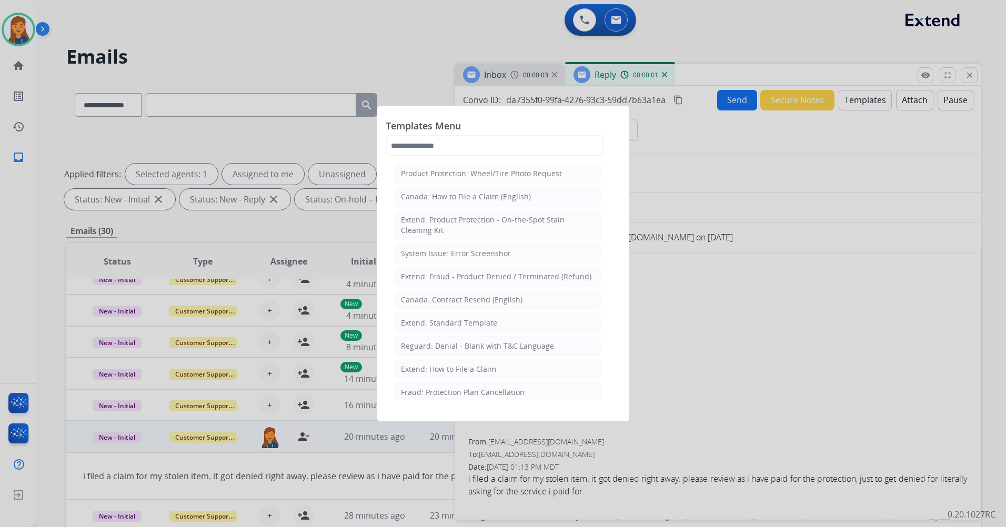
drag, startPoint x: 475, startPoint y: 160, endPoint x: 470, endPoint y: 156, distance: 6.7
click at [473, 159] on div "Templates Menu Product Protection: Wheel/Tire Photo Request [GEOGRAPHIC_DATA]: …" at bounding box center [503, 137] width 235 height 46
click at [468, 153] on input "text" at bounding box center [495, 145] width 218 height 21
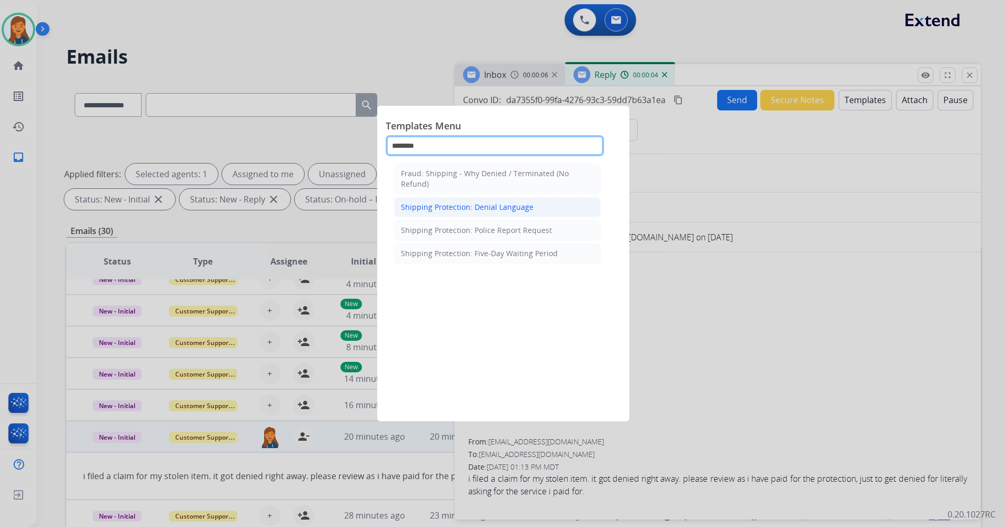
type input "********"
click at [464, 212] on div "Shipping Protection: Denial Language" at bounding box center [467, 207] width 133 height 11
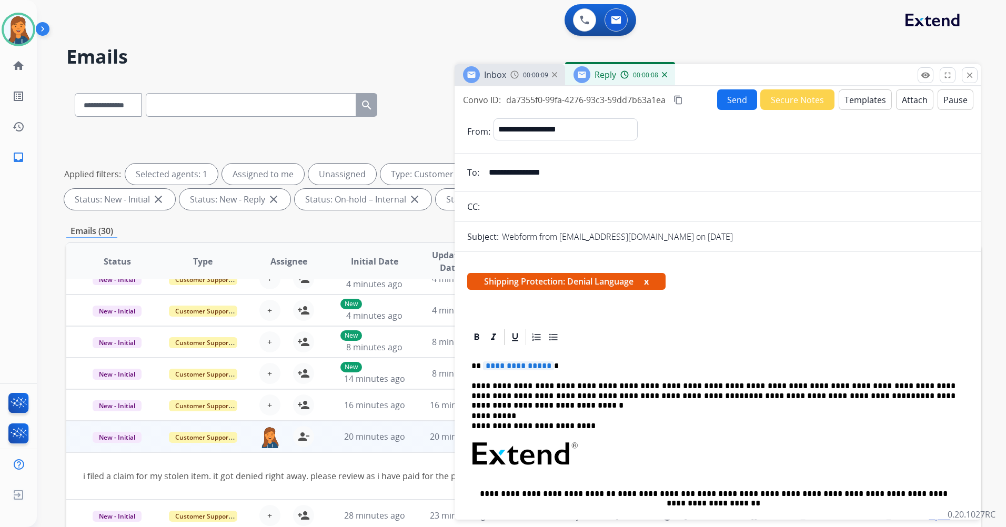
click at [506, 368] on span "**********" at bounding box center [518, 365] width 71 height 9
click at [928, 396] on p "**********" at bounding box center [713, 390] width 484 height 19
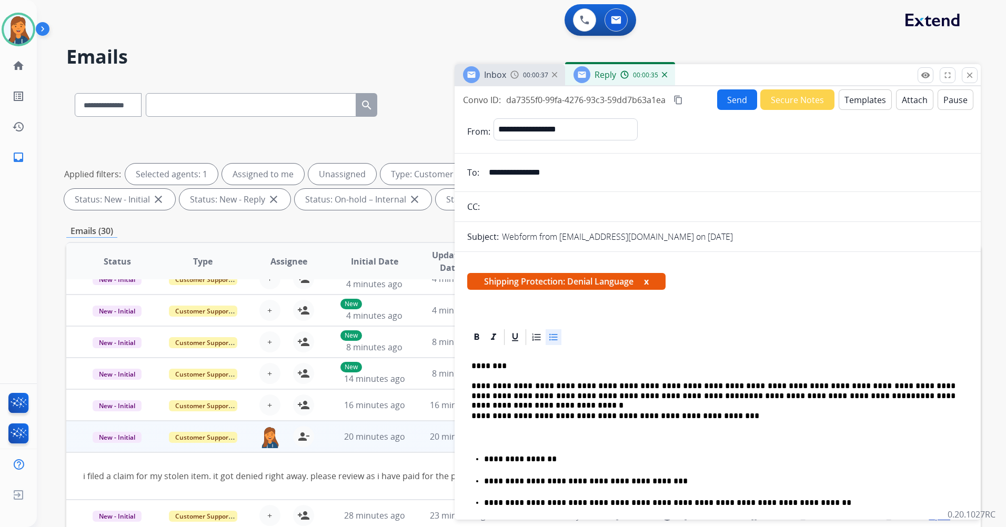
click at [687, 98] on div "Convo ID: da7355f0-99fa-4276-93c3-59dd7b63a1ea content_copy Send Secure Notes T…" at bounding box center [717, 99] width 526 height 21
drag, startPoint x: 687, startPoint y: 98, endPoint x: 681, endPoint y: 99, distance: 6.4
click at [681, 99] on mat-icon "content_copy" at bounding box center [677, 99] width 9 height 9
click at [732, 91] on button "Send" at bounding box center [737, 99] width 40 height 21
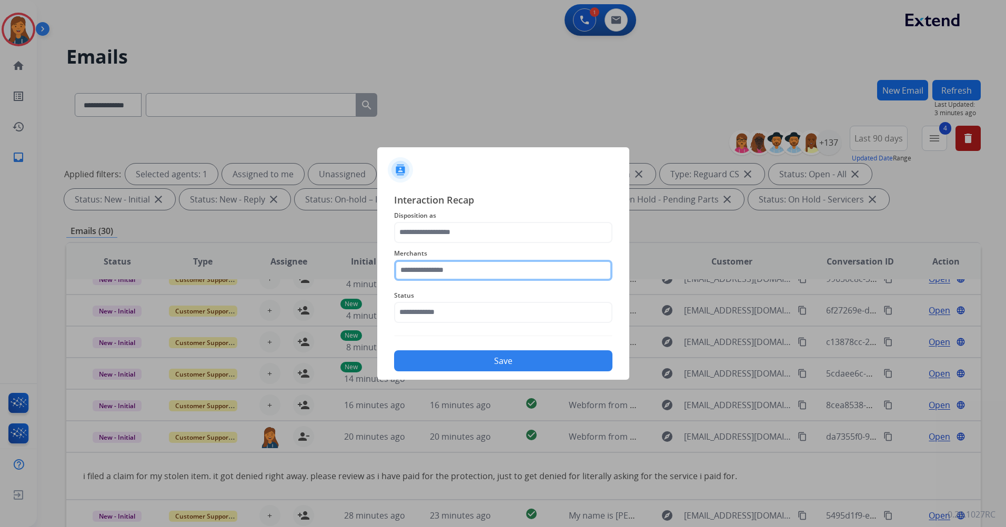
click at [466, 278] on input "text" at bounding box center [503, 270] width 218 height 21
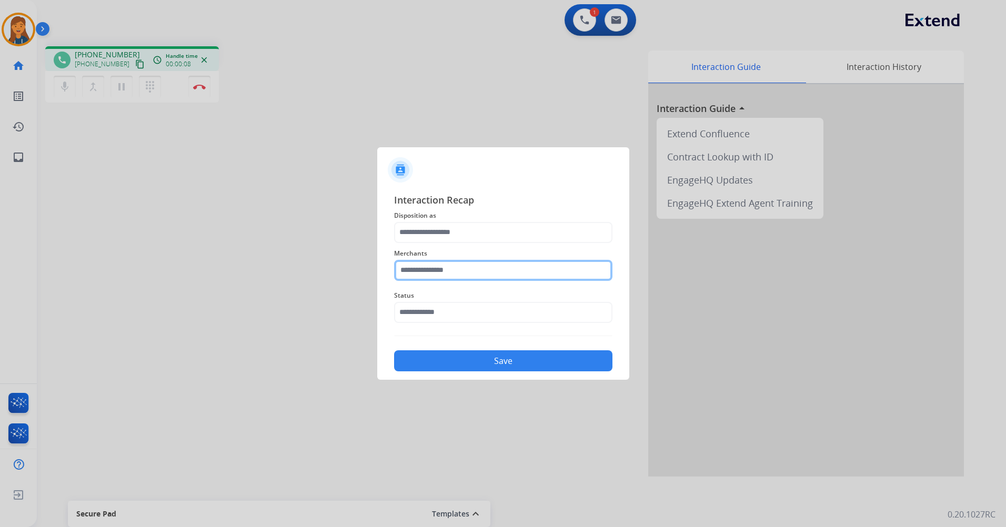
click at [424, 269] on input "text" at bounding box center [503, 270] width 218 height 21
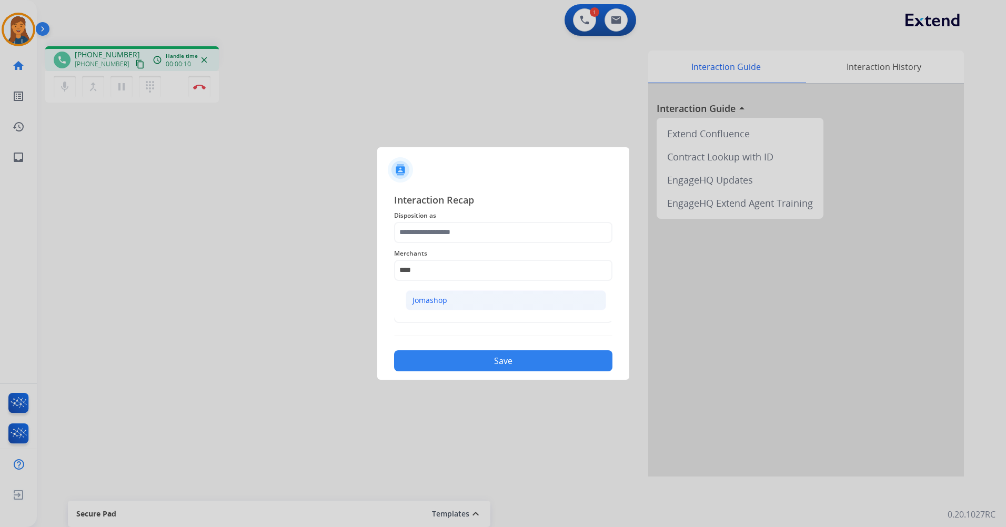
click at [429, 298] on div "Jomashop" at bounding box center [429, 300] width 35 height 11
type input "********"
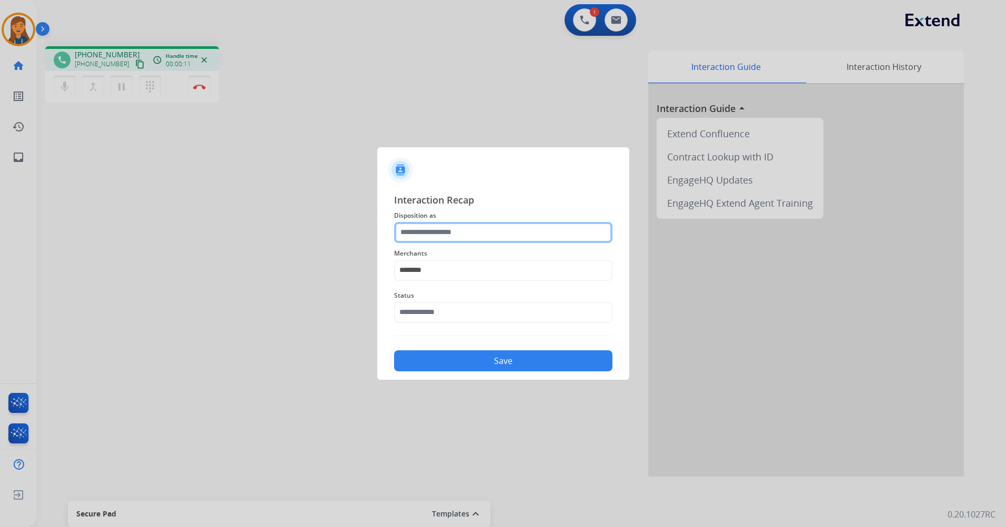
click at [429, 236] on input "text" at bounding box center [503, 232] width 218 height 21
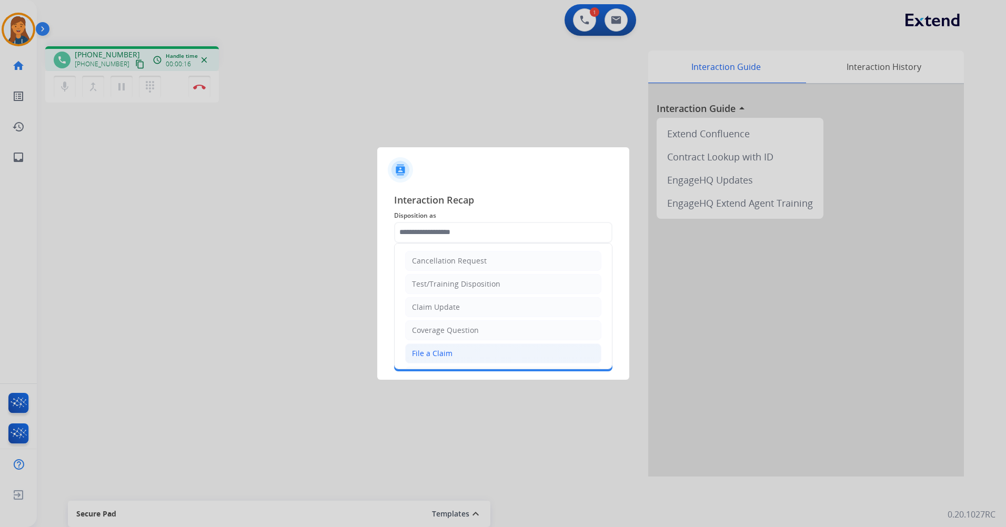
click at [421, 354] on div "File a Claim" at bounding box center [432, 353] width 40 height 11
type input "**********"
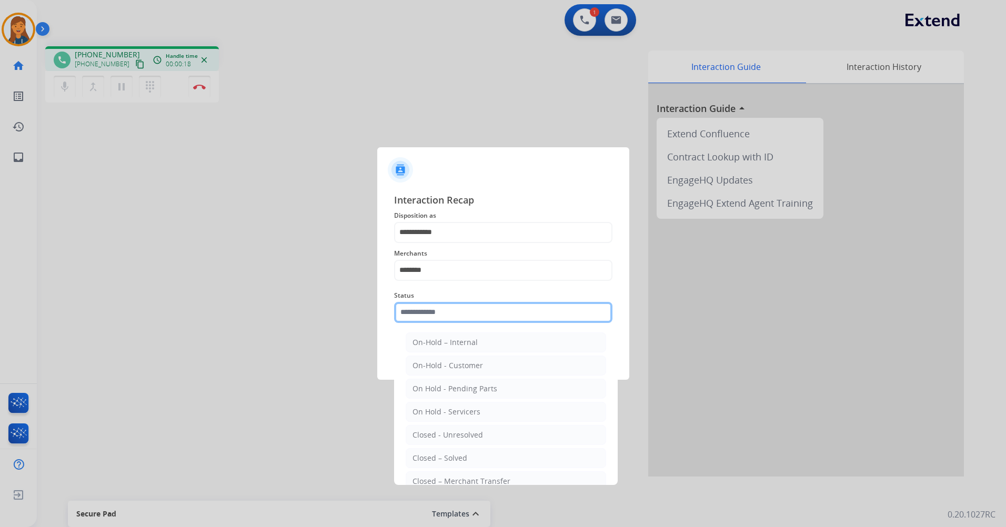
click at [425, 317] on input "text" at bounding box center [503, 312] width 218 height 21
click at [445, 449] on li "Closed – Solved" at bounding box center [506, 458] width 200 height 20
type input "**********"
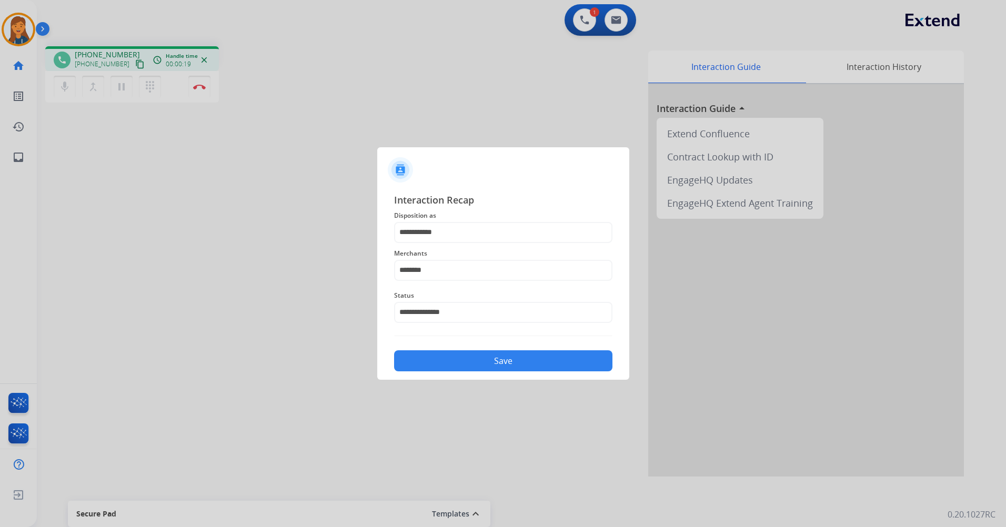
click at [435, 351] on button "Save" at bounding box center [503, 360] width 218 height 21
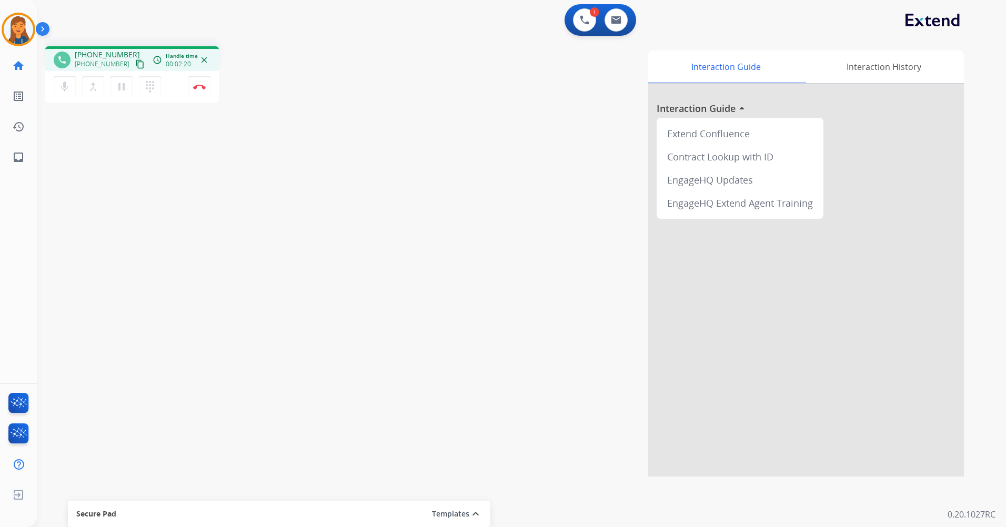
drag, startPoint x: 121, startPoint y: 88, endPoint x: 248, endPoint y: 13, distance: 147.7
click at [120, 88] on mat-icon "pause" at bounding box center [121, 86] width 13 height 13
click at [127, 90] on mat-icon "play_arrow" at bounding box center [121, 86] width 13 height 13
click at [593, 16] on div "1" at bounding box center [594, 11] width 9 height 9
drag, startPoint x: 593, startPoint y: 16, endPoint x: 582, endPoint y: 19, distance: 12.0
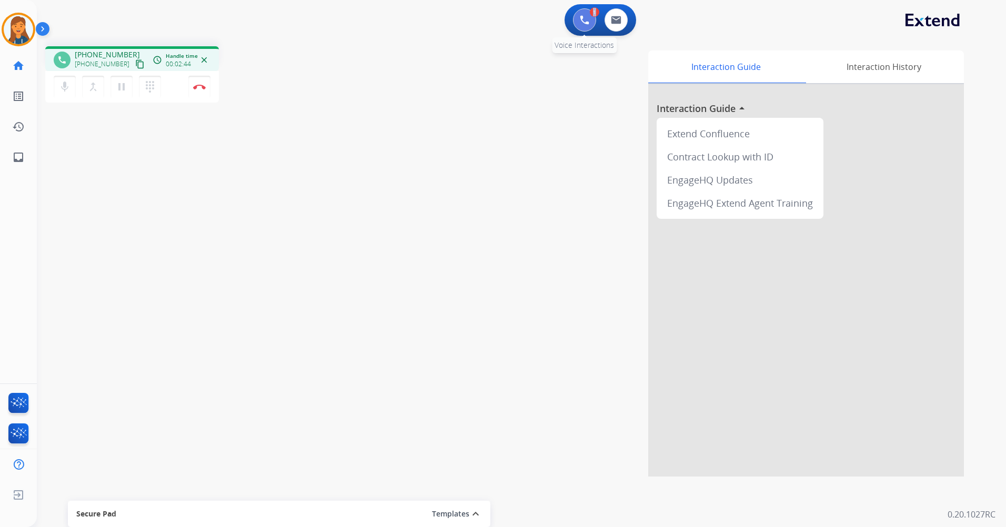
click at [582, 19] on img at bounding box center [584, 19] width 9 height 9
click at [584, 21] on img at bounding box center [584, 19] width 9 height 9
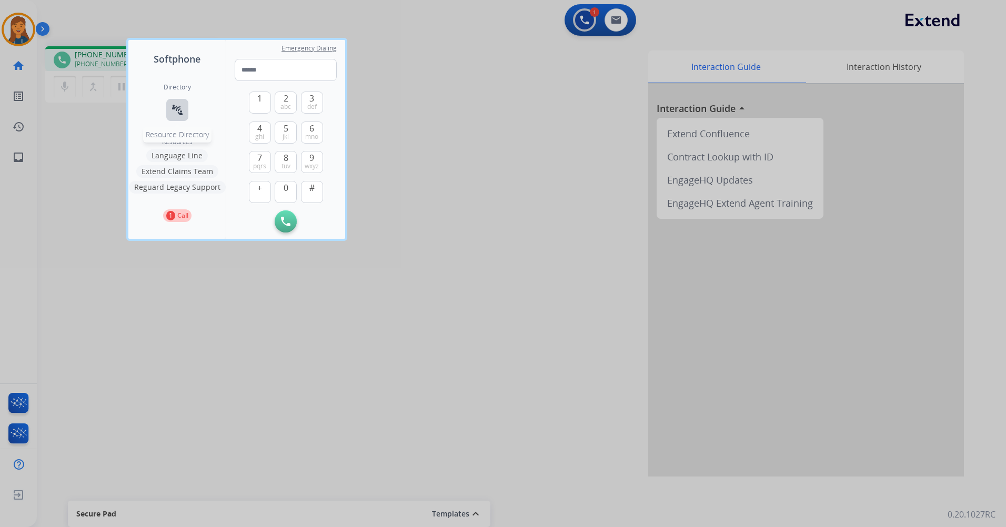
click at [173, 113] on mat-icon "connect_without_contact" at bounding box center [177, 110] width 13 height 13
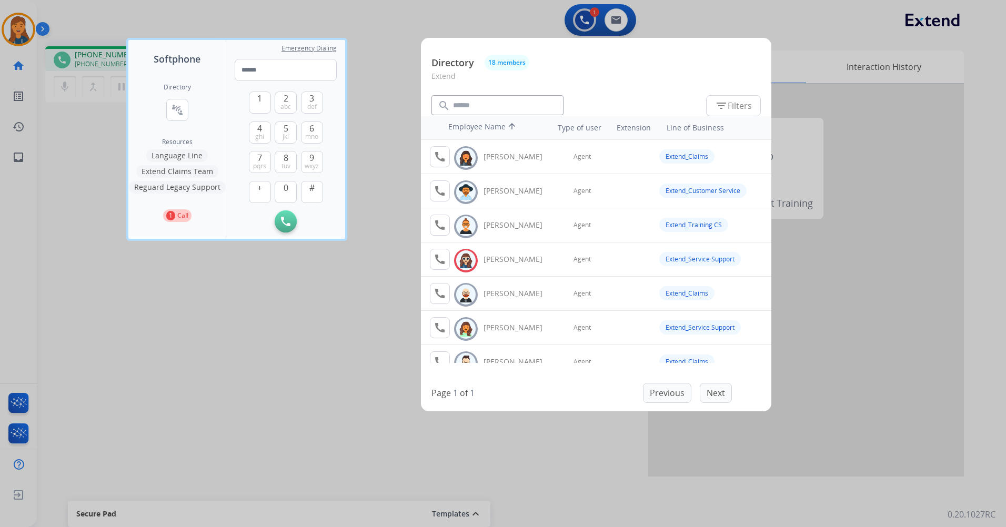
drag, startPoint x: 364, startPoint y: 382, endPoint x: 308, endPoint y: 358, distance: 61.7
click at [364, 383] on div at bounding box center [503, 263] width 1006 height 527
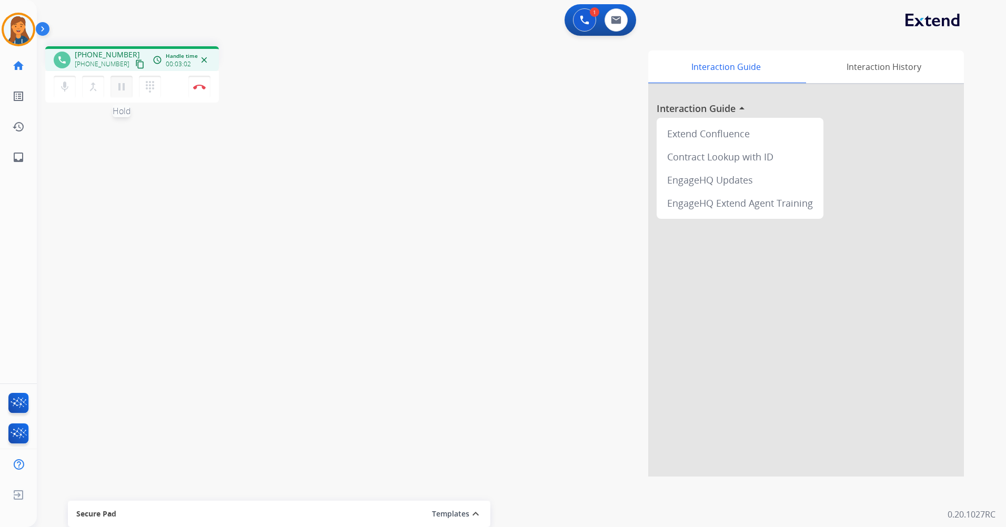
click at [121, 87] on mat-icon "pause" at bounding box center [121, 86] width 13 height 13
click at [157, 85] on button "dialpad Dialpad" at bounding box center [150, 87] width 22 height 22
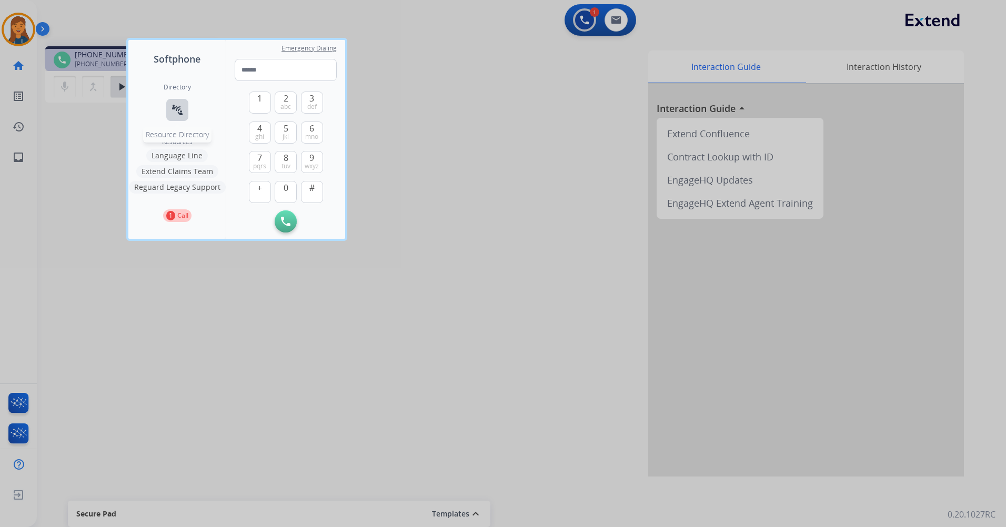
click at [180, 110] on mat-icon "connect_without_contact" at bounding box center [177, 110] width 13 height 13
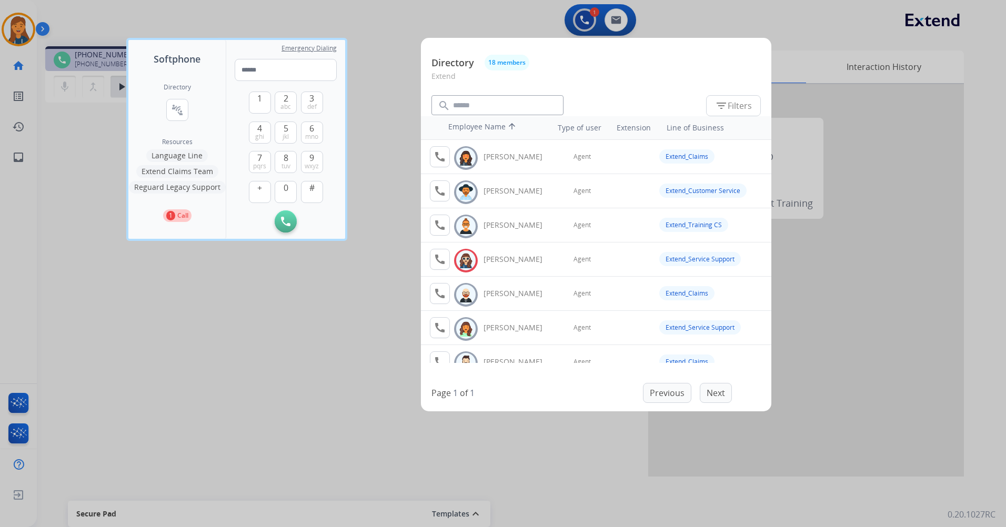
click at [376, 304] on div at bounding box center [503, 263] width 1006 height 527
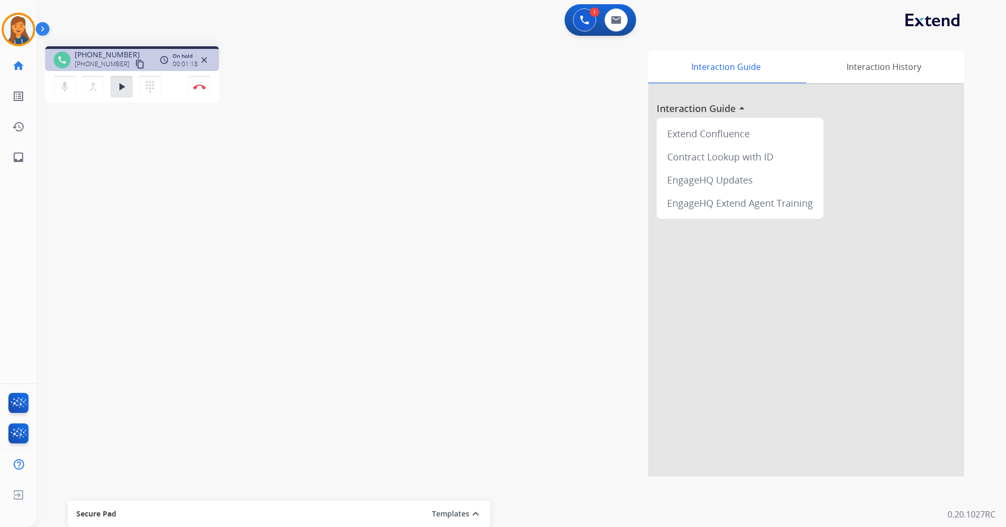
click at [133, 93] on div "mic Mute merge_type Bridge play_arrow Hold dialpad Dialpad" at bounding box center [111, 87] width 114 height 22
click at [127, 88] on mat-icon "play_arrow" at bounding box center [121, 86] width 13 height 13
click at [196, 89] on img at bounding box center [199, 86] width 13 height 5
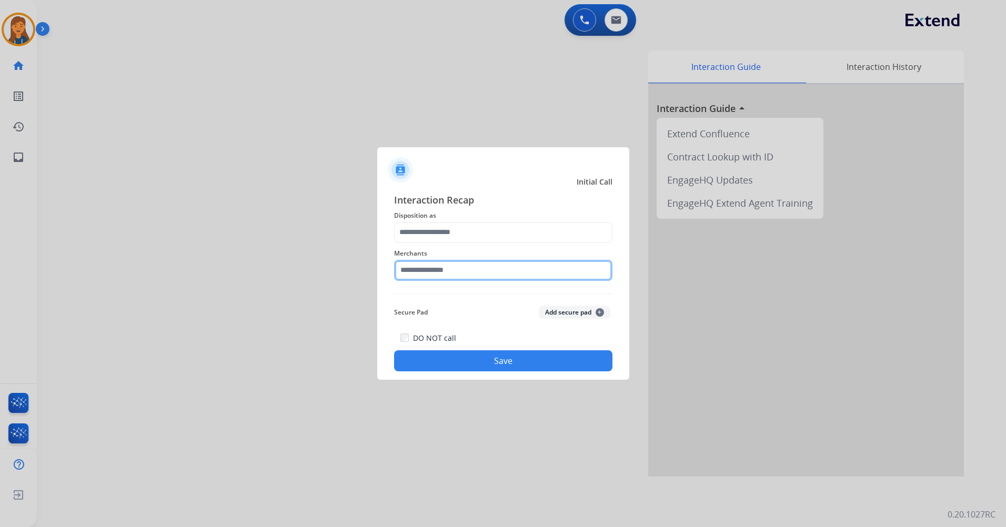
click at [428, 276] on input "text" at bounding box center [503, 270] width 218 height 21
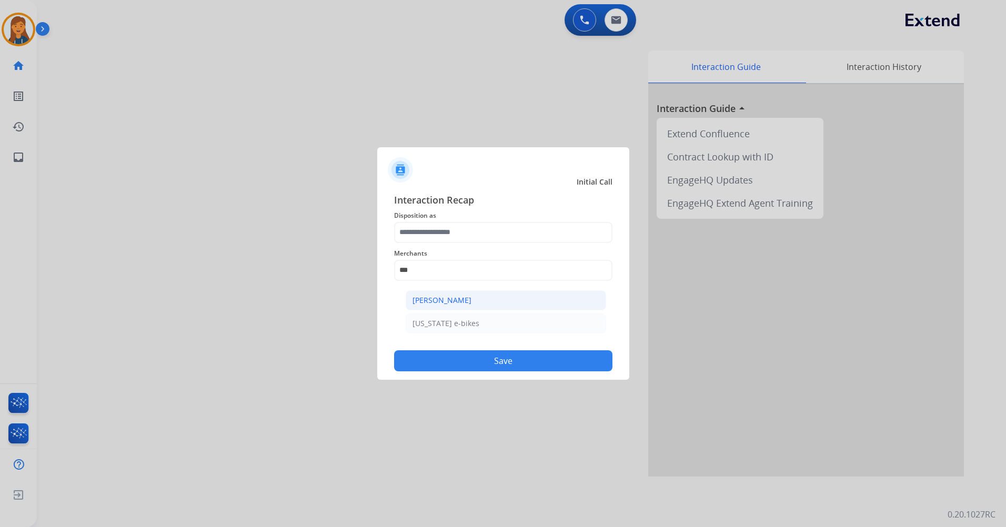
click at [431, 295] on div "[PERSON_NAME]" at bounding box center [441, 300] width 59 height 11
type input "**********"
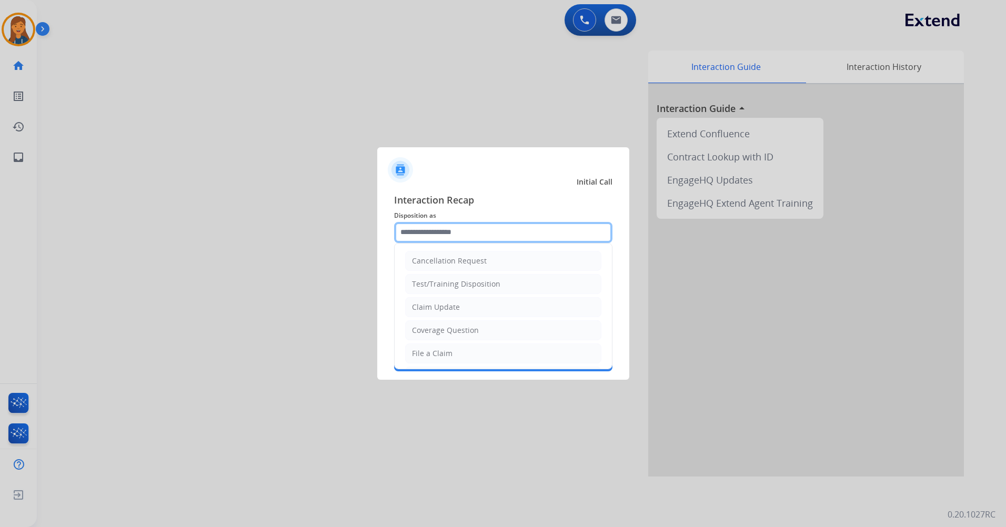
click at [448, 238] on input "text" at bounding box center [503, 232] width 218 height 21
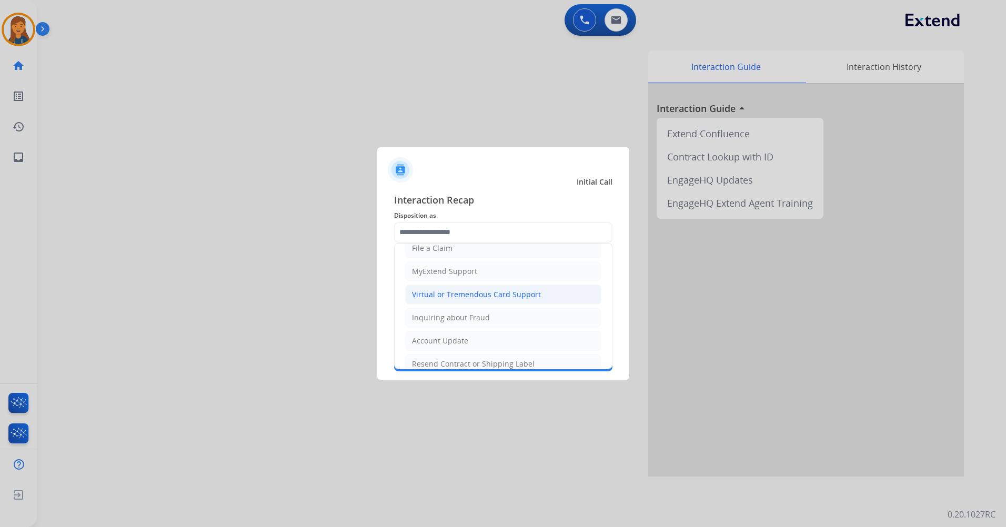
click at [460, 293] on div "Virtual or Tremendous Card Support" at bounding box center [476, 294] width 129 height 11
type input "**********"
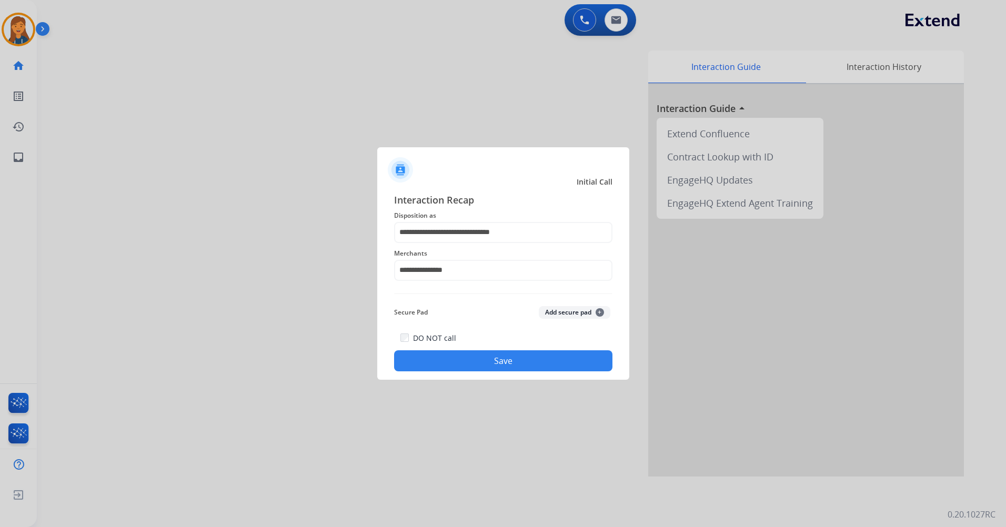
click at [454, 354] on button "Save" at bounding box center [503, 360] width 218 height 21
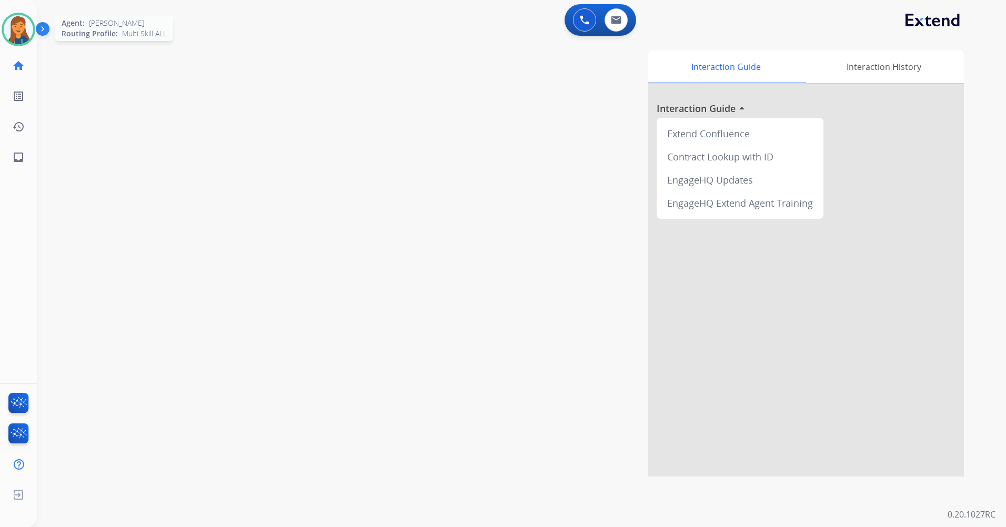
click at [13, 39] on img at bounding box center [18, 29] width 29 height 29
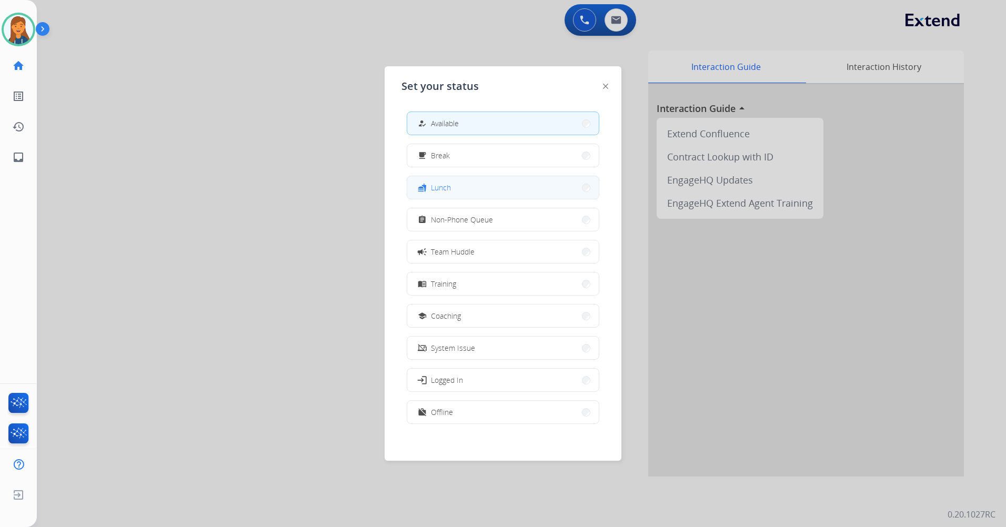
click at [495, 193] on button "fastfood Lunch" at bounding box center [502, 187] width 191 height 23
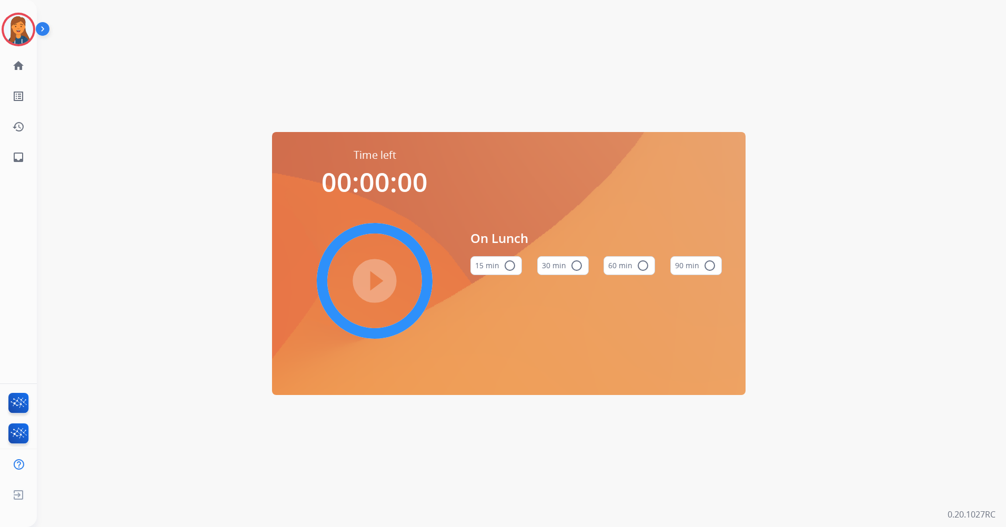
click at [637, 266] on mat-icon "radio_button_unchecked" at bounding box center [642, 265] width 13 height 13
click at [368, 287] on mat-icon "play_circle_filled" at bounding box center [374, 281] width 13 height 13
